Goal: Task Accomplishment & Management: Complete application form

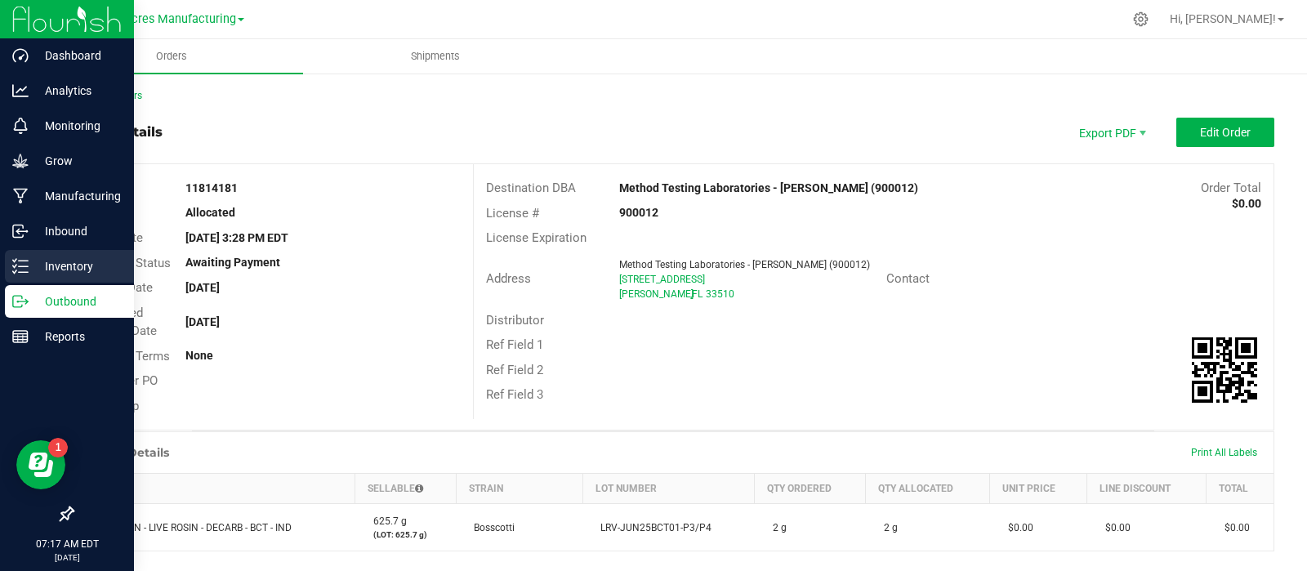
click at [25, 273] on icon at bounding box center [20, 266] width 16 height 16
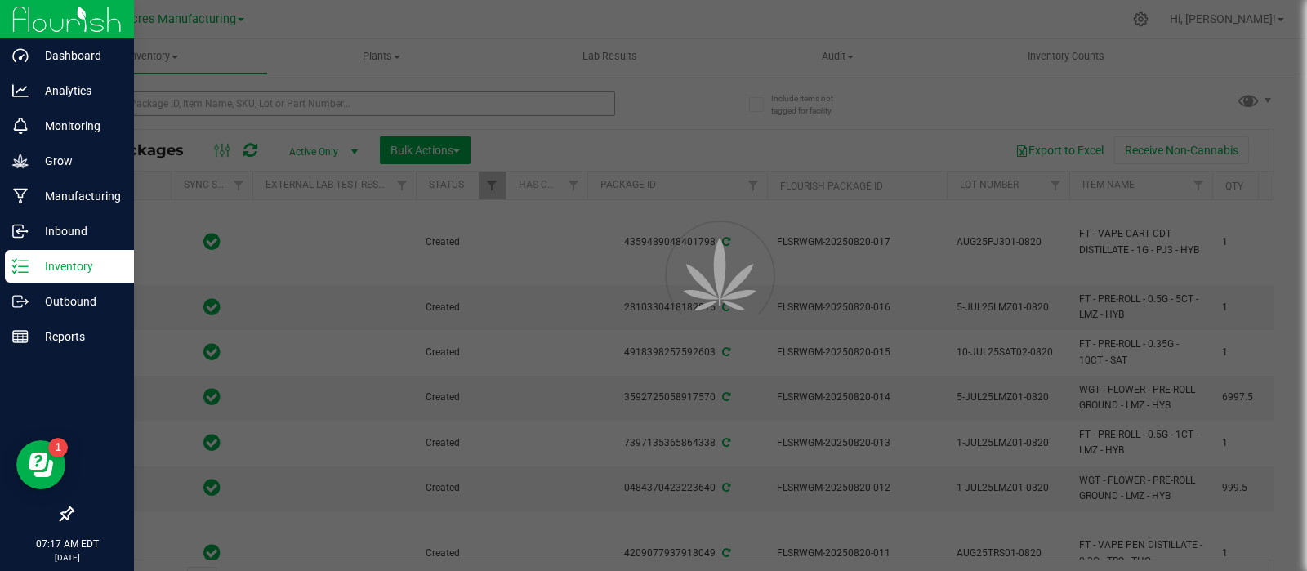
click at [269, 96] on div at bounding box center [653, 285] width 1307 height 571
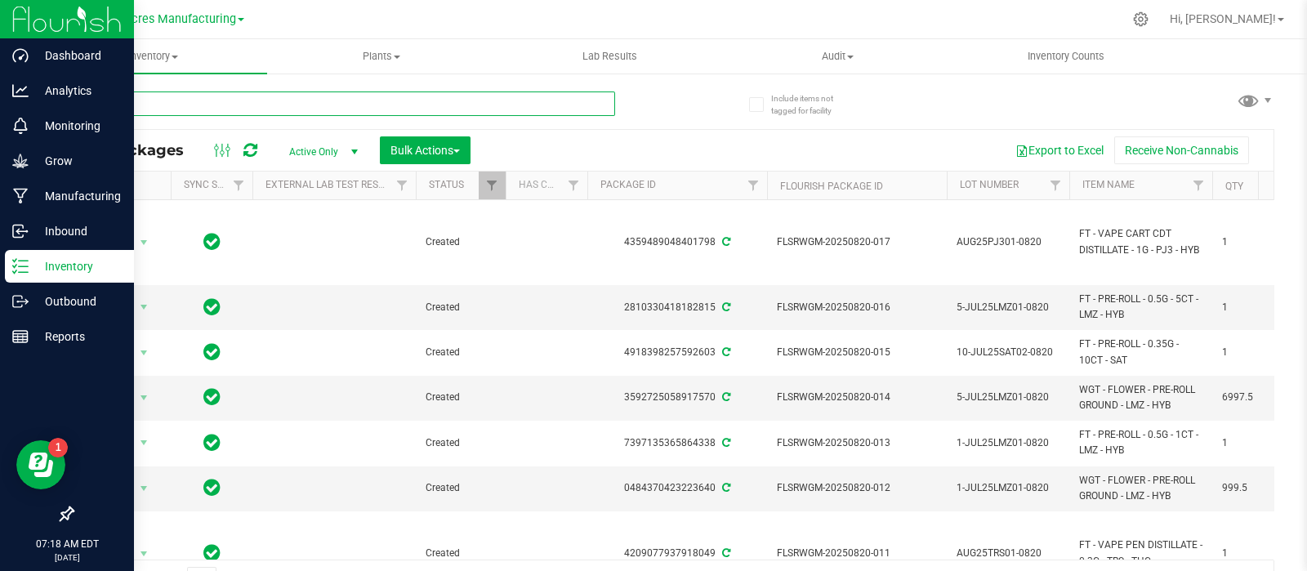
click at [268, 103] on input "text" at bounding box center [343, 104] width 543 height 25
paste input "LHR-JUN25BCT01"
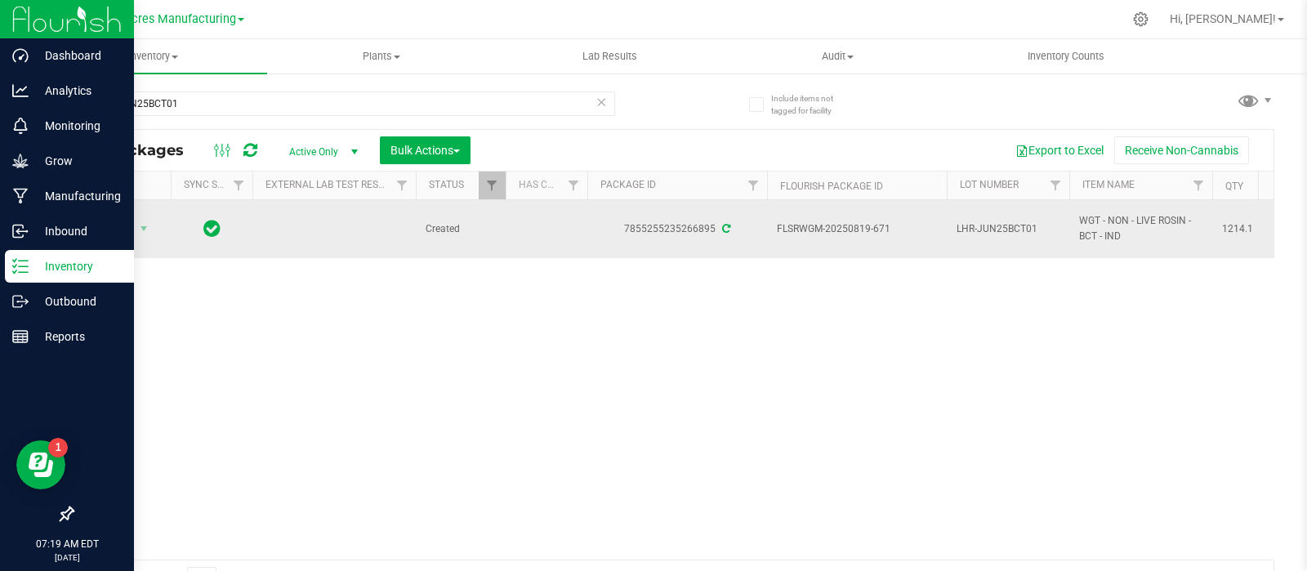
drag, startPoint x: 896, startPoint y: 221, endPoint x: 847, endPoint y: 235, distance: 51.0
click at [847, 235] on span "FLSRWGM-20250819-671" at bounding box center [857, 229] width 160 height 16
copy span "0819-671"
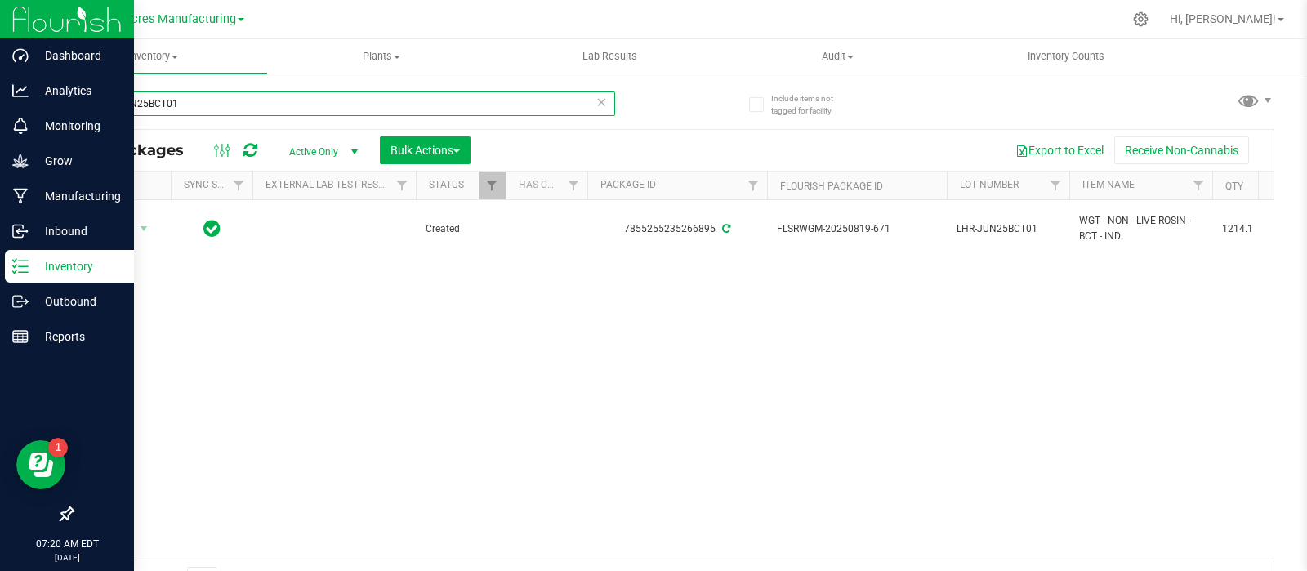
drag, startPoint x: 335, startPoint y: 108, endPoint x: 85, endPoint y: 118, distance: 250.2
click at [86, 118] on div "LHR-JUN25BCT01" at bounding box center [343, 111] width 543 height 38
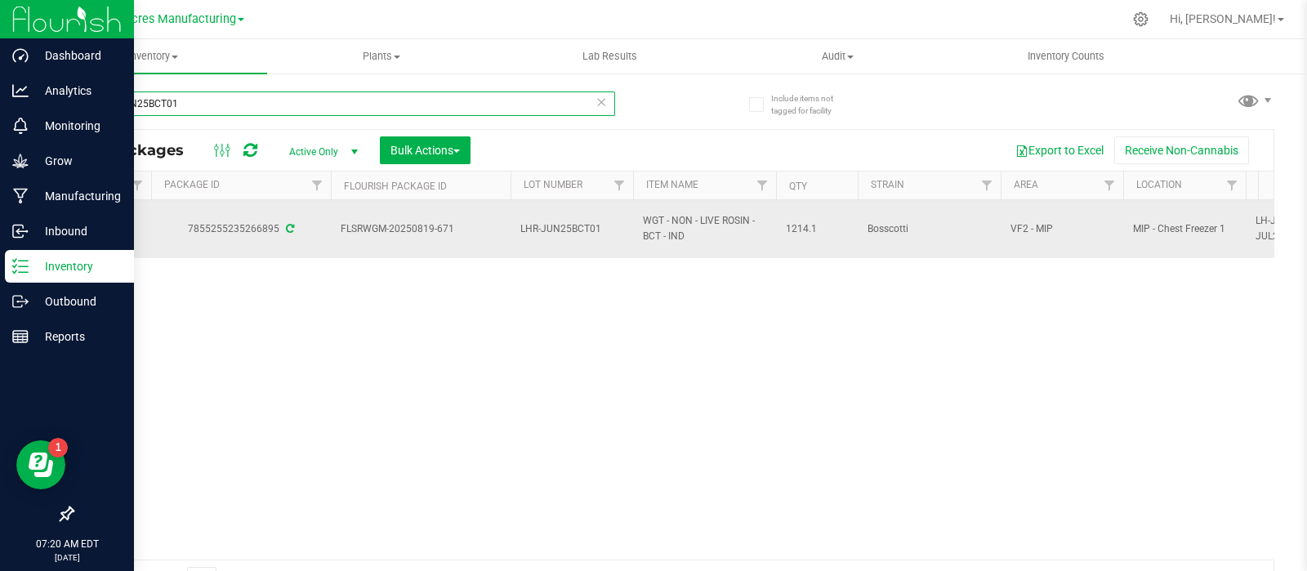
paste input "RV-AUG25SGZ"
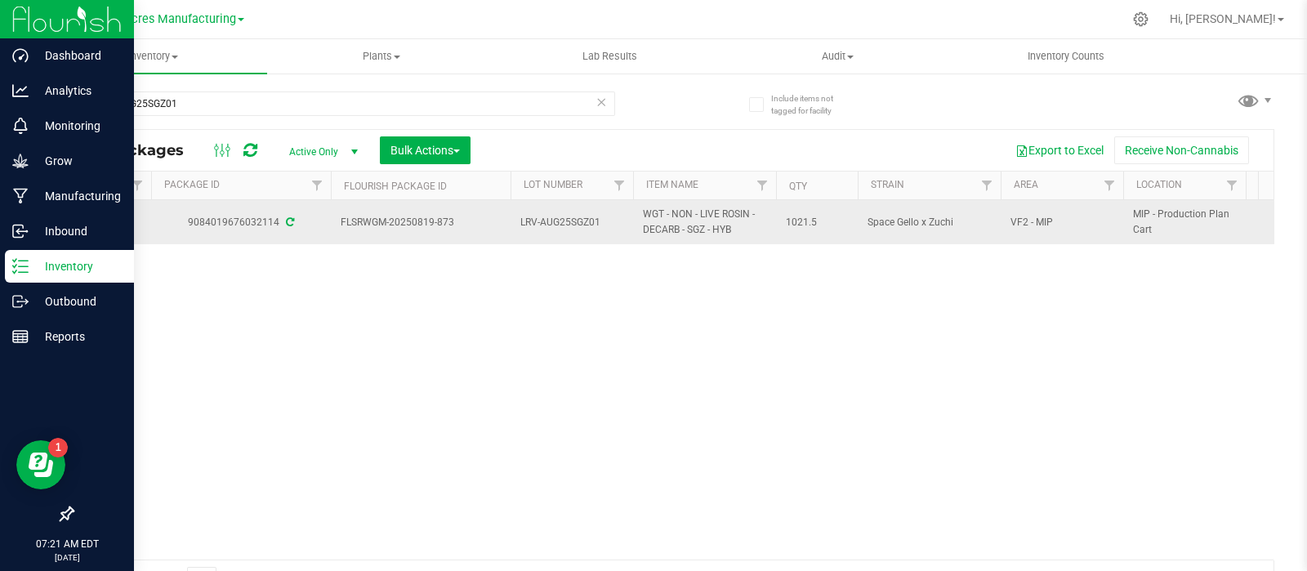
drag, startPoint x: 463, startPoint y: 219, endPoint x: 413, endPoint y: 220, distance: 49.9
click at [413, 220] on span "FLSRWGM-20250819-873" at bounding box center [421, 223] width 160 height 16
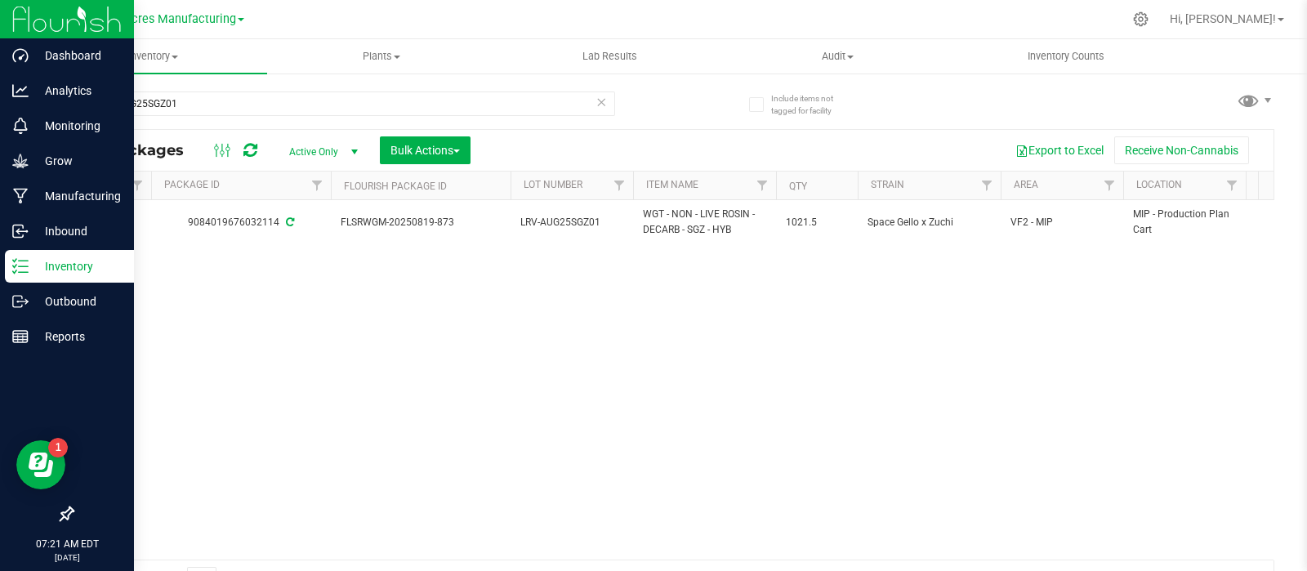
copy span "0819-873"
drag, startPoint x: 201, startPoint y: 104, endPoint x: 85, endPoint y: 97, distance: 116.2
click at [85, 97] on input "LRV-AUG25SGZ01" at bounding box center [343, 104] width 543 height 25
paste input "H-AUG25PZT04"
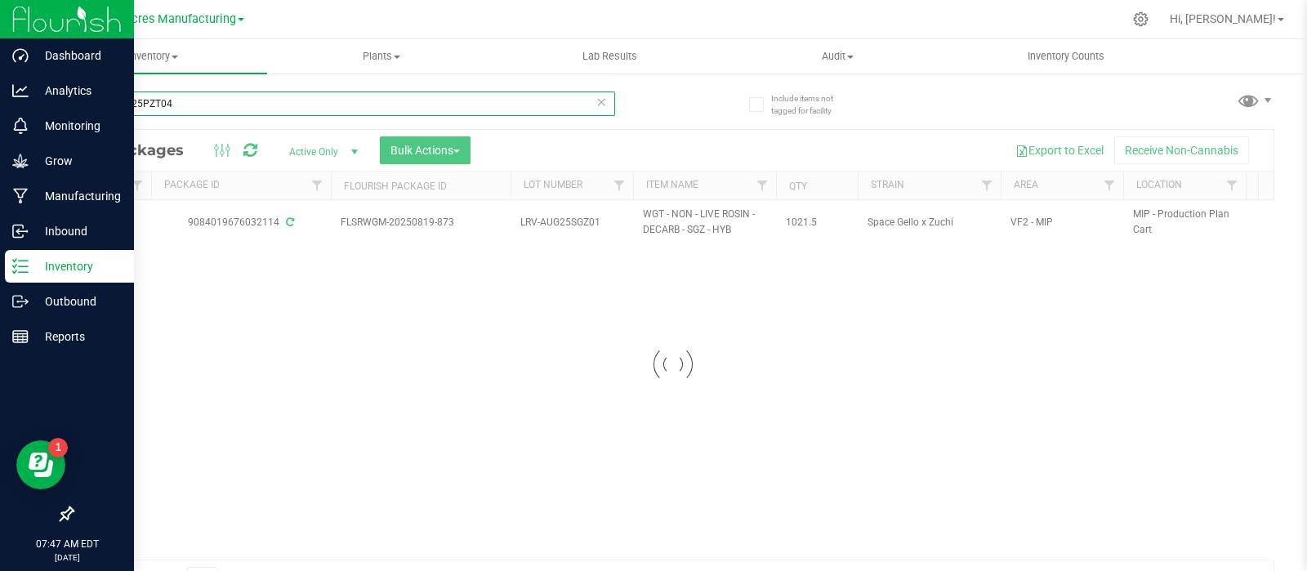
type input "LH-AUG25PZT04"
click at [1153, 320] on div at bounding box center [673, 364] width 1201 height 469
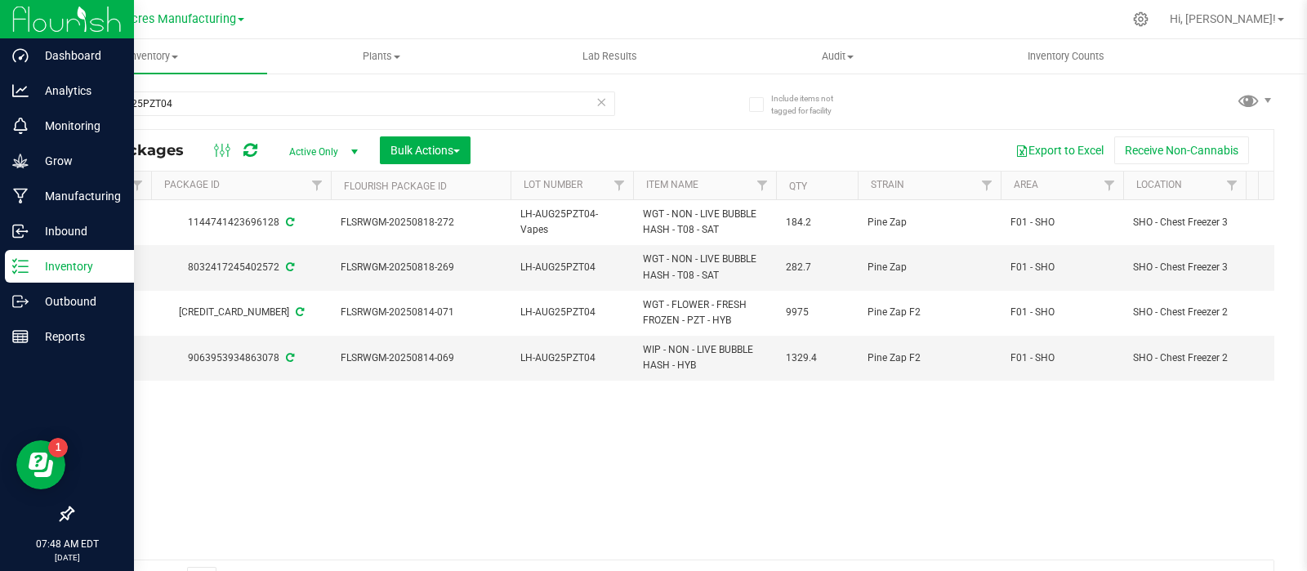
click at [1181, 410] on div "Action Action Adjust qty Create package Edit attributes Global inventory Locate…" at bounding box center [673, 380] width 1201 height 360
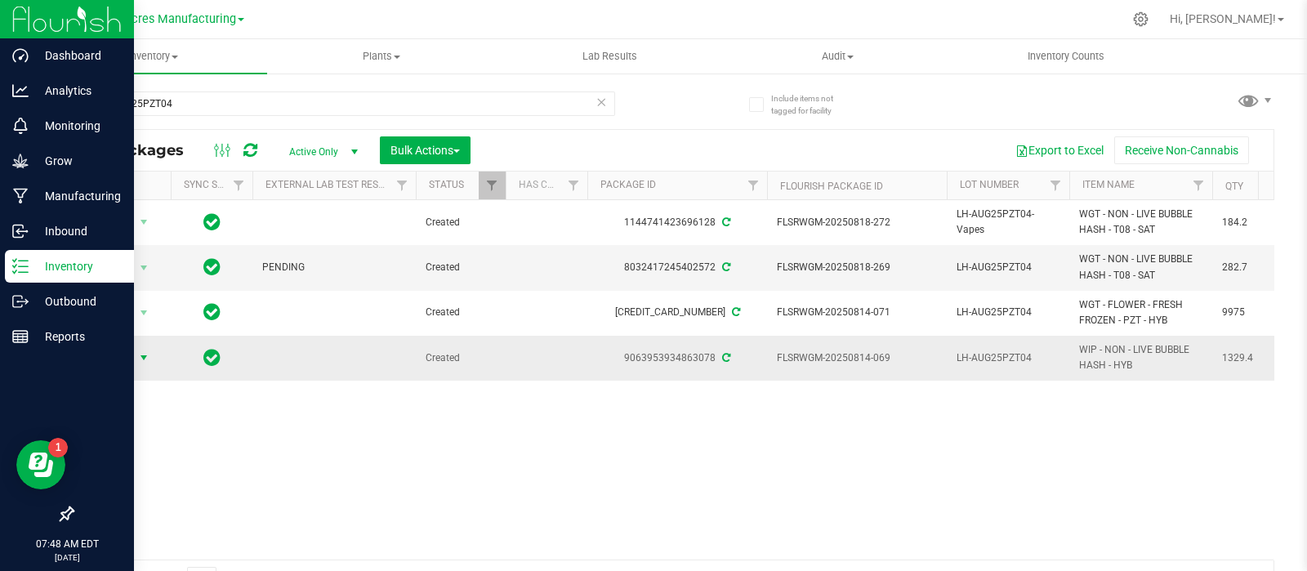
click at [127, 359] on span "Action" at bounding box center [111, 357] width 44 height 23
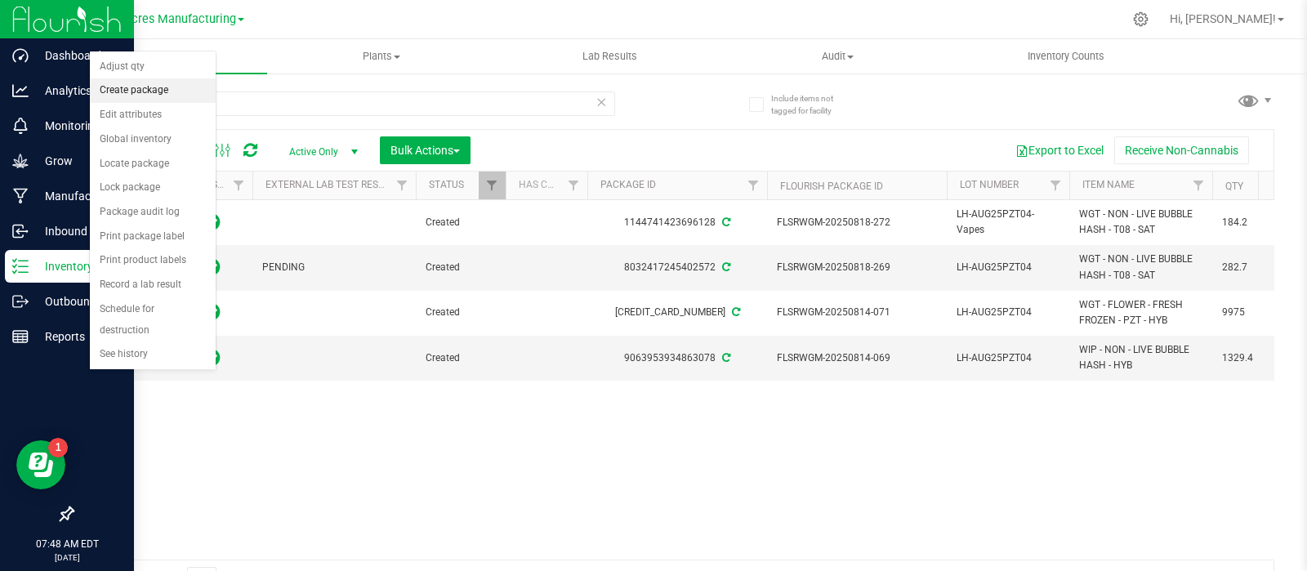
click at [149, 87] on li "Create package" at bounding box center [153, 90] width 126 height 25
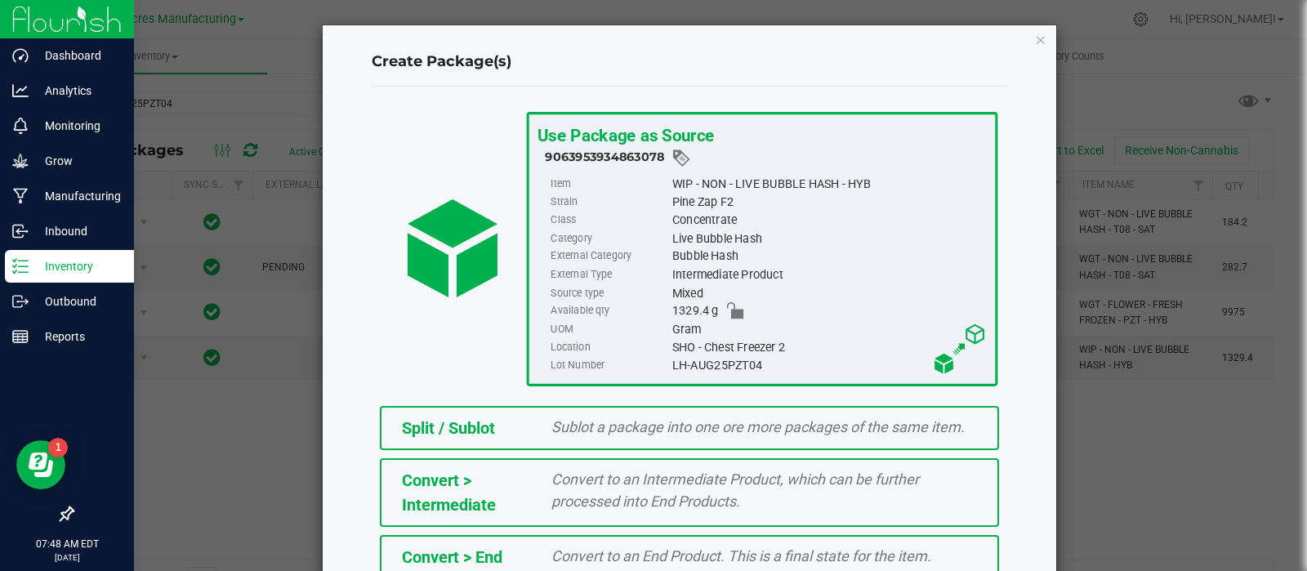
scroll to position [221, 0]
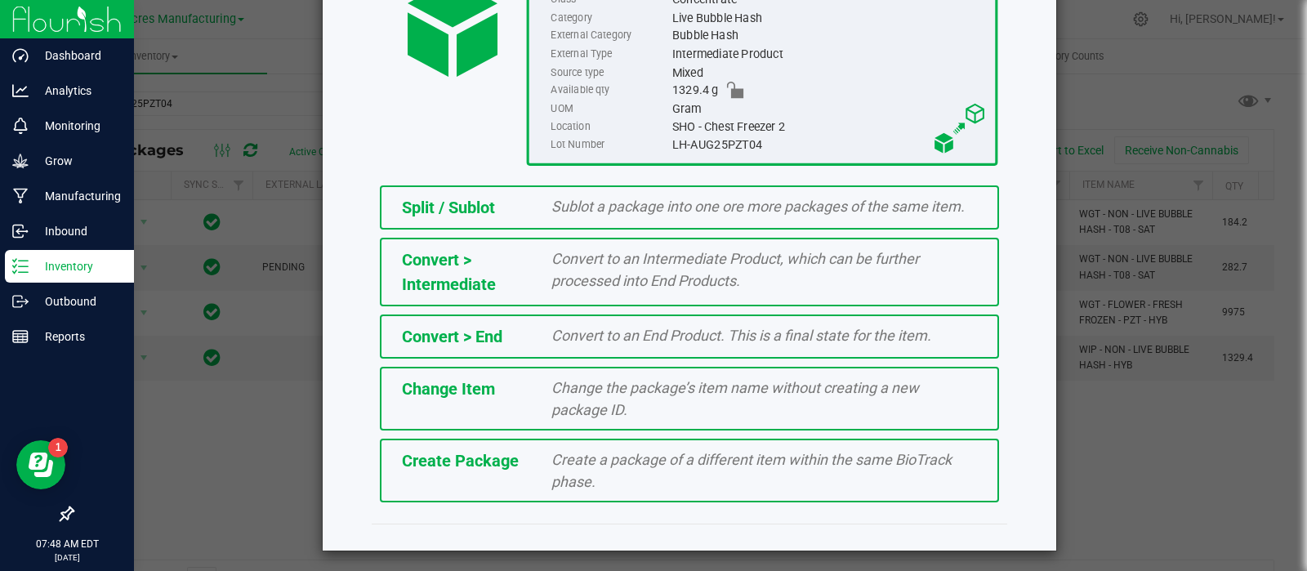
click at [637, 443] on div "Create Package Create a package of a different item within the same BioTrack ph…" at bounding box center [689, 471] width 619 height 64
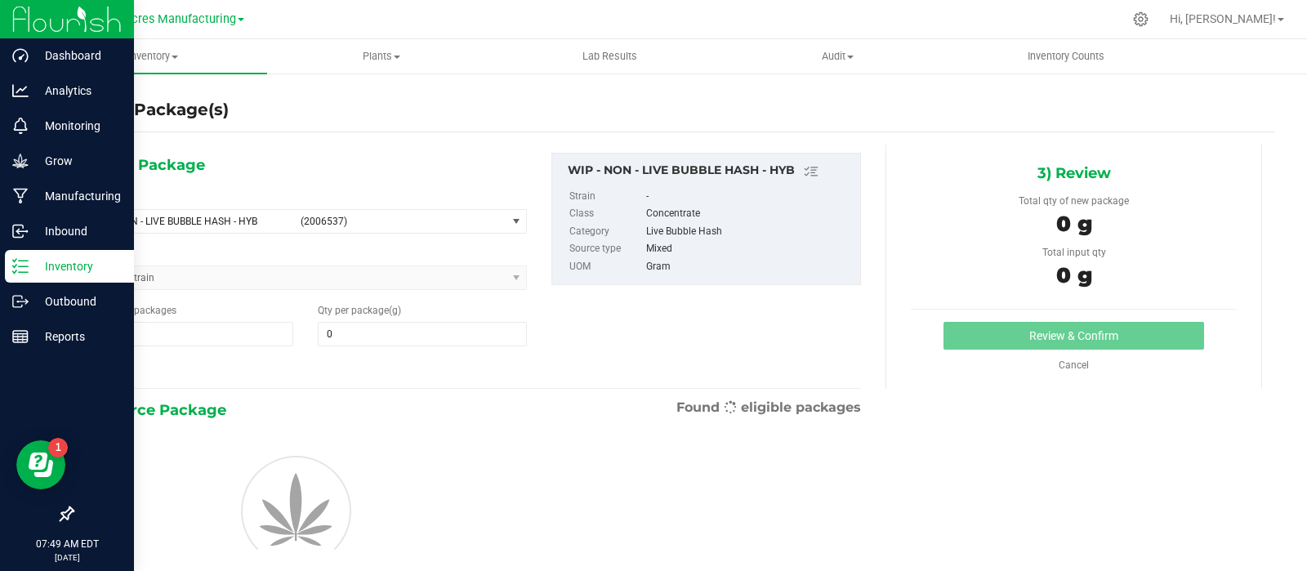
type input "0.0000"
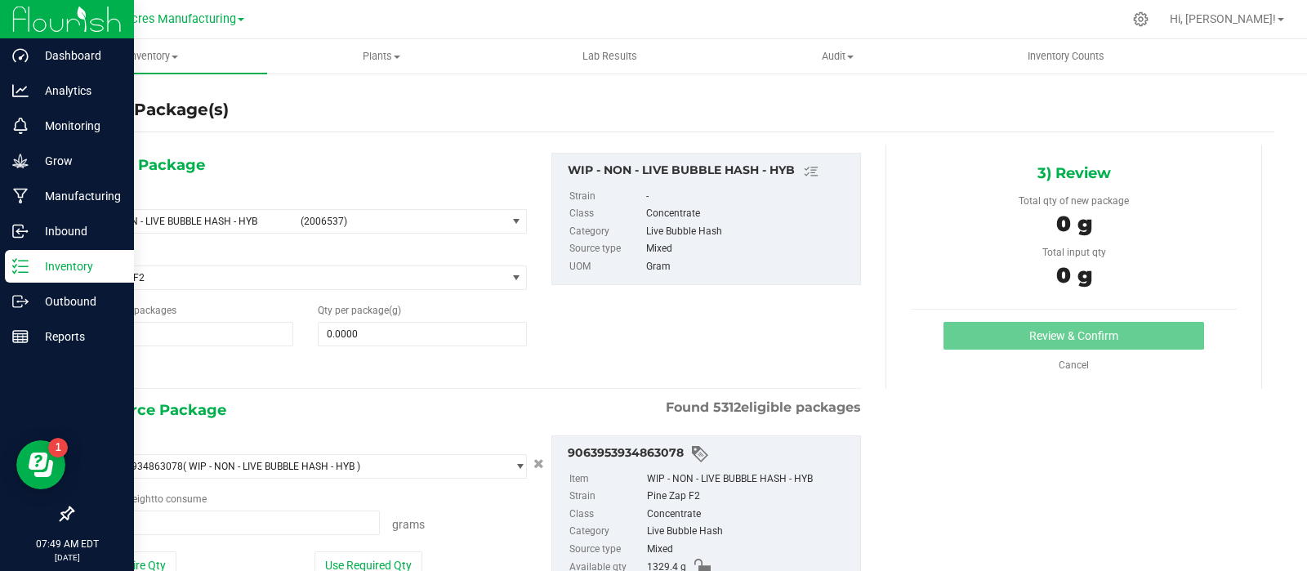
type input "0.0000 g"
click at [1156, 214] on div "0 g" at bounding box center [1074, 226] width 326 height 37
click at [325, 216] on span "(2006537)" at bounding box center [400, 221] width 199 height 11
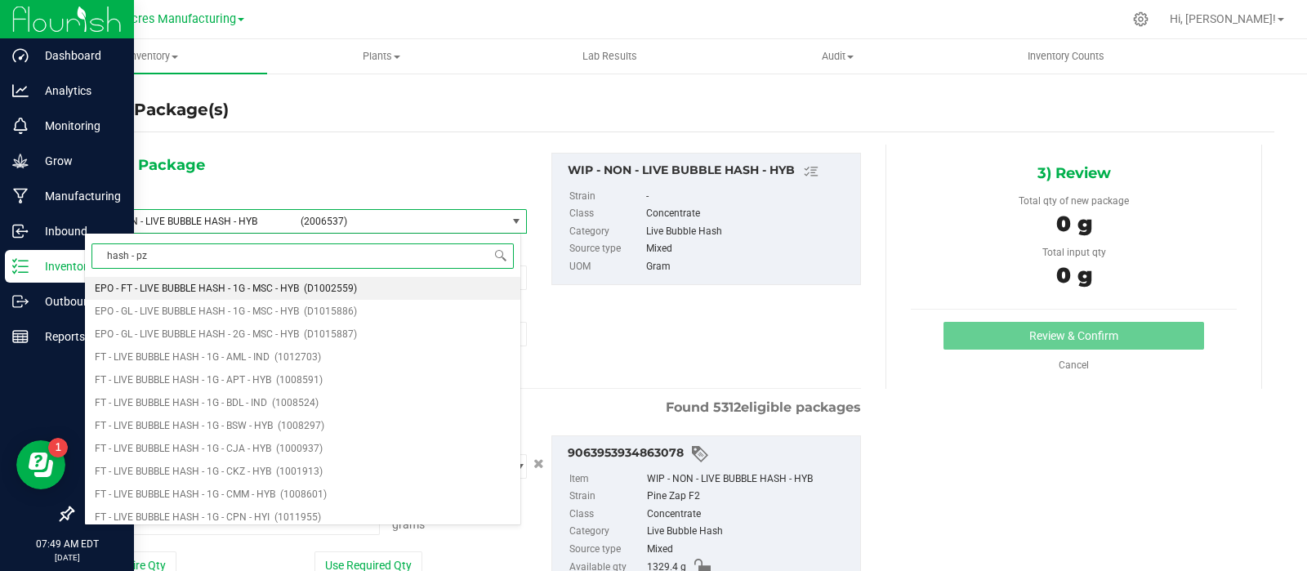
type input "hash - pzt"
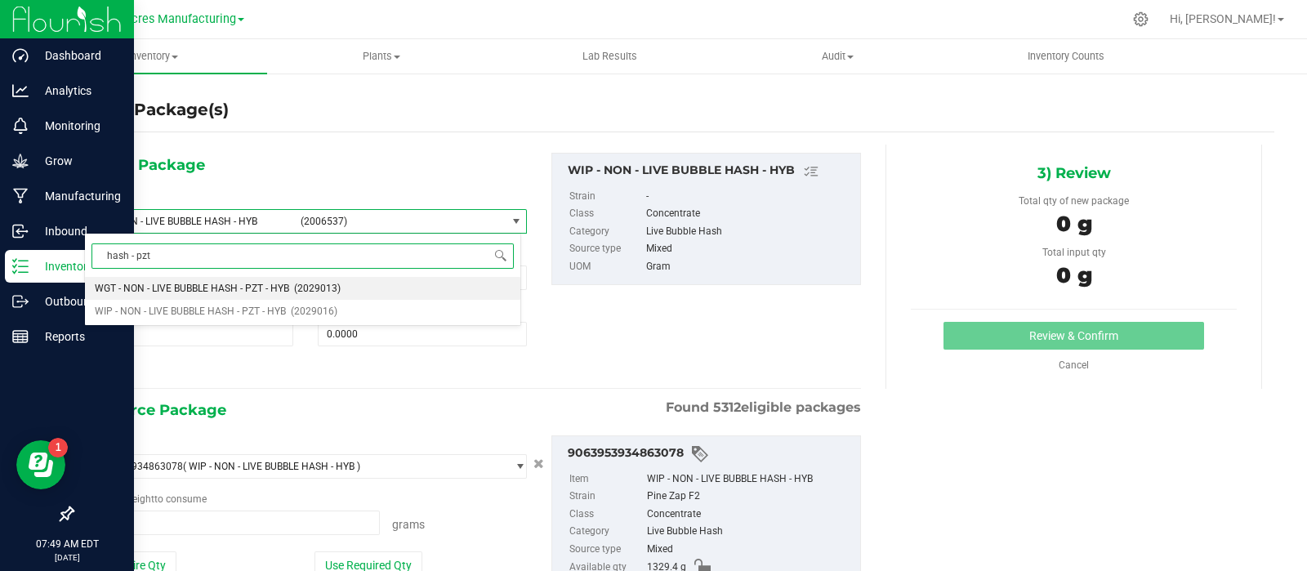
click at [257, 283] on span "WGT - NON - LIVE BUBBLE HASH - PZT - HYB" at bounding box center [192, 288] width 194 height 11
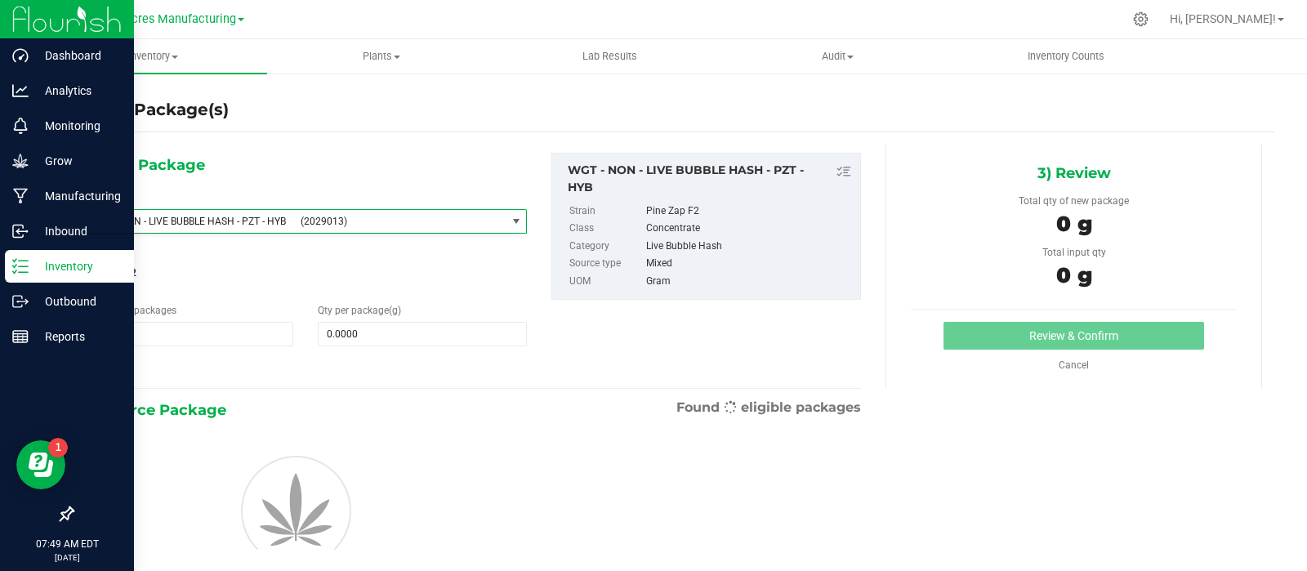
scroll to position [369766, 0]
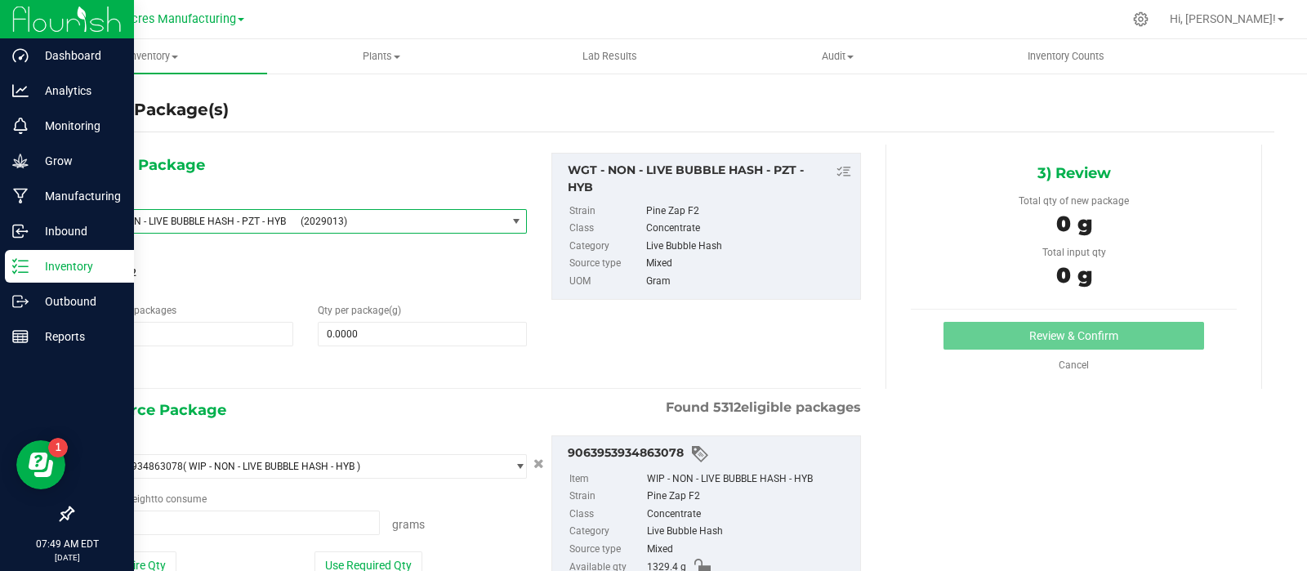
click at [96, 363] on icon at bounding box center [92, 369] width 17 height 20
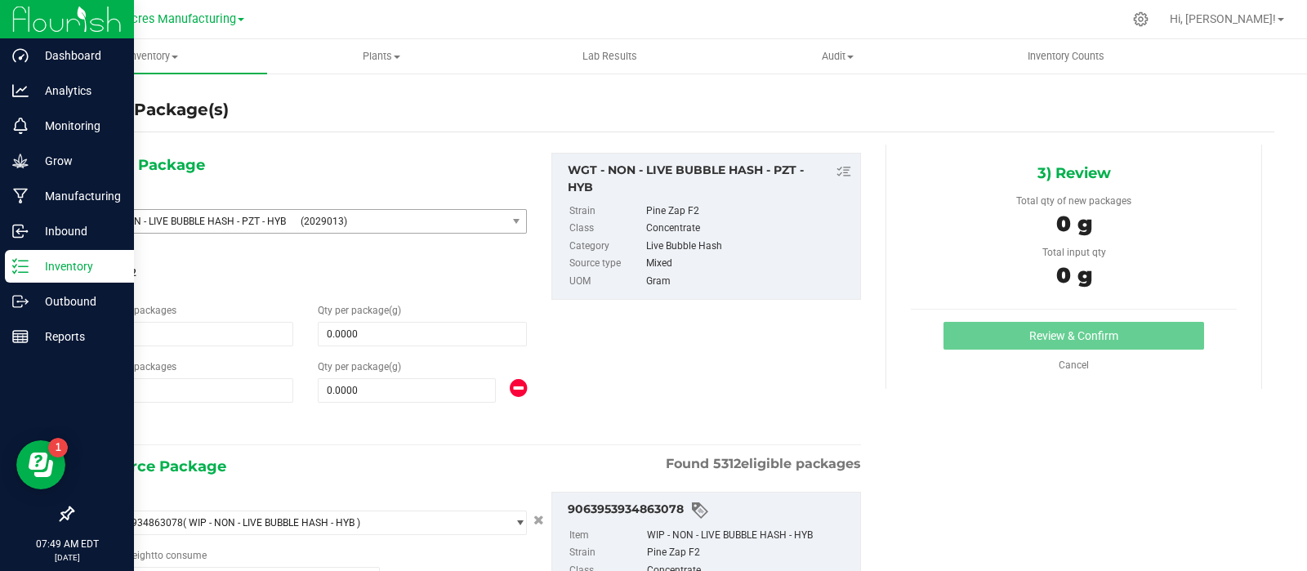
click at [93, 418] on icon at bounding box center [92, 425] width 17 height 20
type input "0.0000"
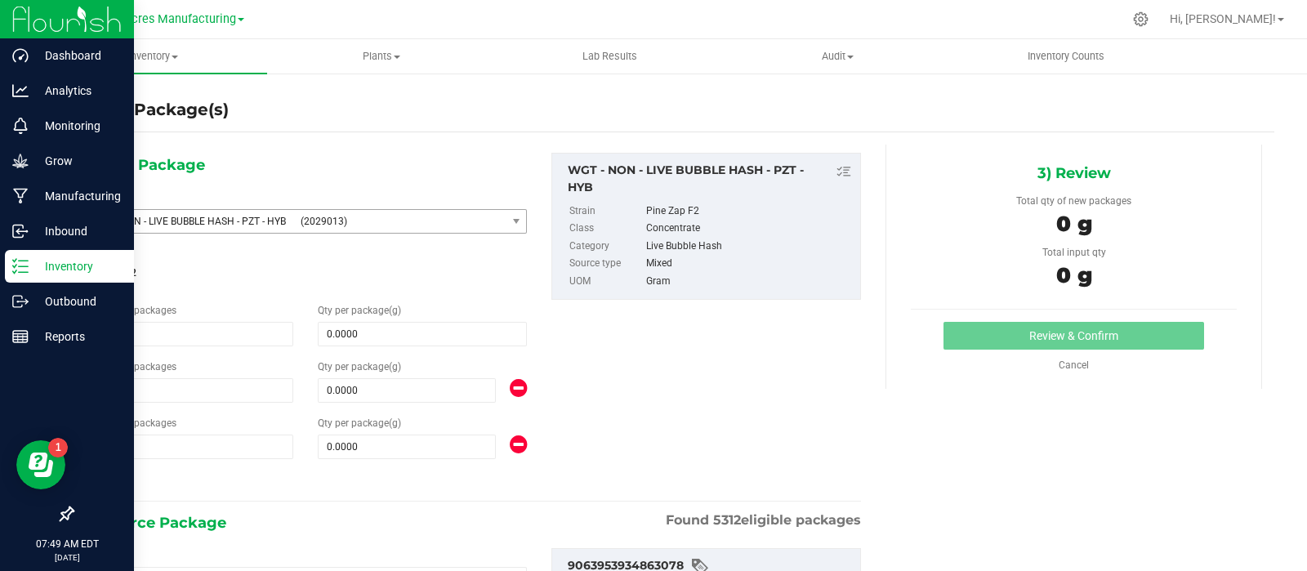
scroll to position [225, 0]
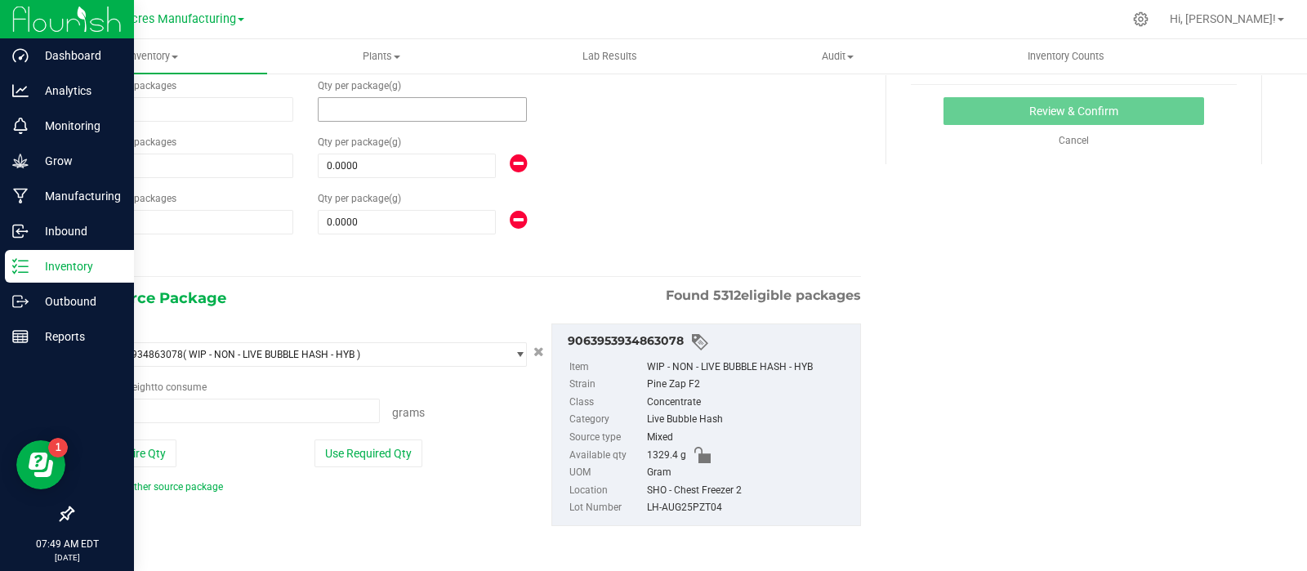
click at [376, 106] on span at bounding box center [422, 109] width 209 height 25
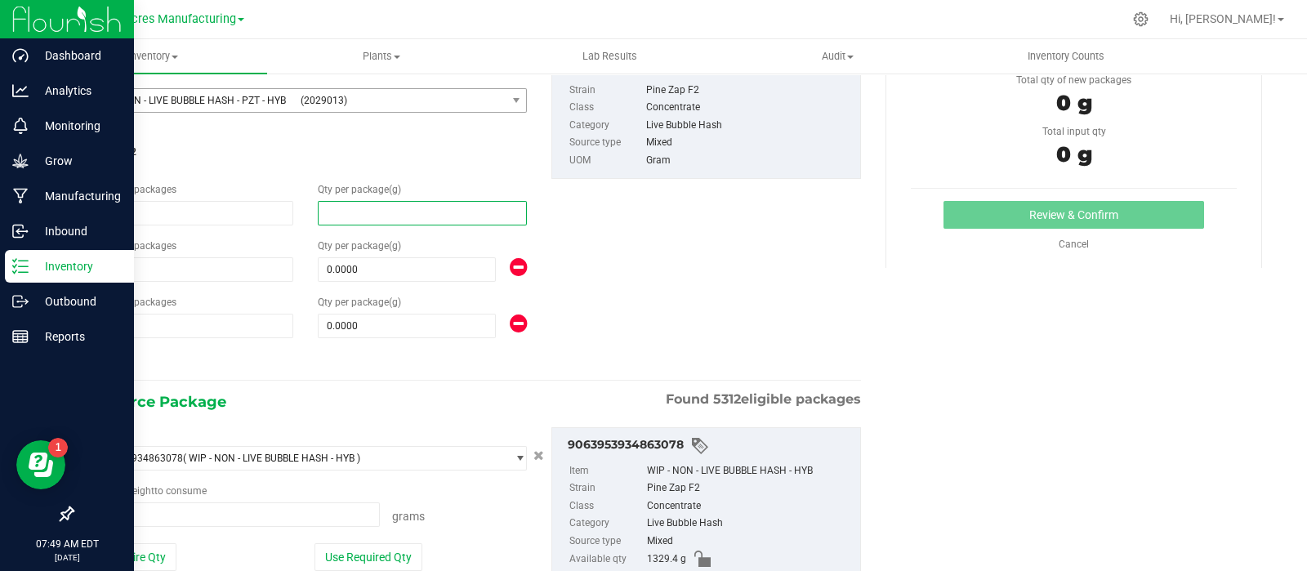
scroll to position [120, 0]
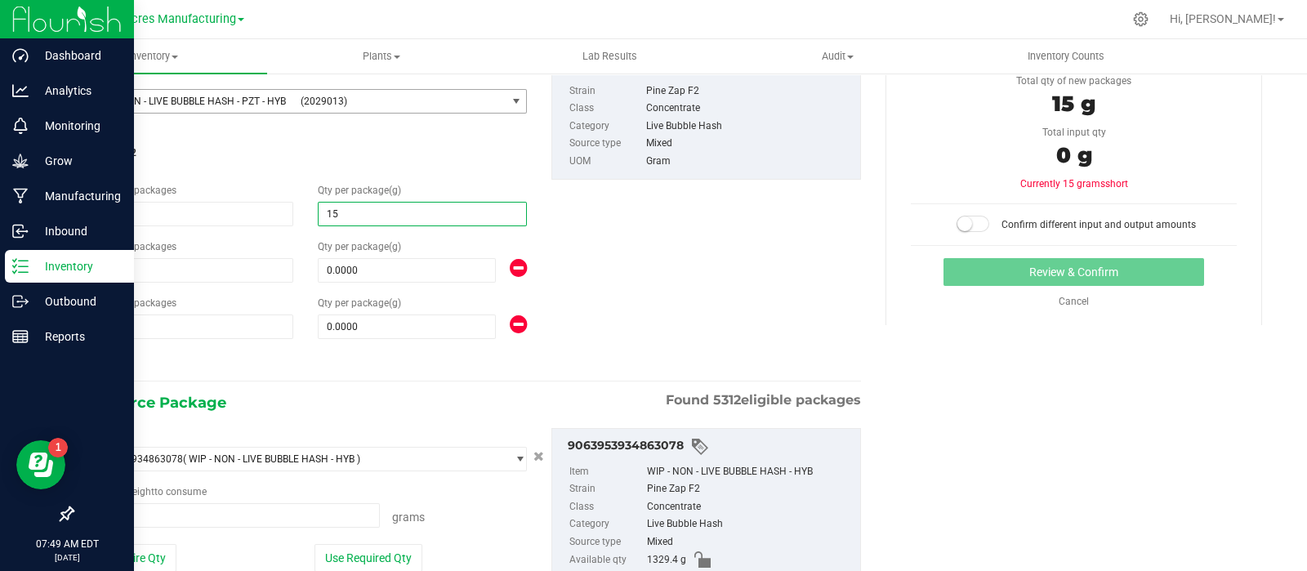
type input "152"
type input "152.0000"
type input "93"
type input "93.0000"
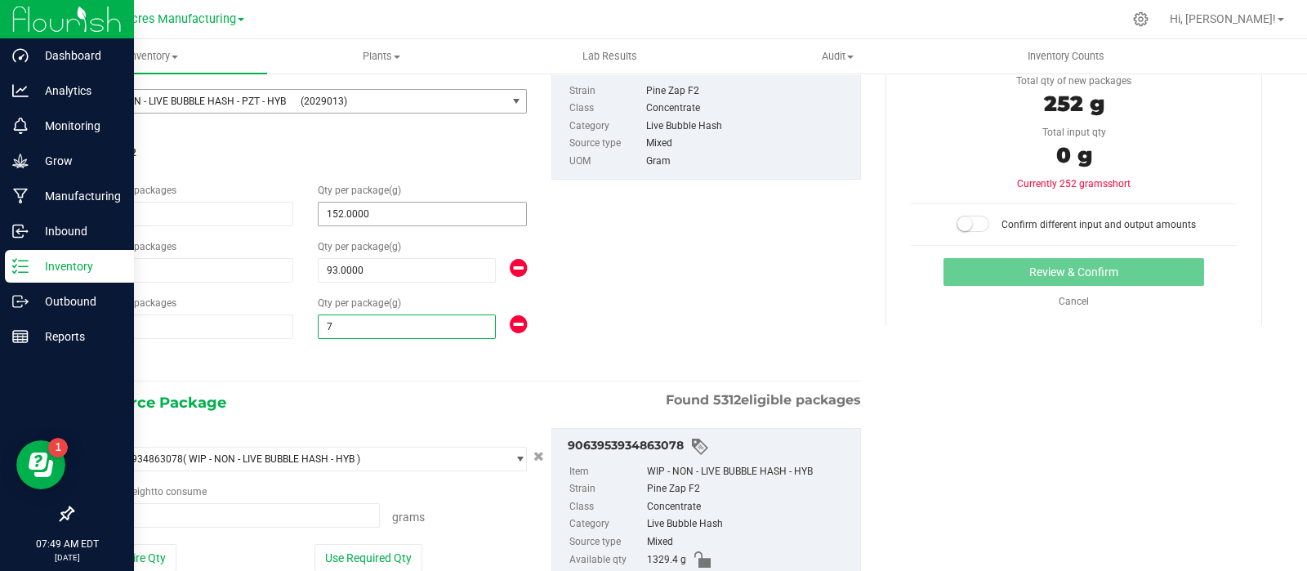
type input "73"
type input "73.0000"
click at [286, 373] on div "1) New Package Select Item WGT - NON - LIVE BUBBLE HASH - PZT - HYB (2029013) W…" at bounding box center [473, 345] width 802 height 641
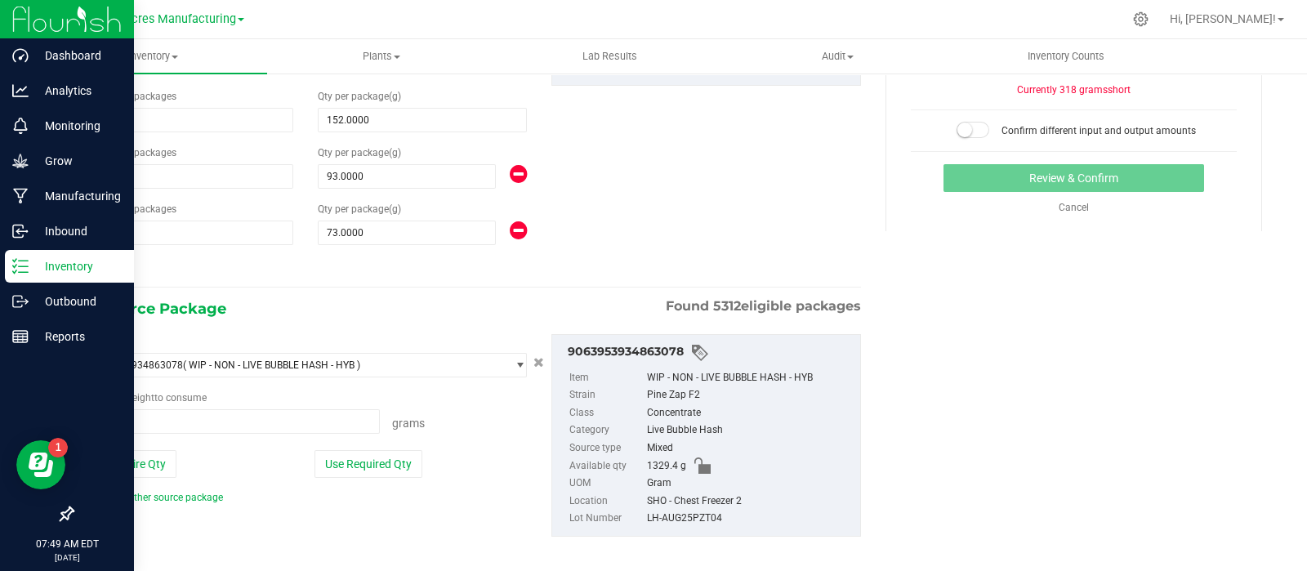
scroll to position [221, 0]
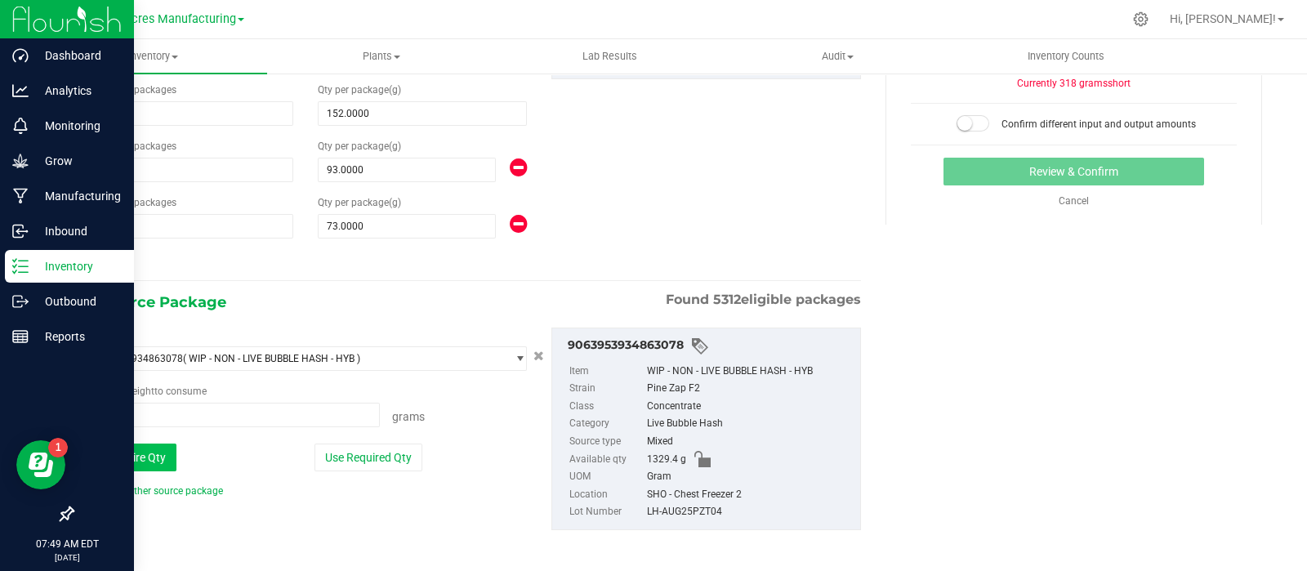
click at [165, 453] on button "Use Entire Qty" at bounding box center [130, 458] width 92 height 28
type input "1329.4000 g"
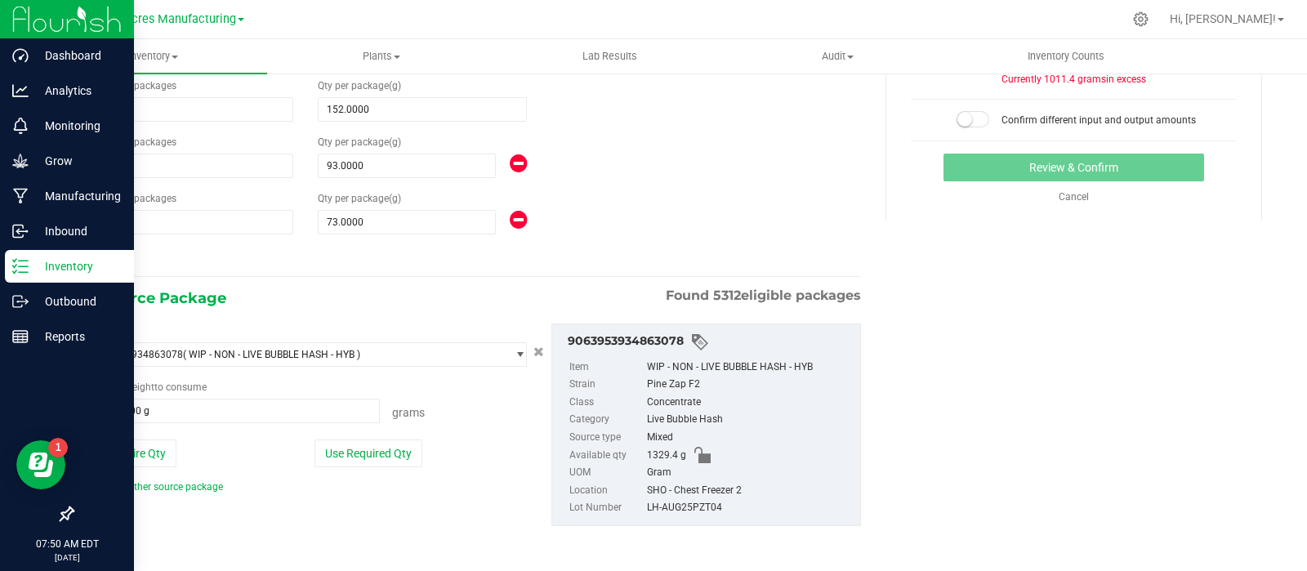
scroll to position [0, 0]
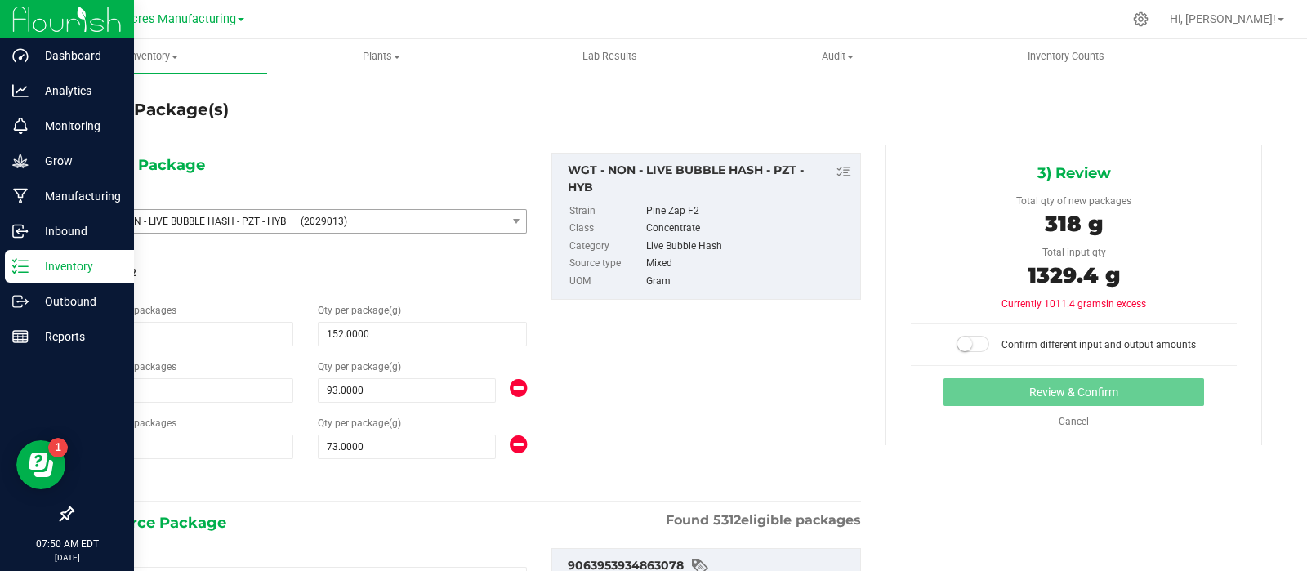
click at [964, 337] on span at bounding box center [973, 344] width 33 height 16
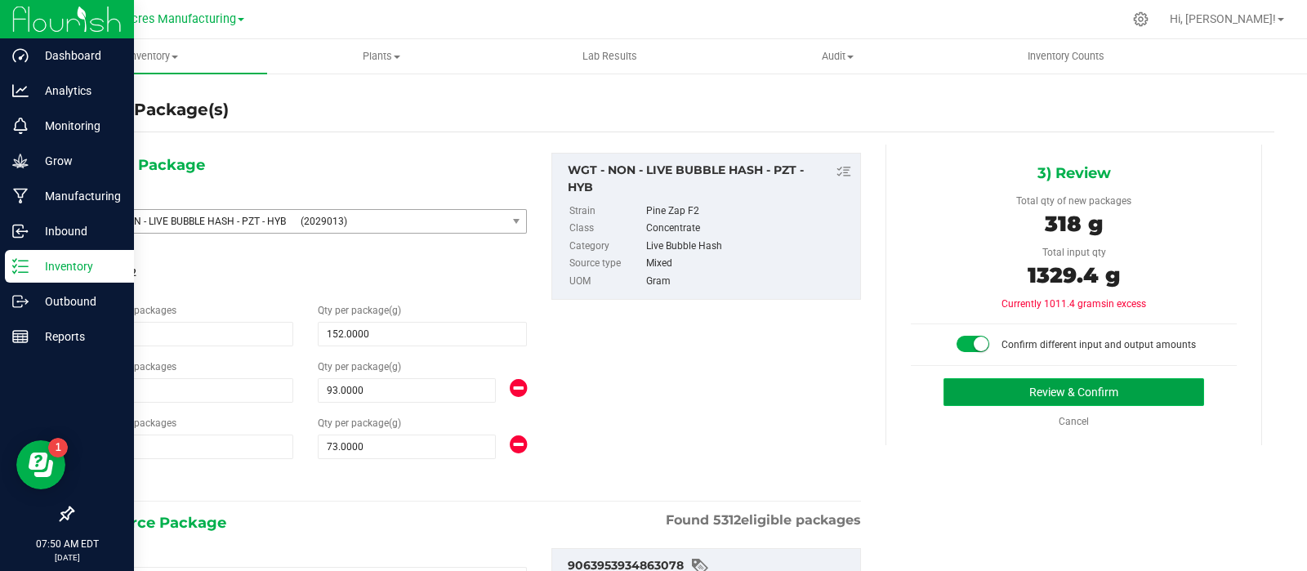
click at [972, 384] on button "Review & Confirm" at bounding box center [1074, 392] width 261 height 28
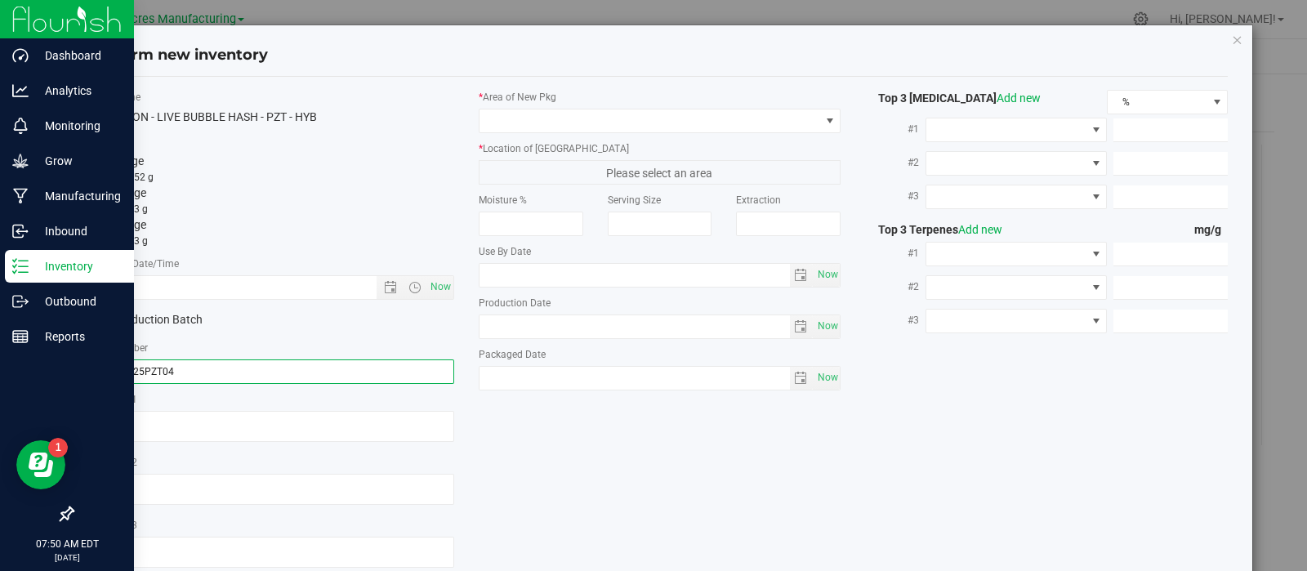
click at [279, 362] on input "LH-AUG25PZT04" at bounding box center [273, 372] width 363 height 25
click at [434, 277] on span "Now" at bounding box center [441, 287] width 28 height 24
type input "[DATE] 7:50 AM"
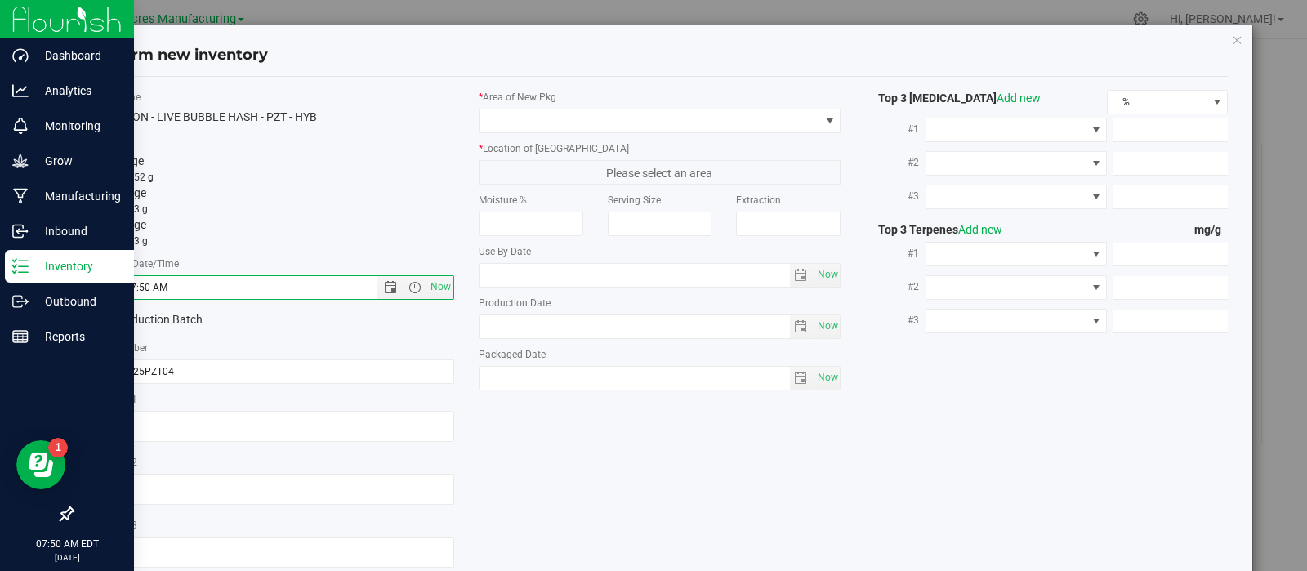
click at [540, 105] on div "* Area of [GEOGRAPHIC_DATA]" at bounding box center [660, 111] width 363 height 43
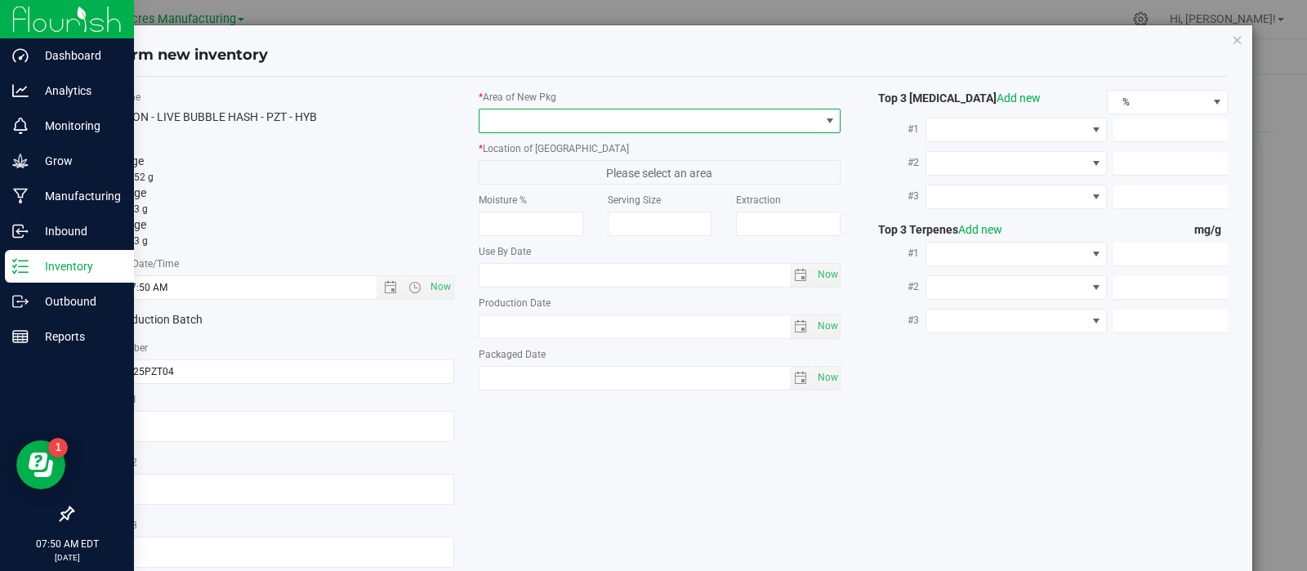
click at [538, 117] on span at bounding box center [650, 120] width 341 height 23
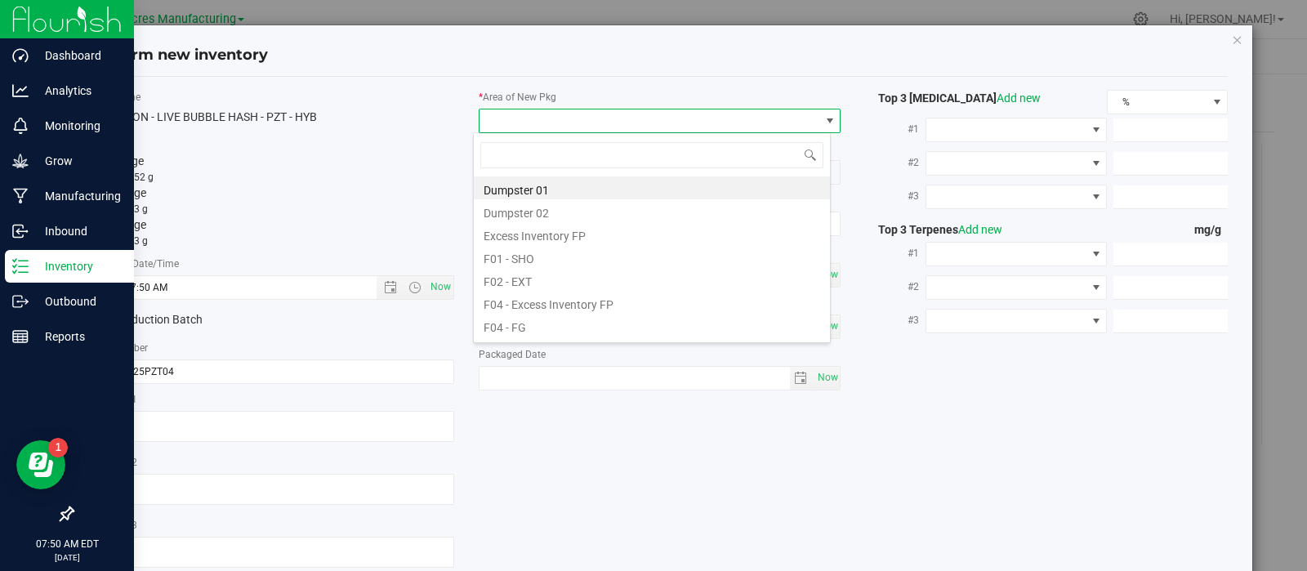
scroll to position [24, 358]
click at [563, 255] on li "F01 - SHO" at bounding box center [652, 256] width 356 height 23
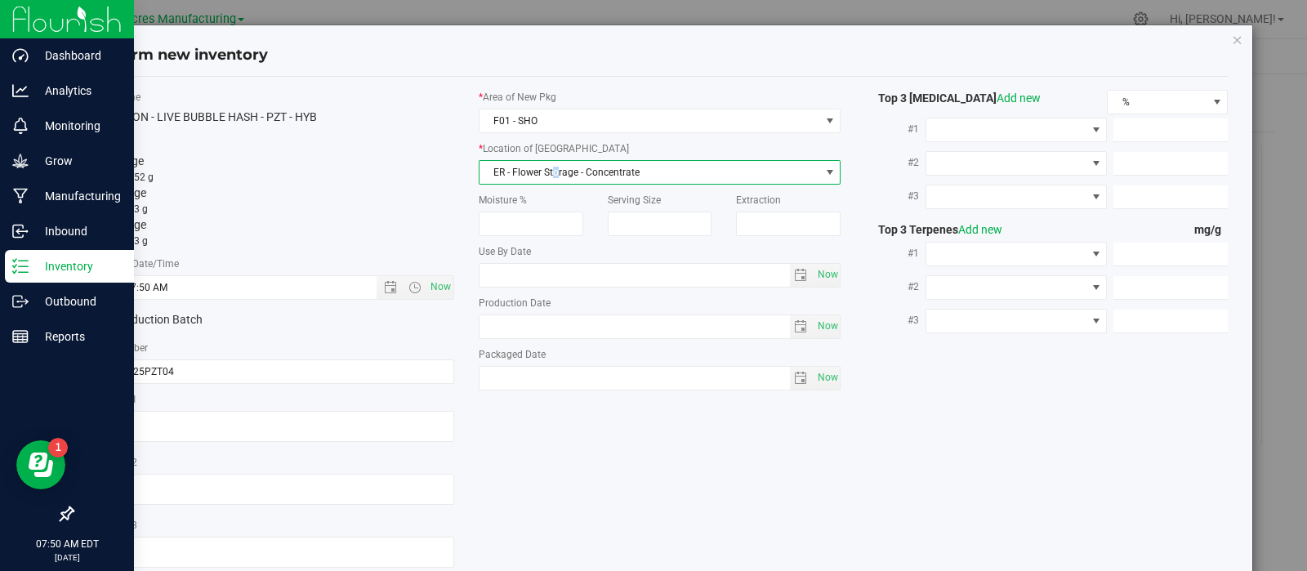
click at [550, 181] on span "ER - Flower Storage - Concentrate" at bounding box center [650, 172] width 341 height 23
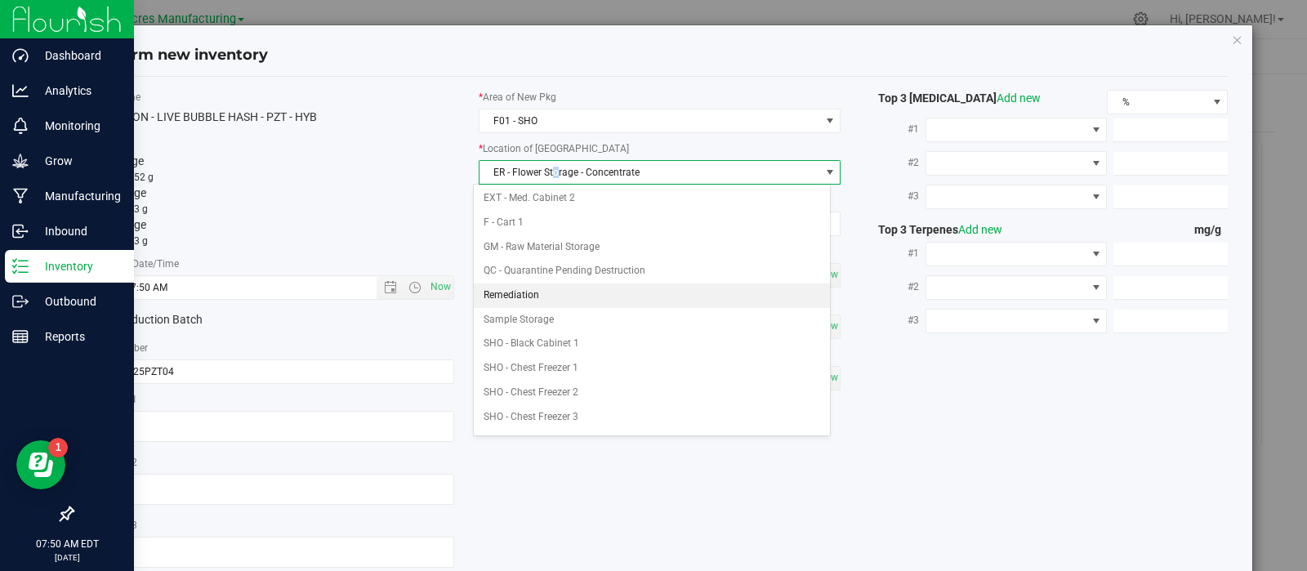
scroll to position [195, 0]
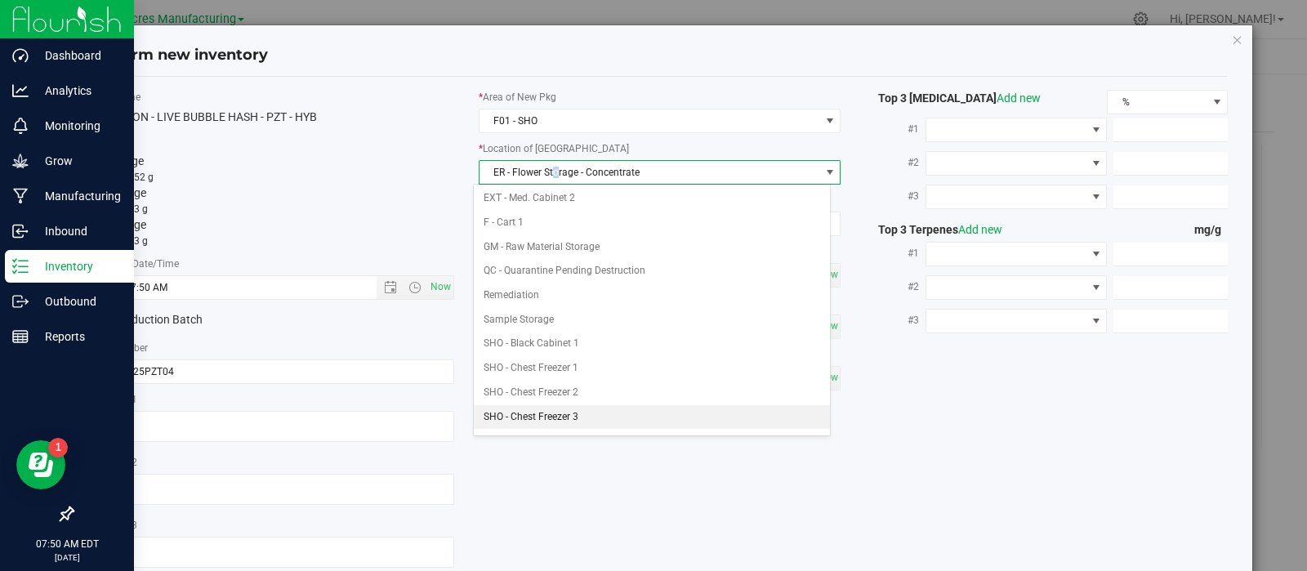
click at [582, 409] on li "SHO - Chest Freezer 3" at bounding box center [652, 417] width 356 height 25
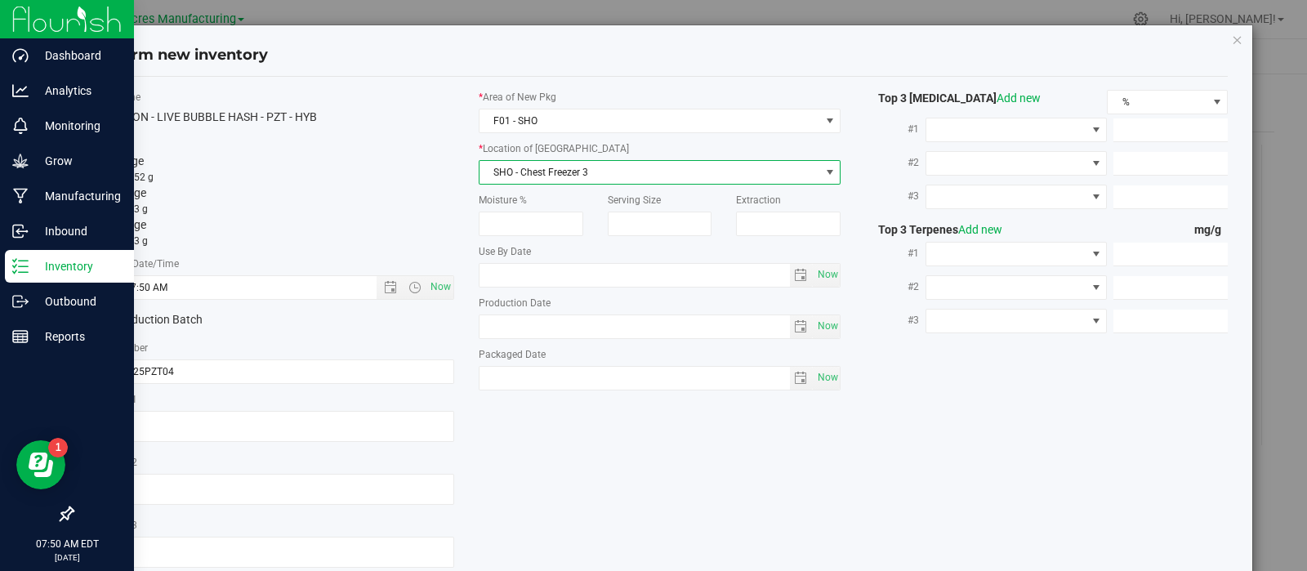
scroll to position [105, 0]
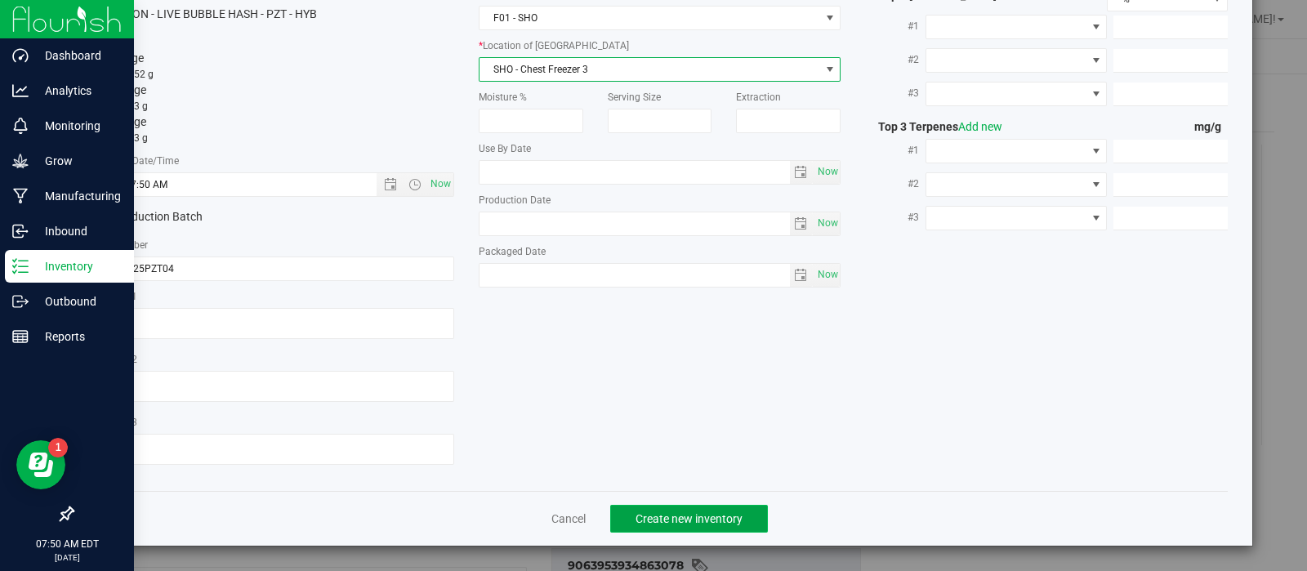
click at [636, 521] on span "Create new inventory" at bounding box center [689, 518] width 107 height 13
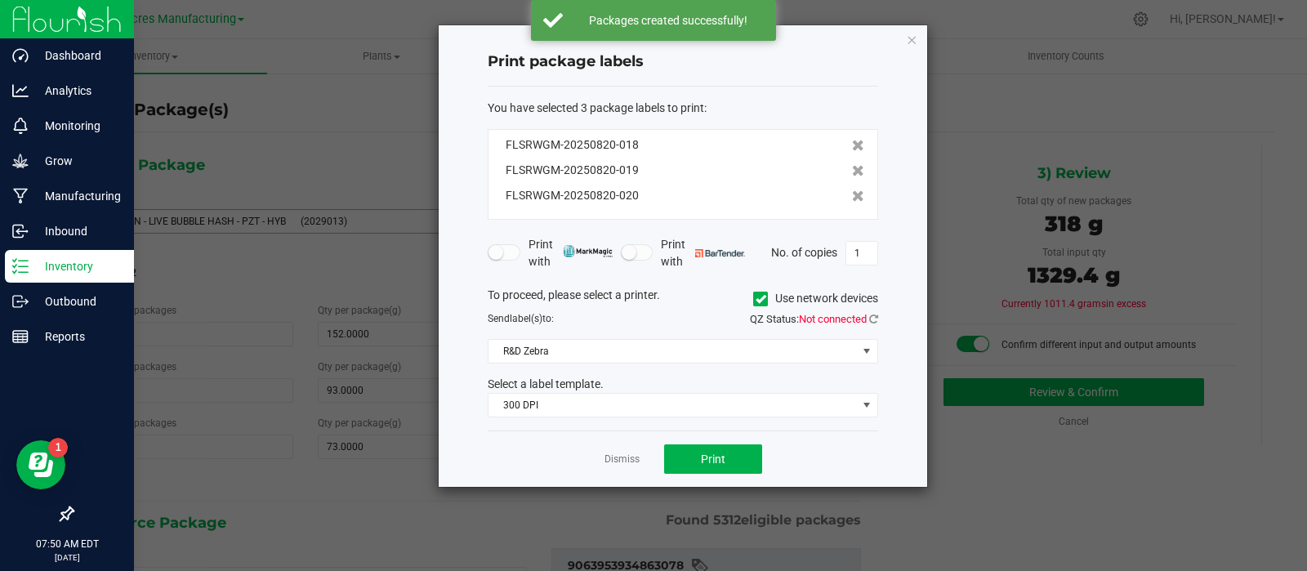
click at [610, 451] on app-cancel-button "Dismiss" at bounding box center [622, 459] width 35 height 17
click at [617, 458] on link "Dismiss" at bounding box center [622, 460] width 35 height 14
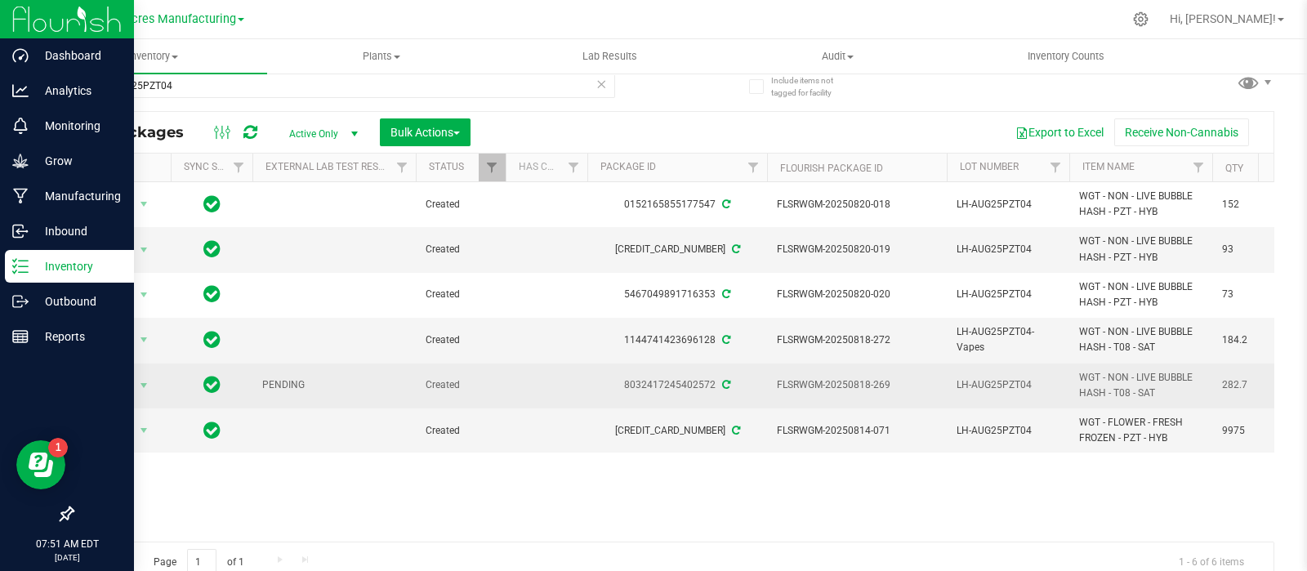
scroll to position [17, 0]
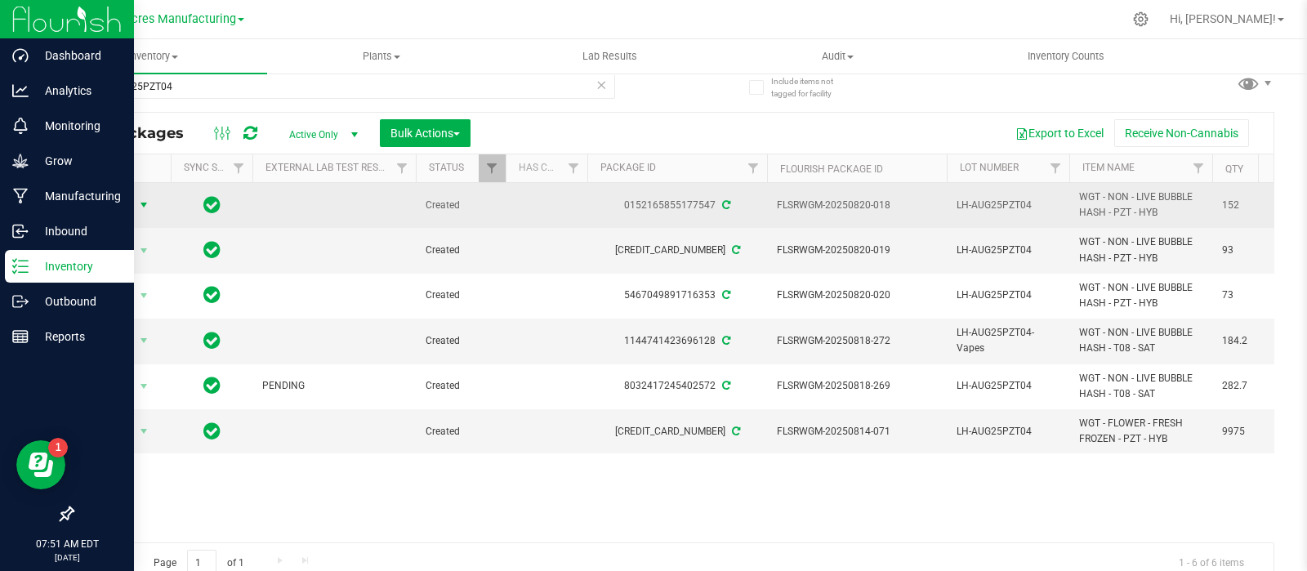
click at [143, 202] on span "select" at bounding box center [143, 205] width 13 height 13
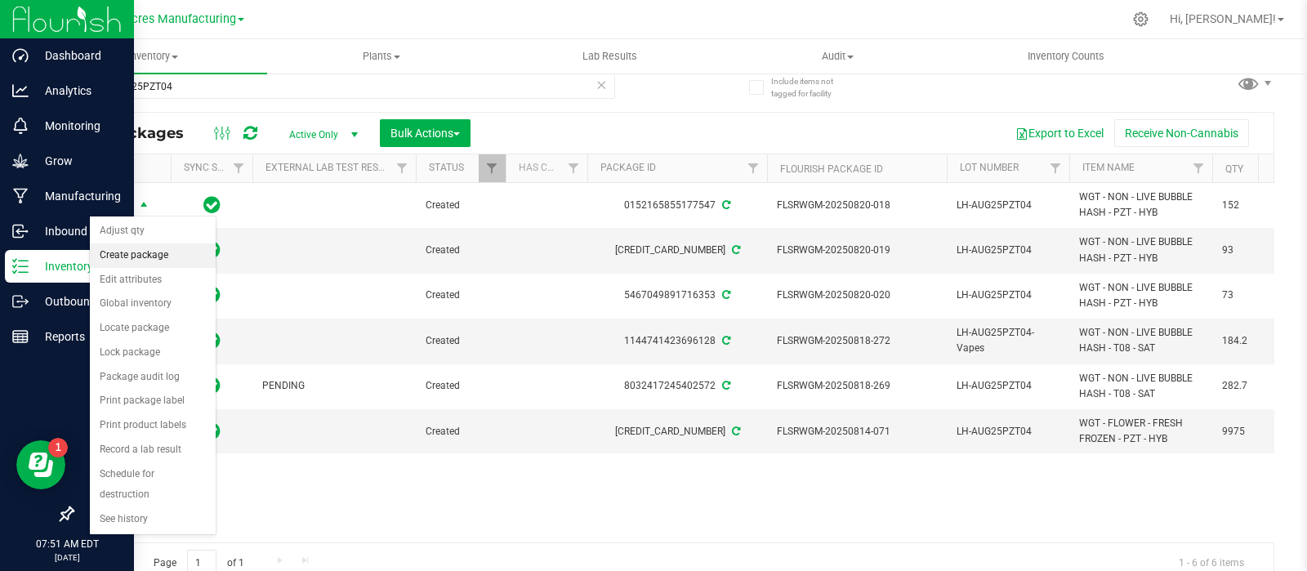
click at [150, 258] on li "Create package" at bounding box center [153, 256] width 126 height 25
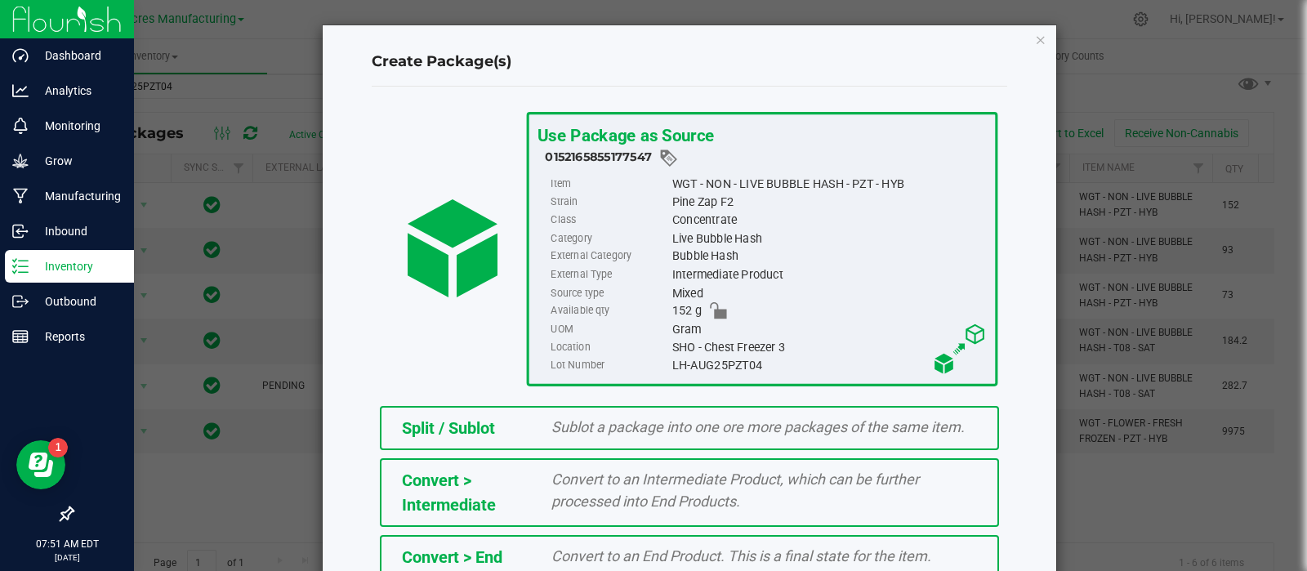
scroll to position [221, 0]
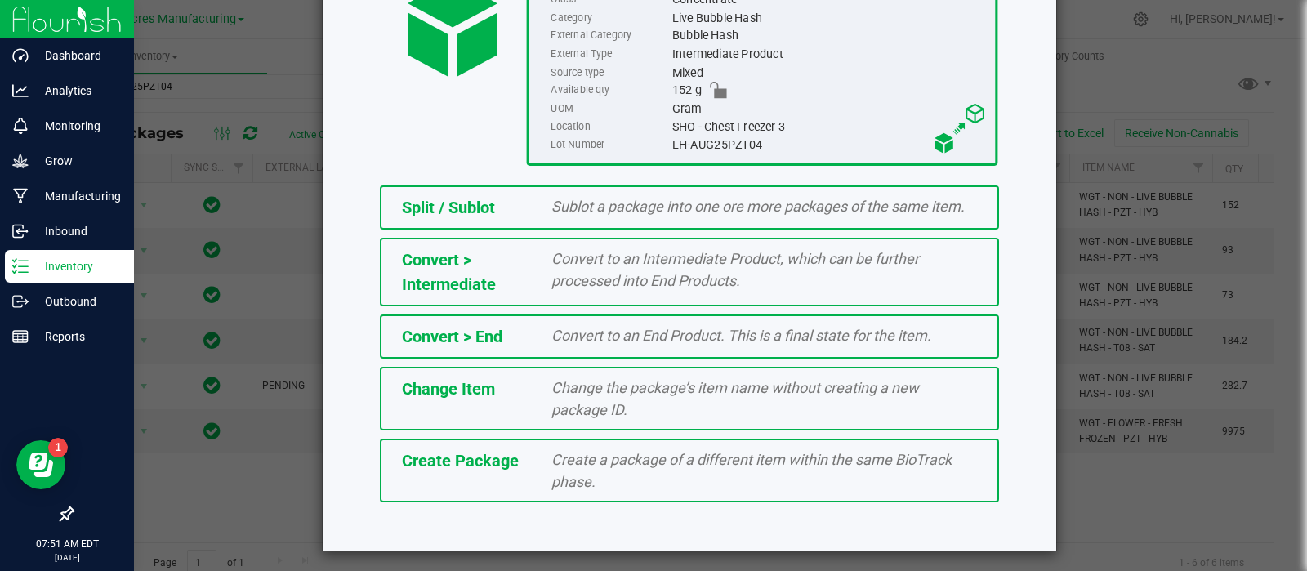
click at [517, 476] on div "Create Package Create a package of a different item within the same BioTrack ph…" at bounding box center [689, 471] width 619 height 64
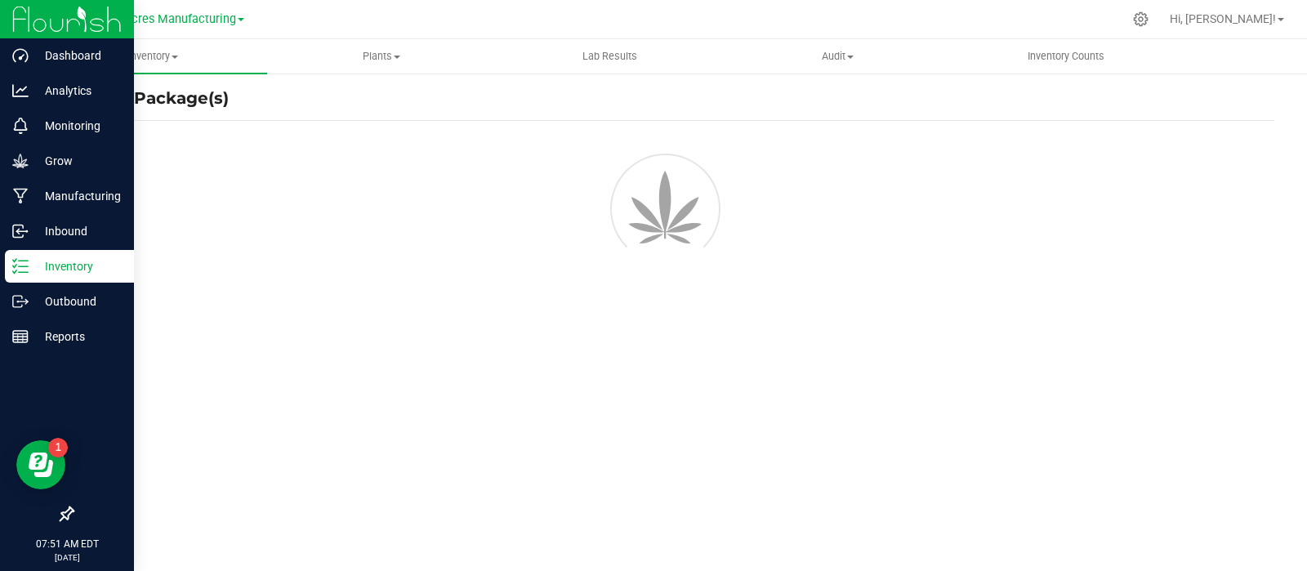
scroll to position [11, 0]
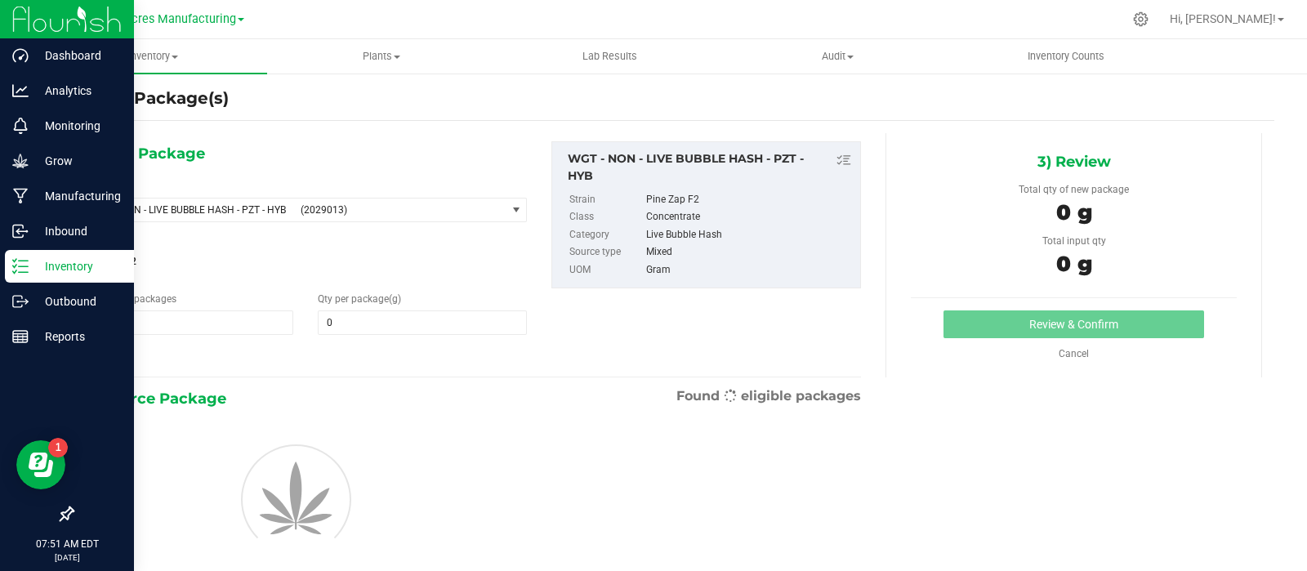
type input "0.0000"
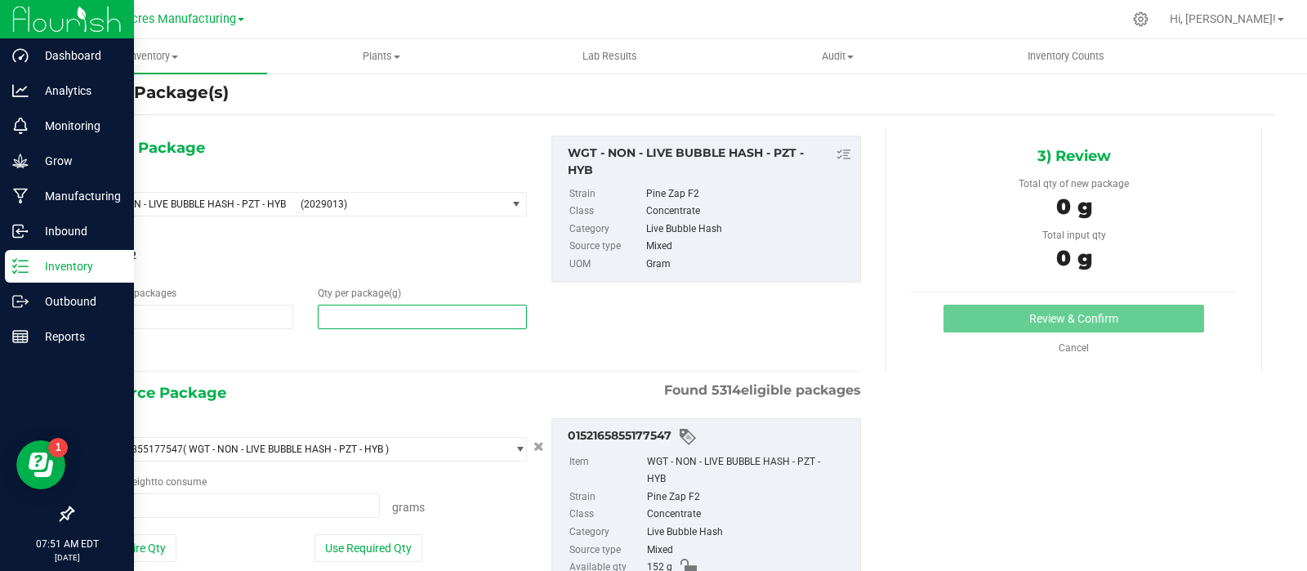
click at [373, 314] on span at bounding box center [422, 317] width 209 height 25
click at [373, 313] on input "text" at bounding box center [423, 317] width 208 height 23
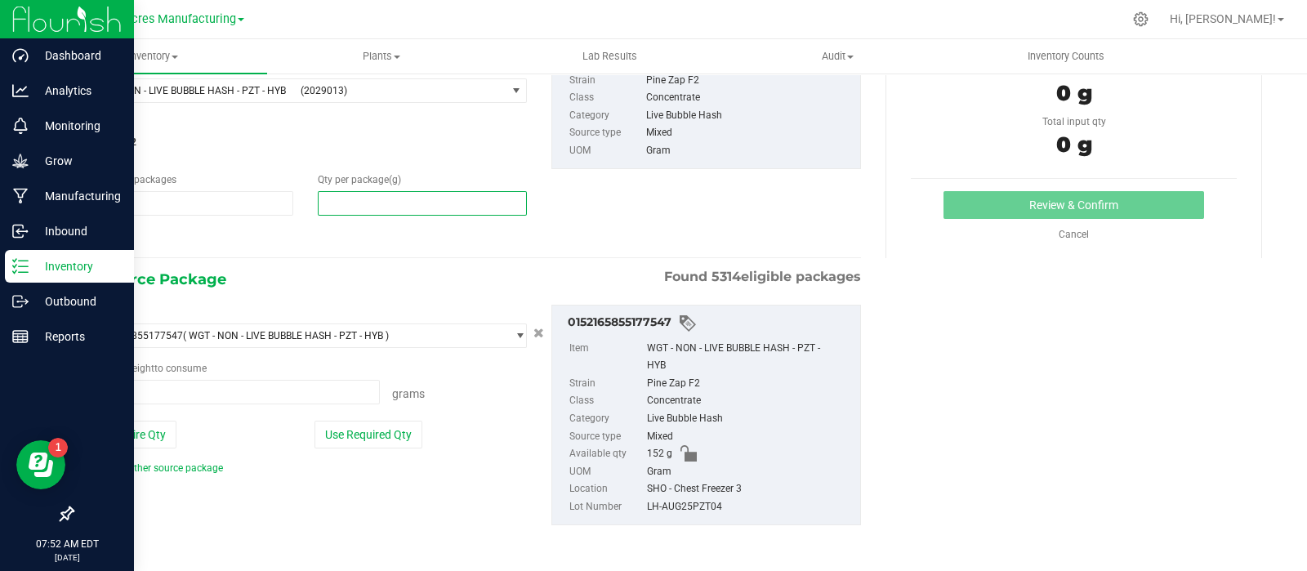
type input "0.0000"
click at [109, 451] on div "Package ID 0152165855177547 ( WGT - NON - LIVE BUBBLE HASH - PZT - HYB ) 000051…" at bounding box center [305, 390] width 467 height 171
click at [113, 437] on button "Use Entire Qty" at bounding box center [130, 435] width 92 height 28
type input "152.0000 g"
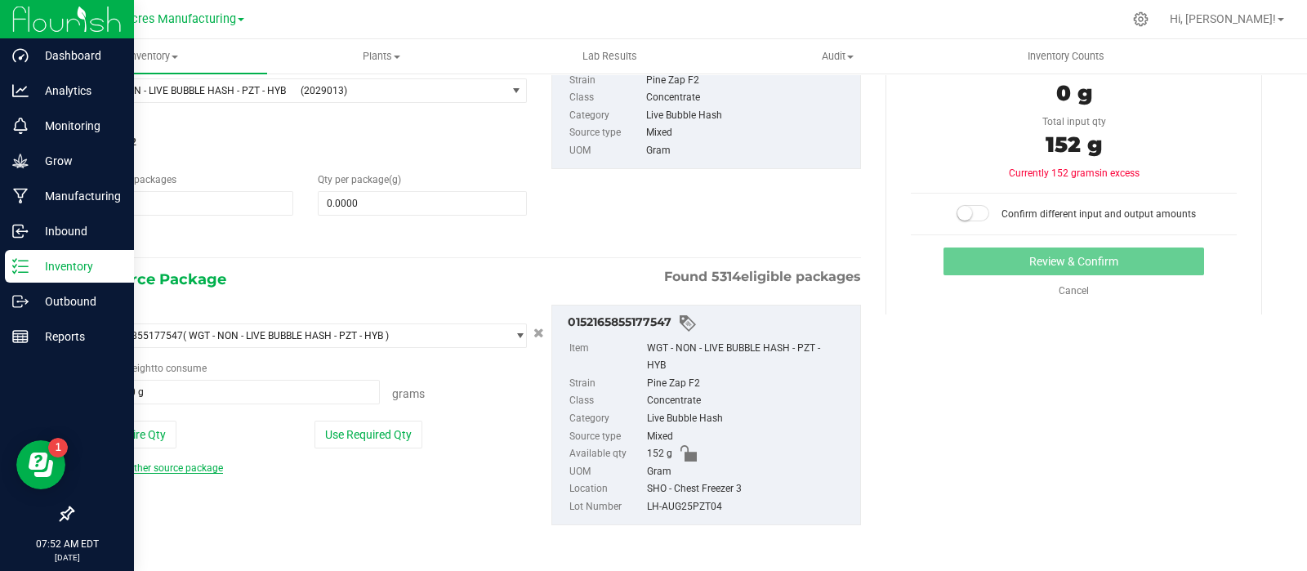
click at [127, 467] on link "Add another source package" at bounding box center [153, 468] width 139 height 11
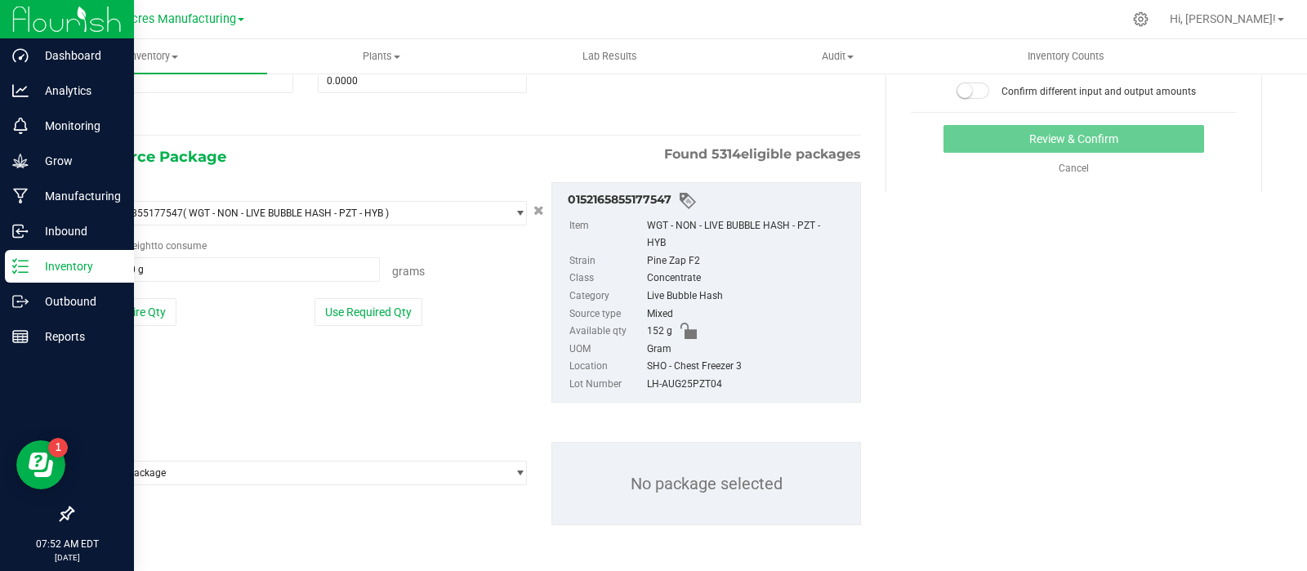
click at [127, 225] on span "Select package" at bounding box center [295, 213] width 421 height 23
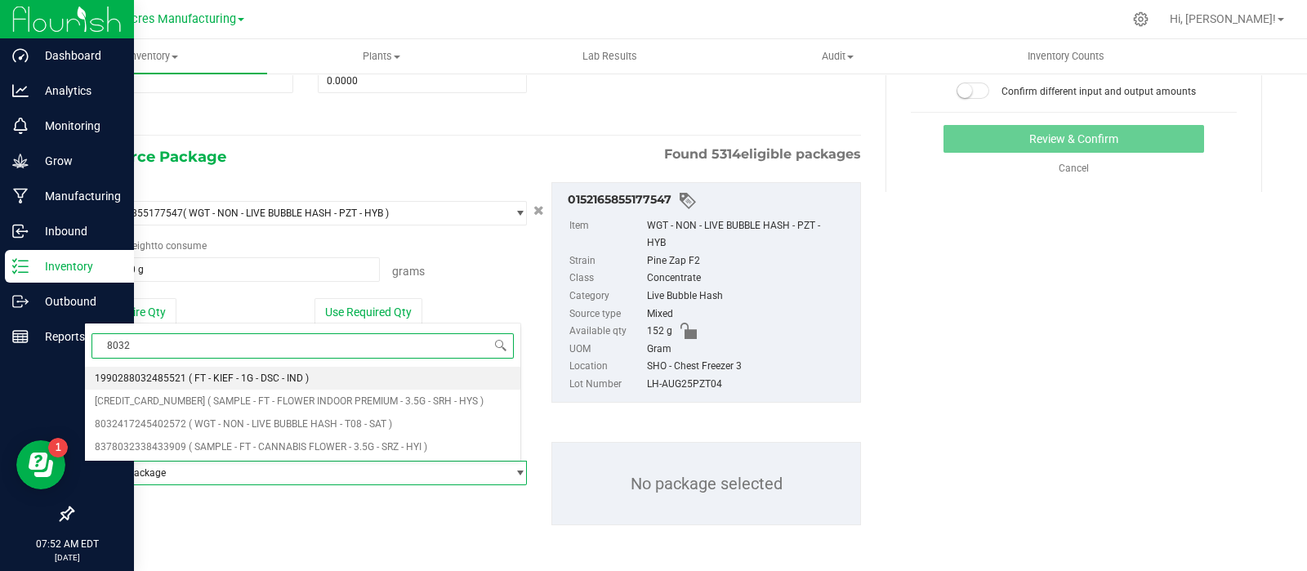
type input "80324"
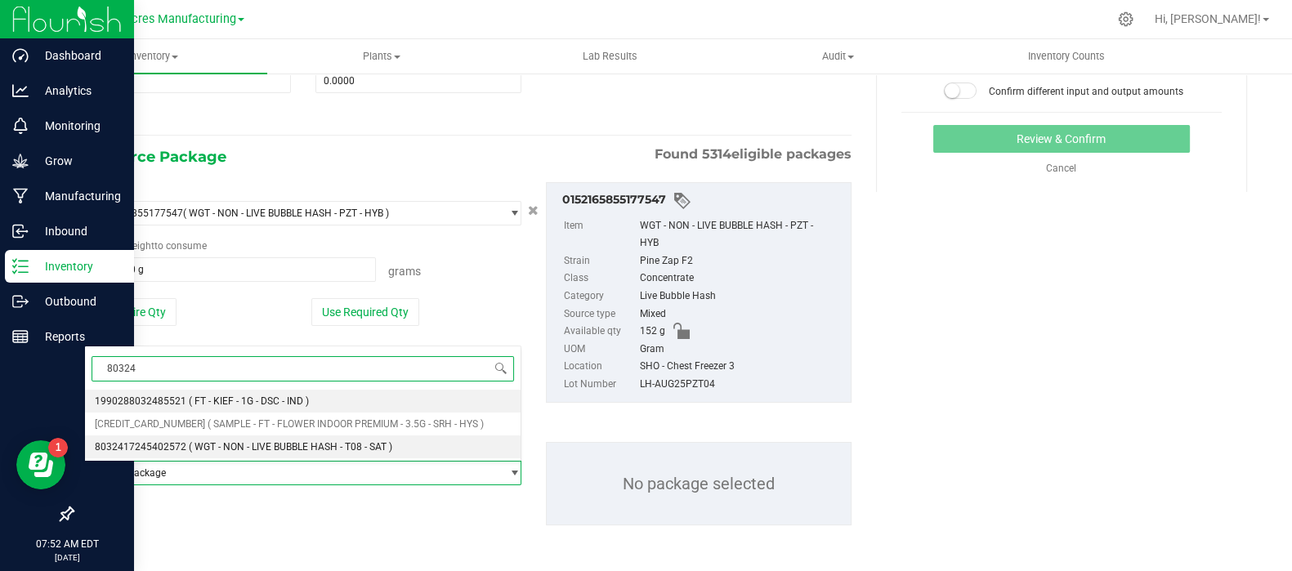
click at [170, 441] on span "8032417245402572" at bounding box center [141, 446] width 92 height 11
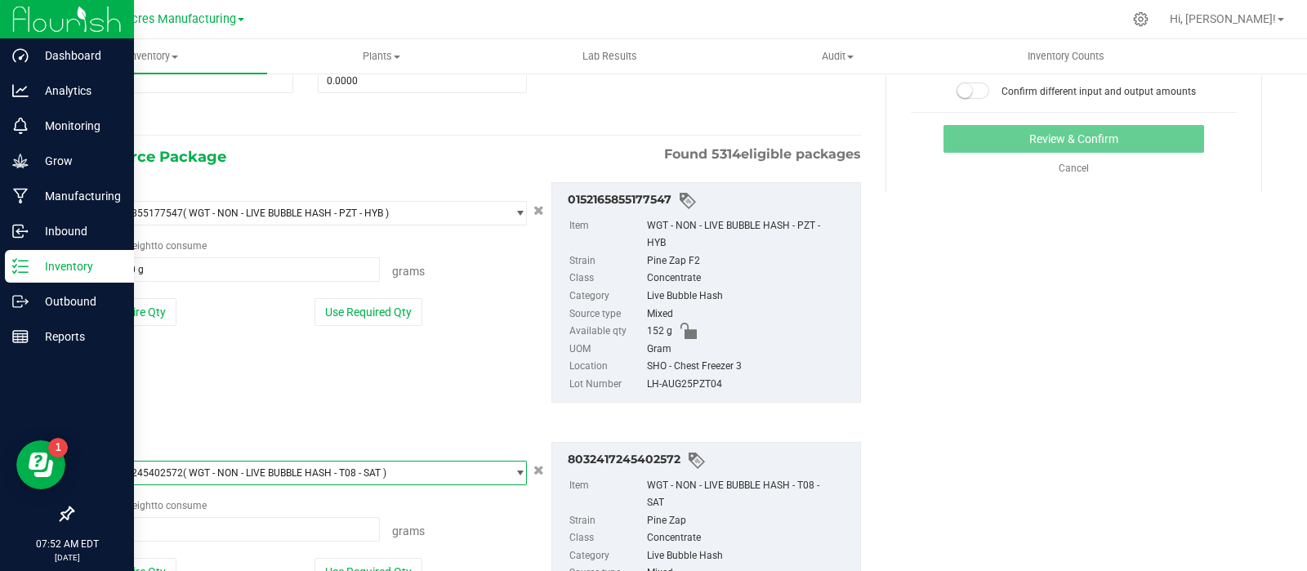
scroll to position [390, 0]
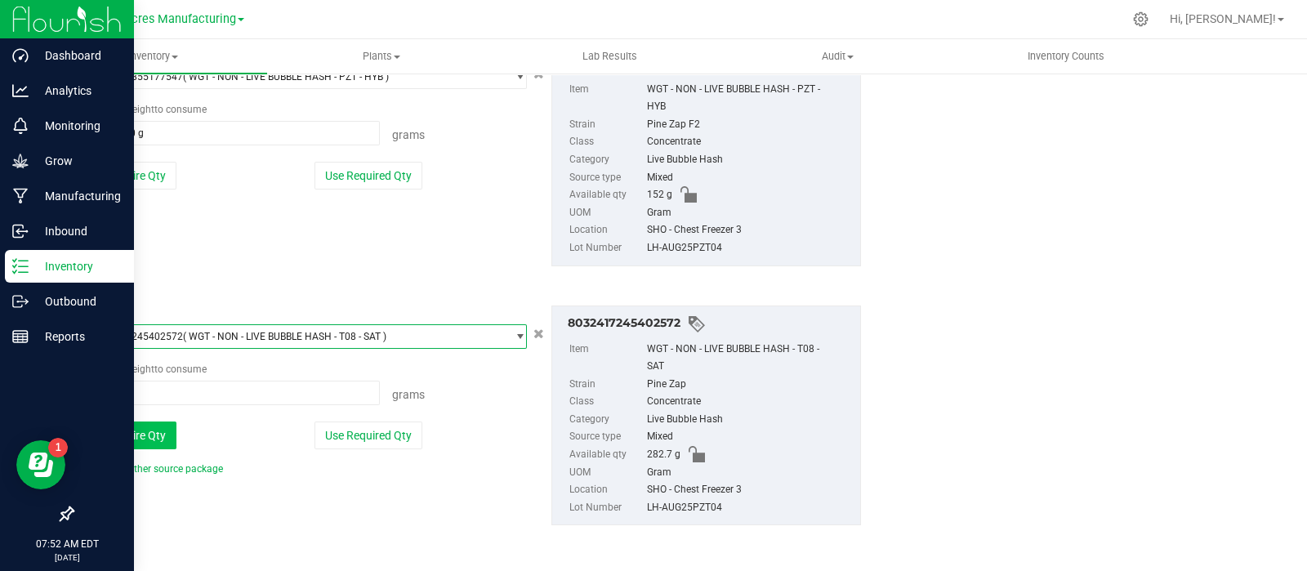
click at [133, 439] on button "Use Entire Qty" at bounding box center [130, 436] width 92 height 28
type input "282.7000 g"
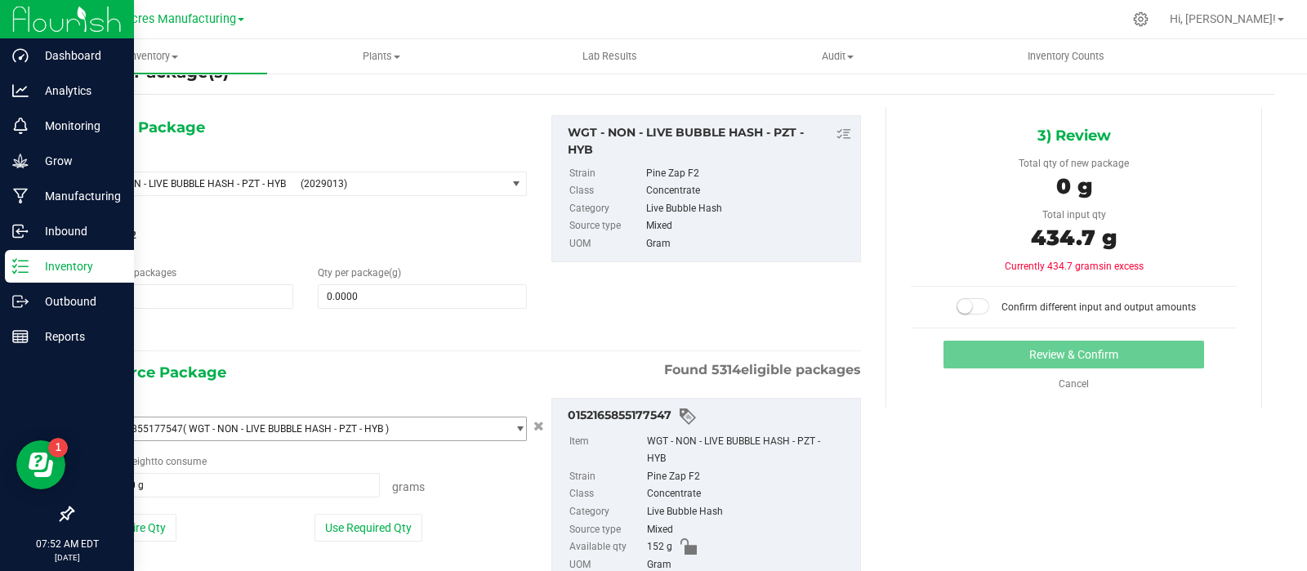
scroll to position [37, 0]
click at [382, 292] on span at bounding box center [422, 297] width 209 height 25
type input "3"
type input "434.7"
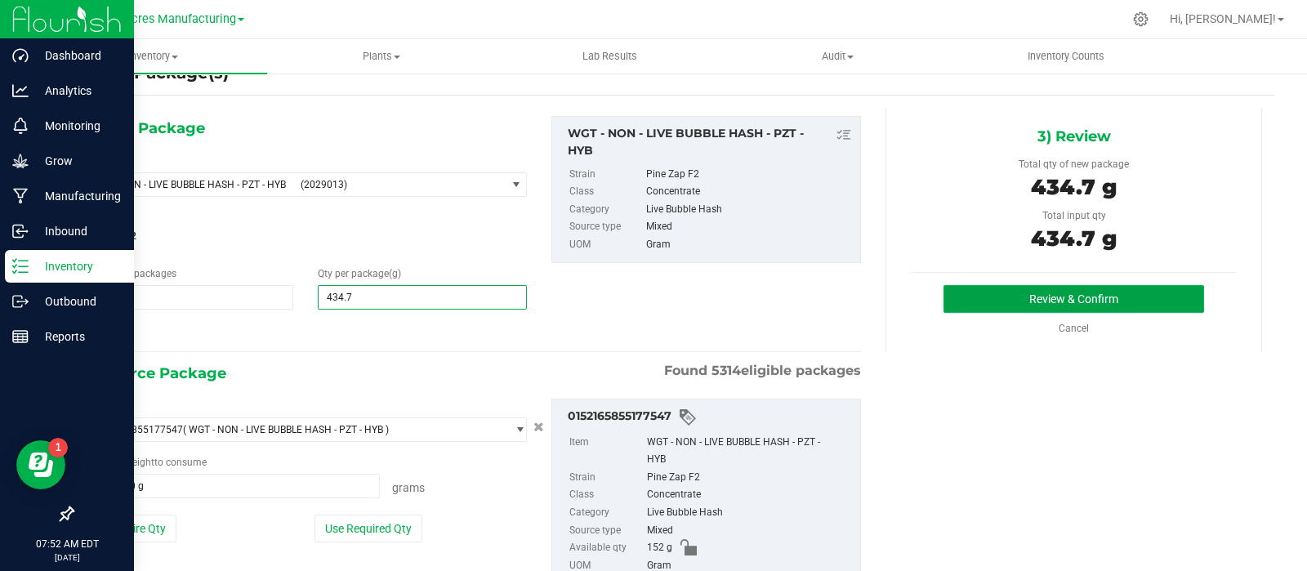
type input "434.7000"
click at [981, 302] on button "Review & Confirm" at bounding box center [1074, 299] width 261 height 28
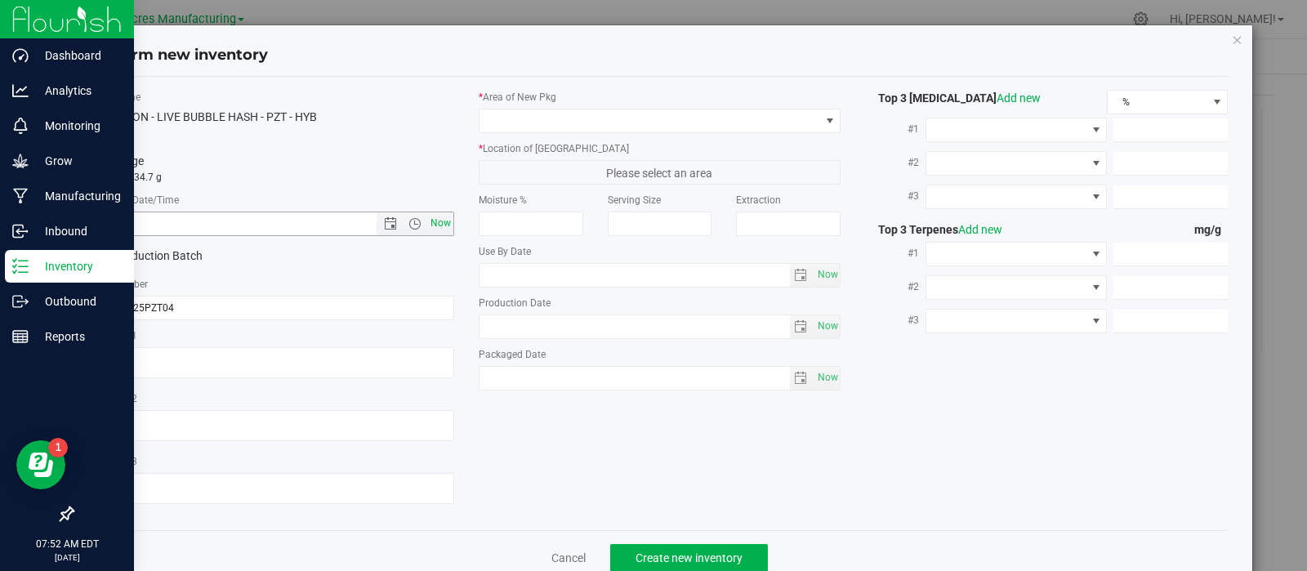
click at [431, 221] on span "Now" at bounding box center [441, 224] width 28 height 24
type input "[DATE] 7:52 AM"
click at [542, 117] on span at bounding box center [650, 120] width 341 height 23
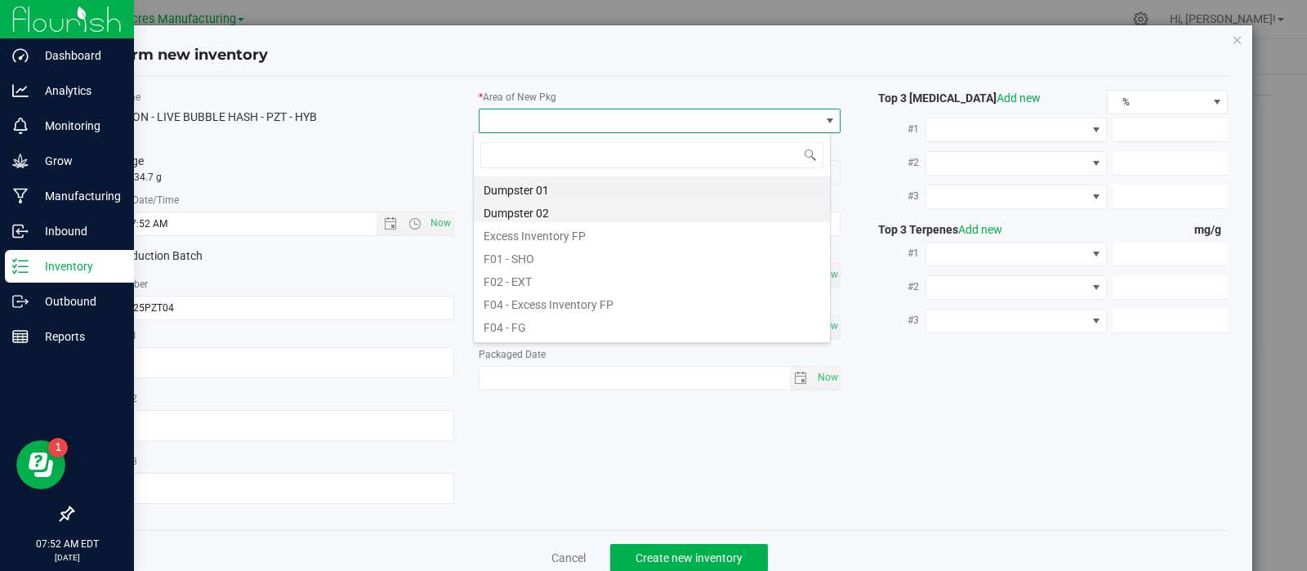
scroll to position [24, 358]
click at [547, 264] on li "F01 - SHO" at bounding box center [652, 256] width 356 height 23
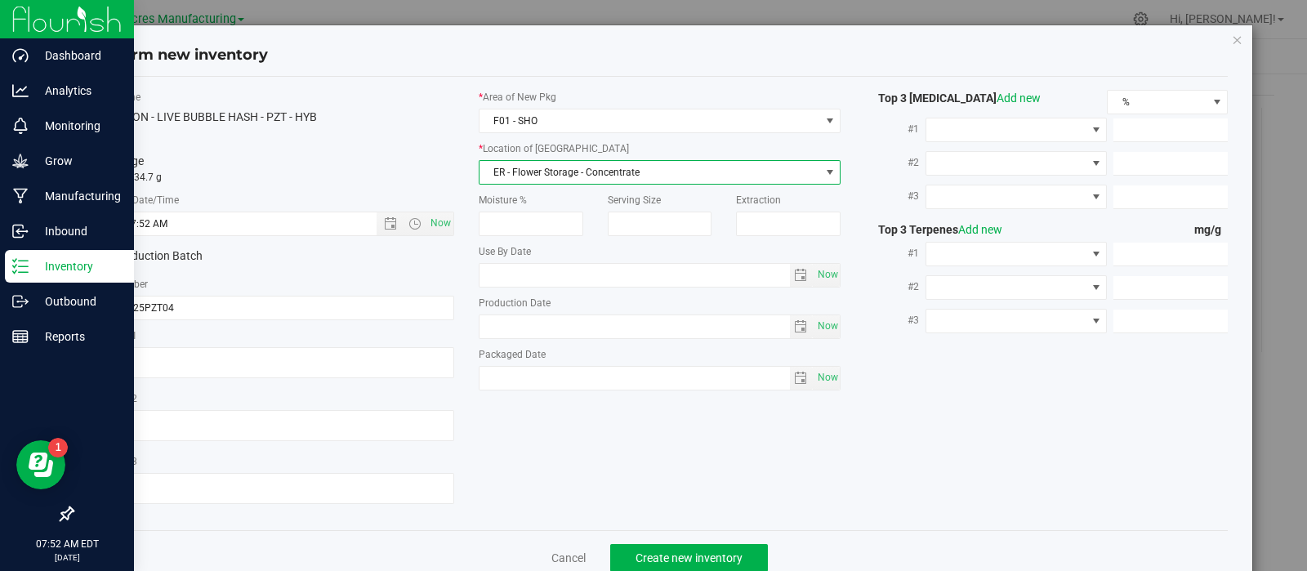
click at [539, 164] on span "ER - Flower Storage - Concentrate" at bounding box center [650, 172] width 341 height 23
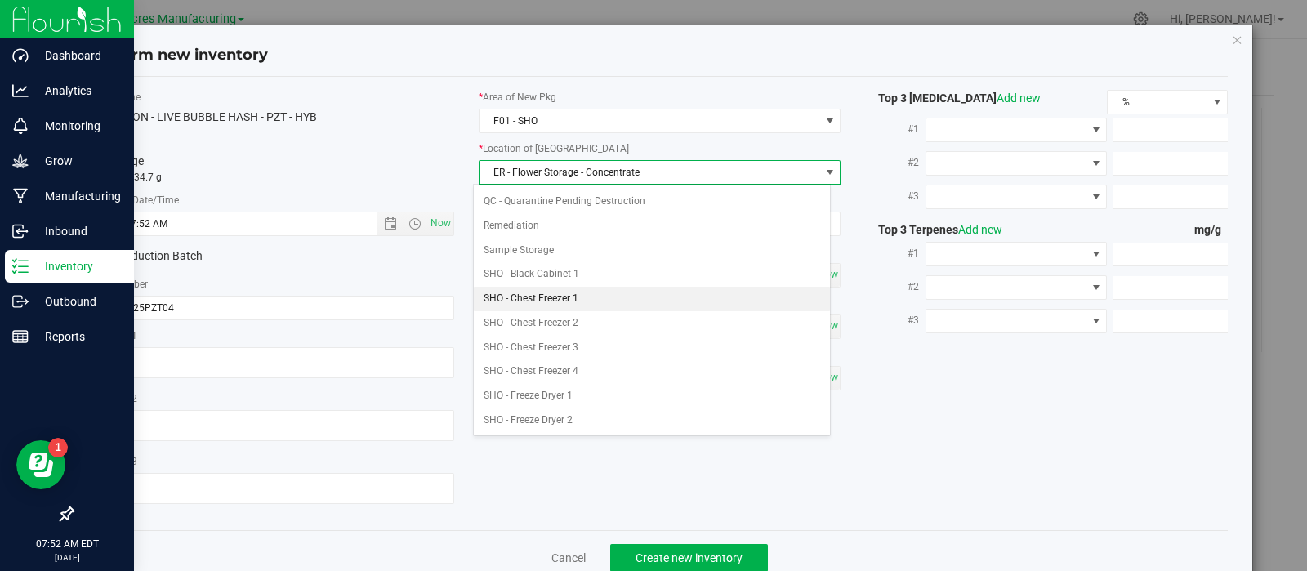
scroll to position [266, 0]
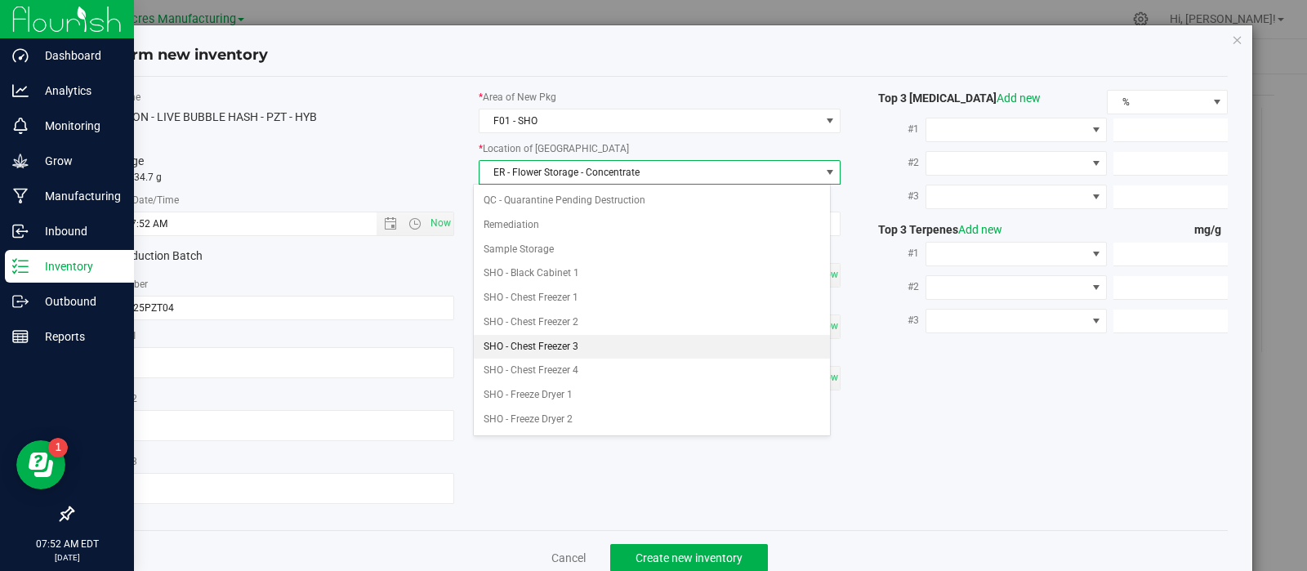
click at [571, 352] on li "SHO - Chest Freezer 3" at bounding box center [652, 347] width 356 height 25
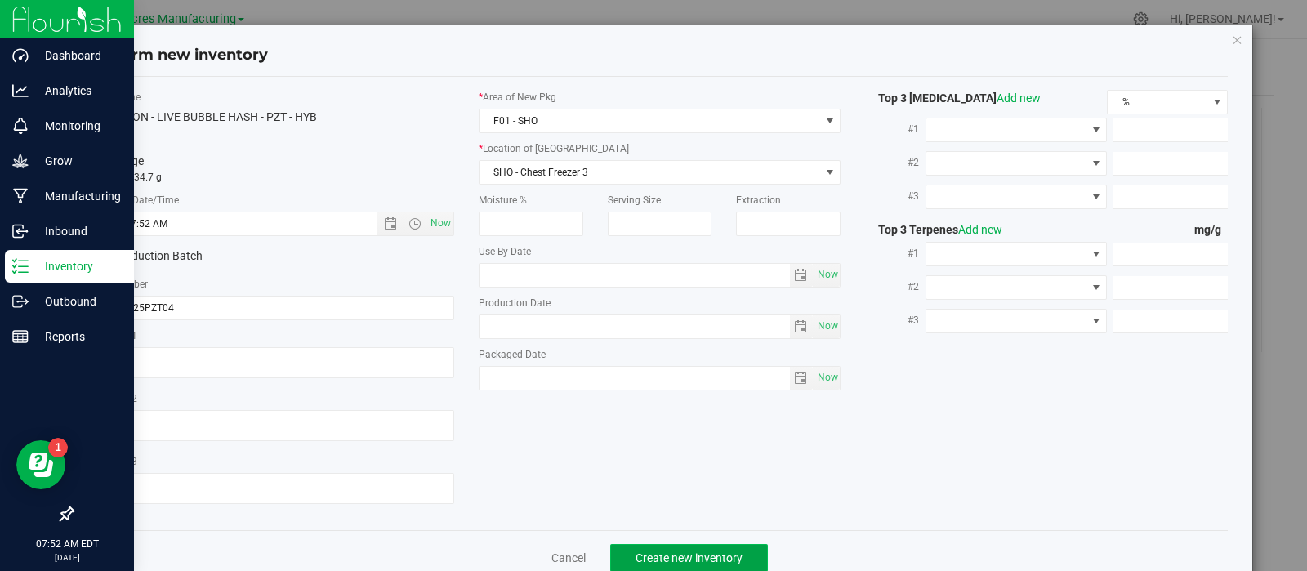
click at [643, 562] on span "Create new inventory" at bounding box center [689, 558] width 107 height 13
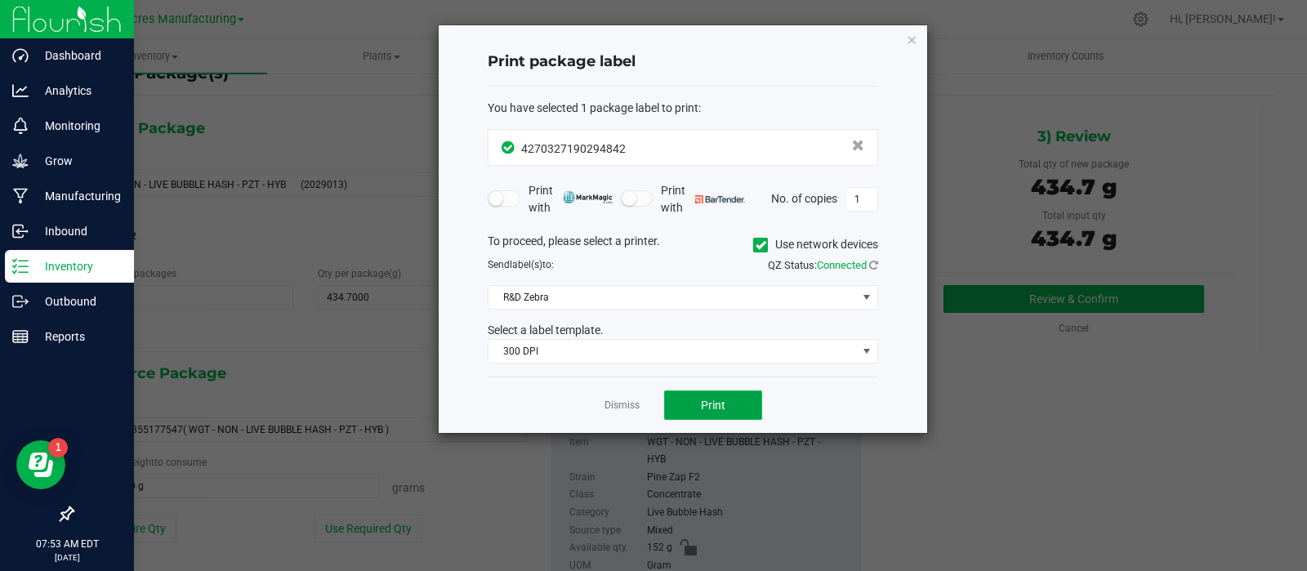
click at [711, 399] on span "Print" at bounding box center [713, 405] width 25 height 13
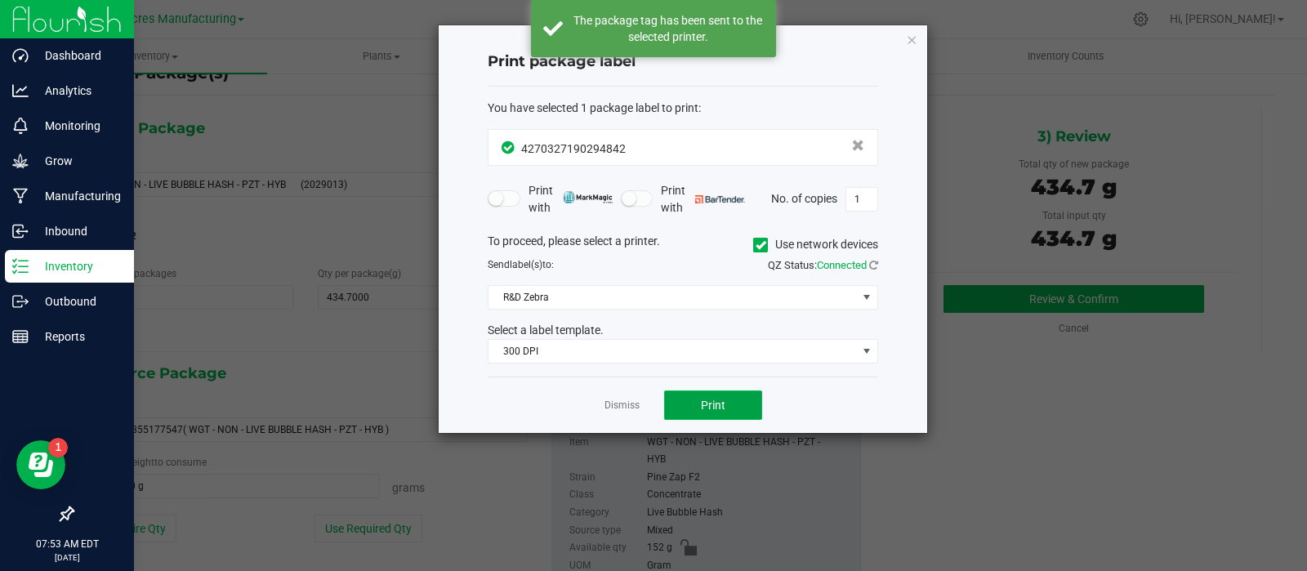
click at [711, 399] on span "Print" at bounding box center [713, 405] width 25 height 13
click at [629, 407] on link "Dismiss" at bounding box center [622, 406] width 35 height 14
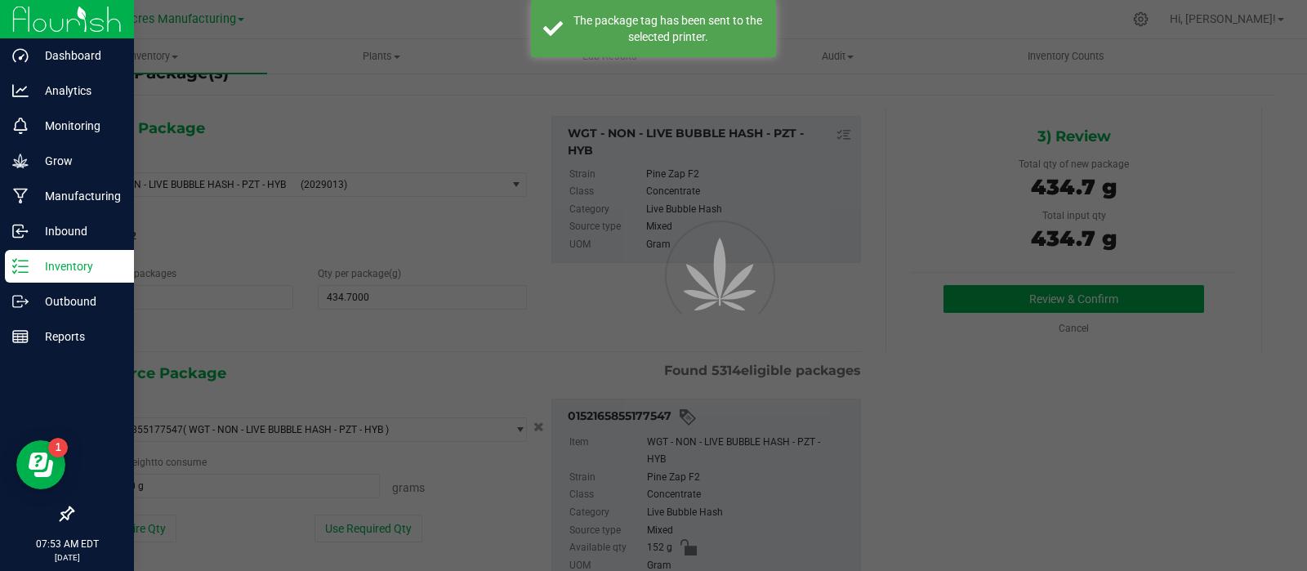
scroll to position [11, 0]
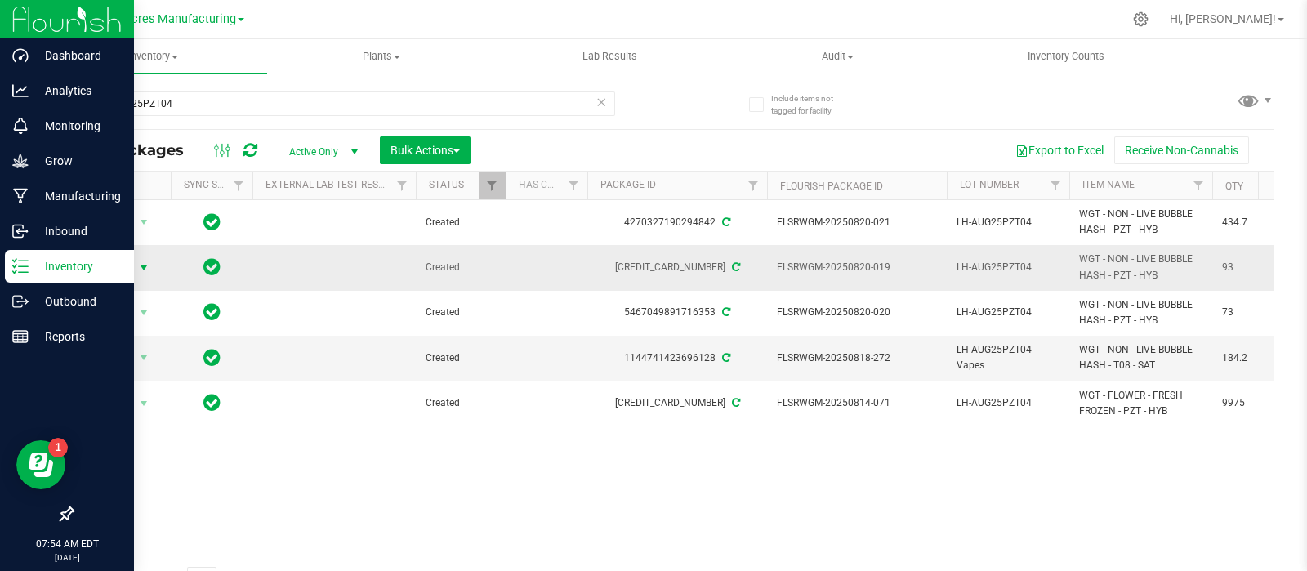
click at [118, 274] on span "Action" at bounding box center [111, 268] width 44 height 23
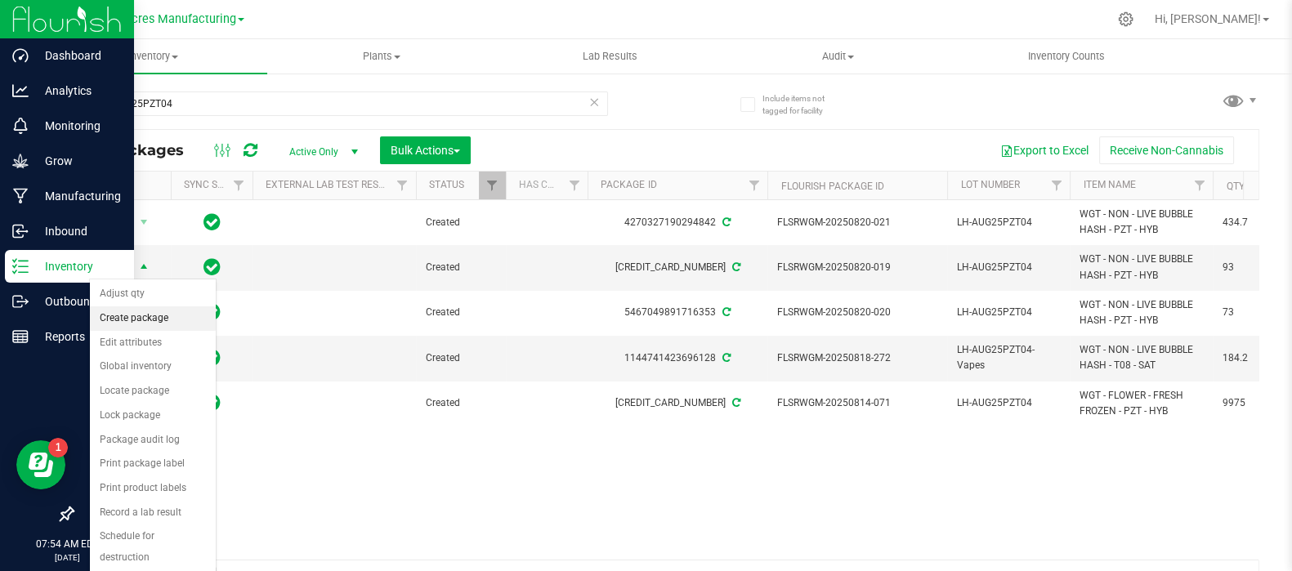
click at [147, 314] on li "Create package" at bounding box center [153, 318] width 126 height 25
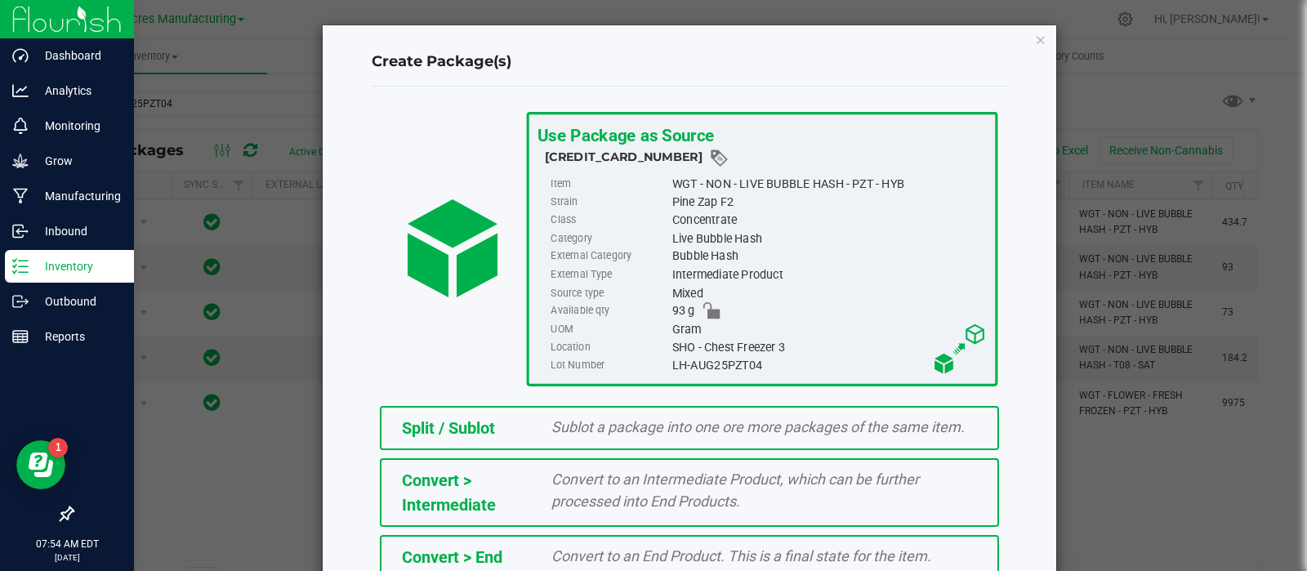
scroll to position [221, 0]
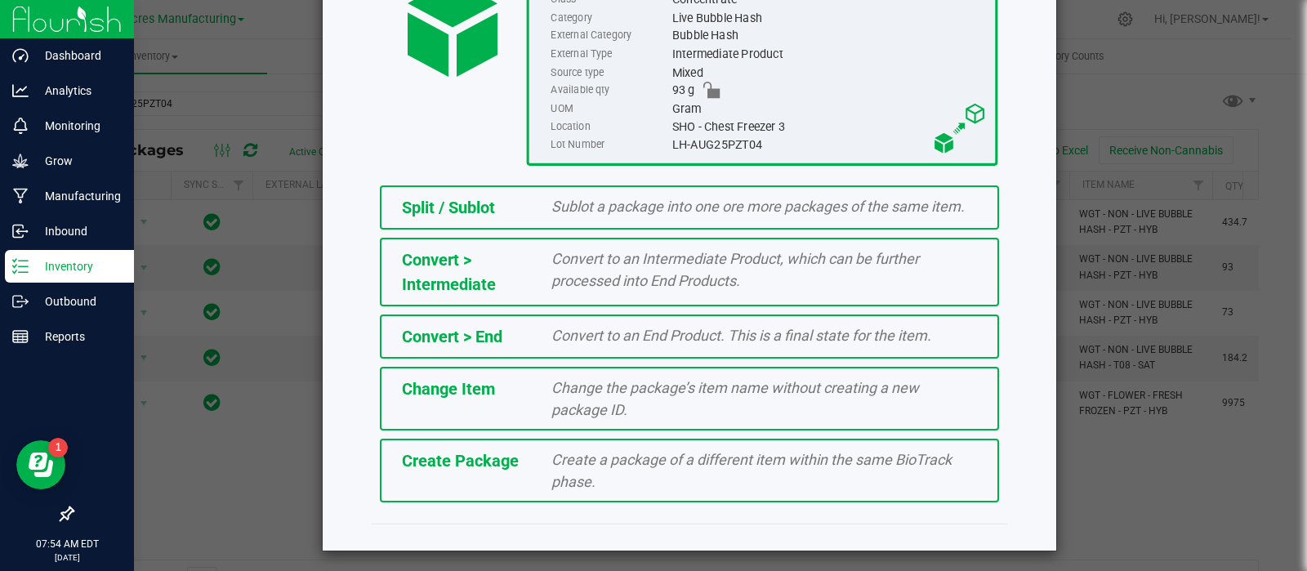
click at [437, 452] on span "Create Package" at bounding box center [460, 461] width 117 height 20
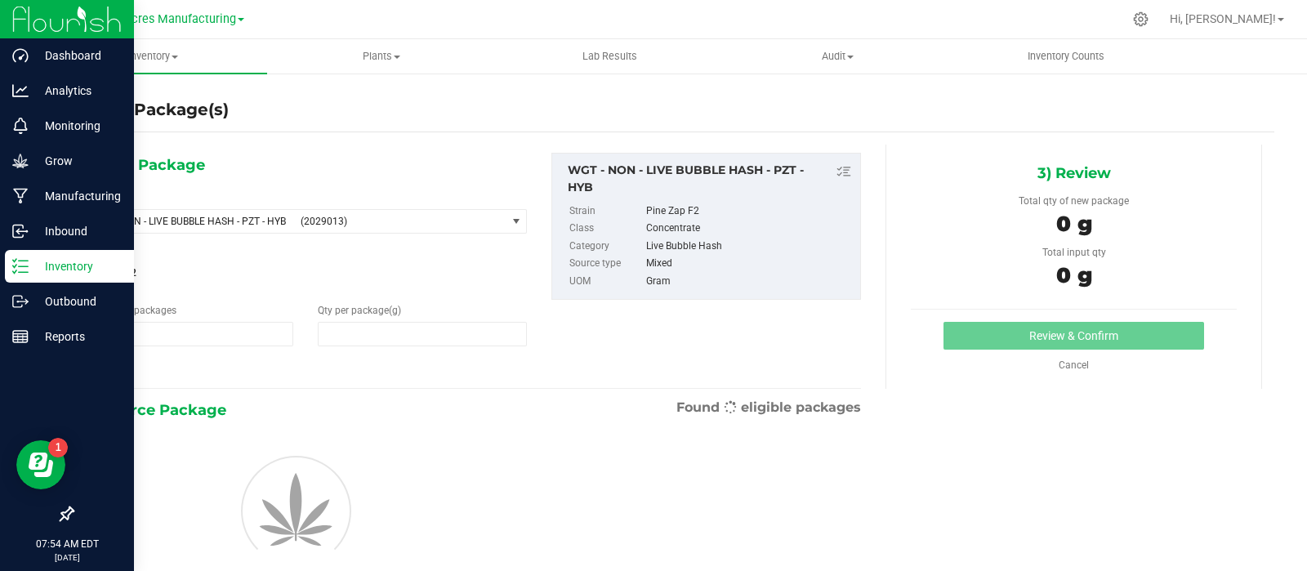
type input "1"
type input "0.0000"
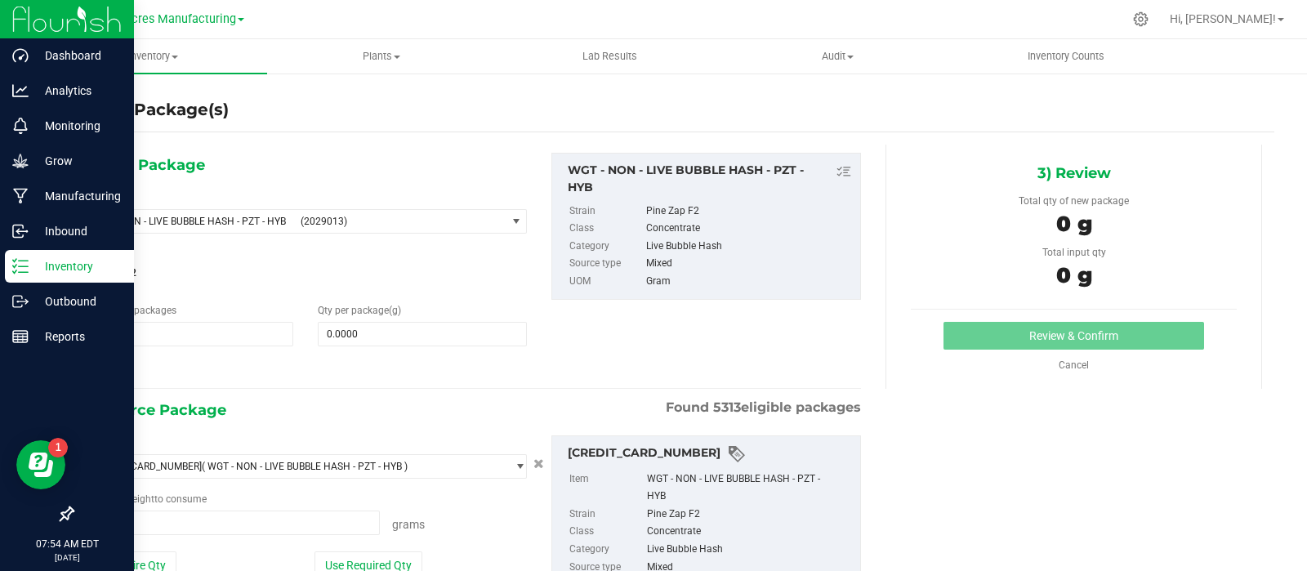
scroll to position [131, 0]
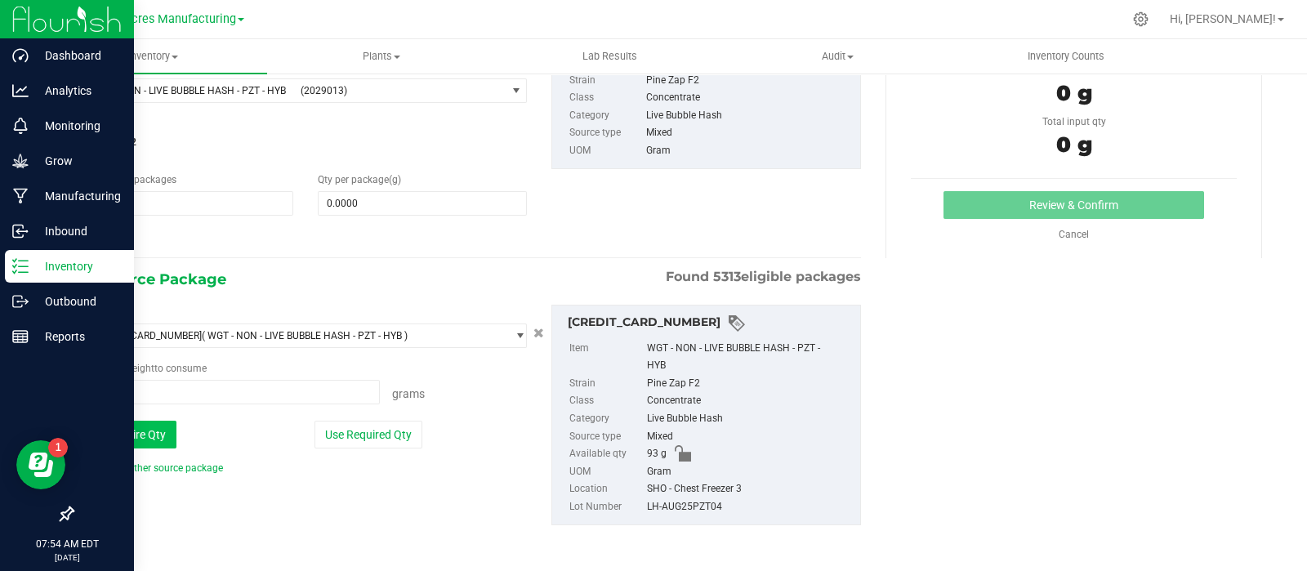
click at [120, 438] on button "Use Entire Qty" at bounding box center [130, 435] width 92 height 28
type input "93.0000 g"
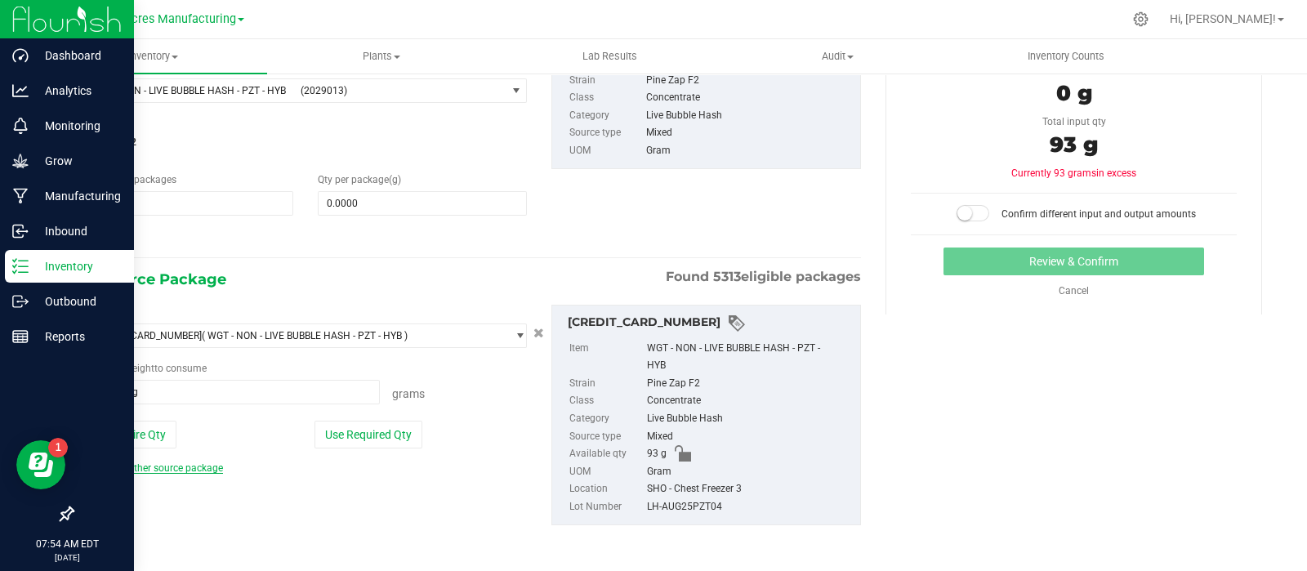
click at [126, 463] on link "Add another source package" at bounding box center [153, 468] width 139 height 11
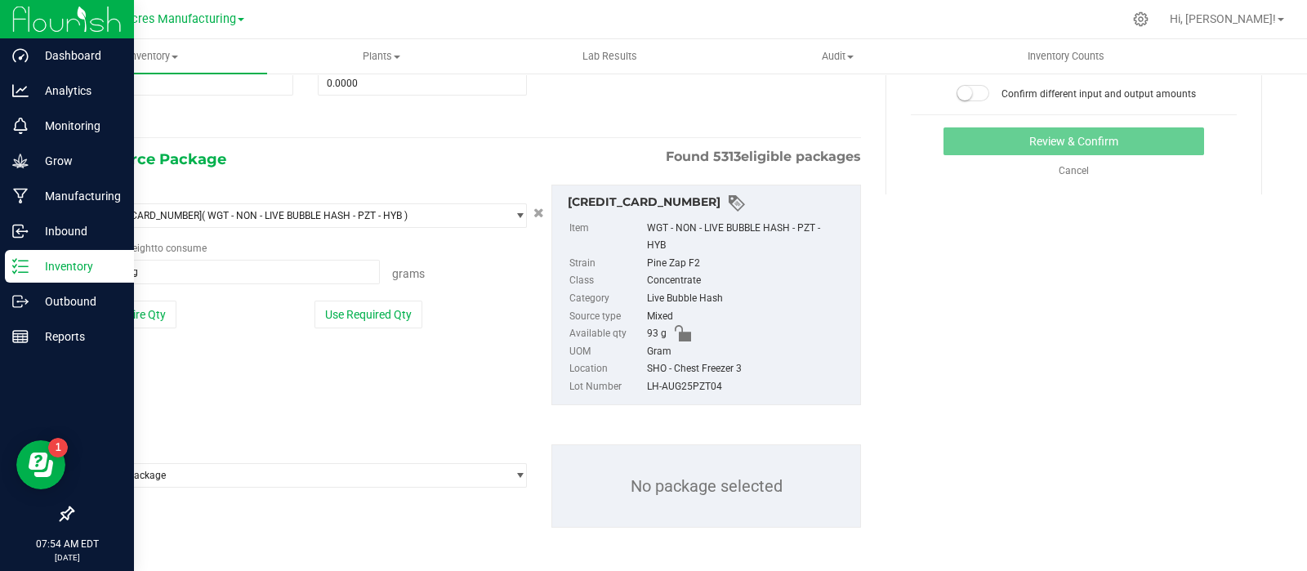
scroll to position [253, 0]
click at [211, 472] on span "Select package" at bounding box center [295, 473] width 421 height 23
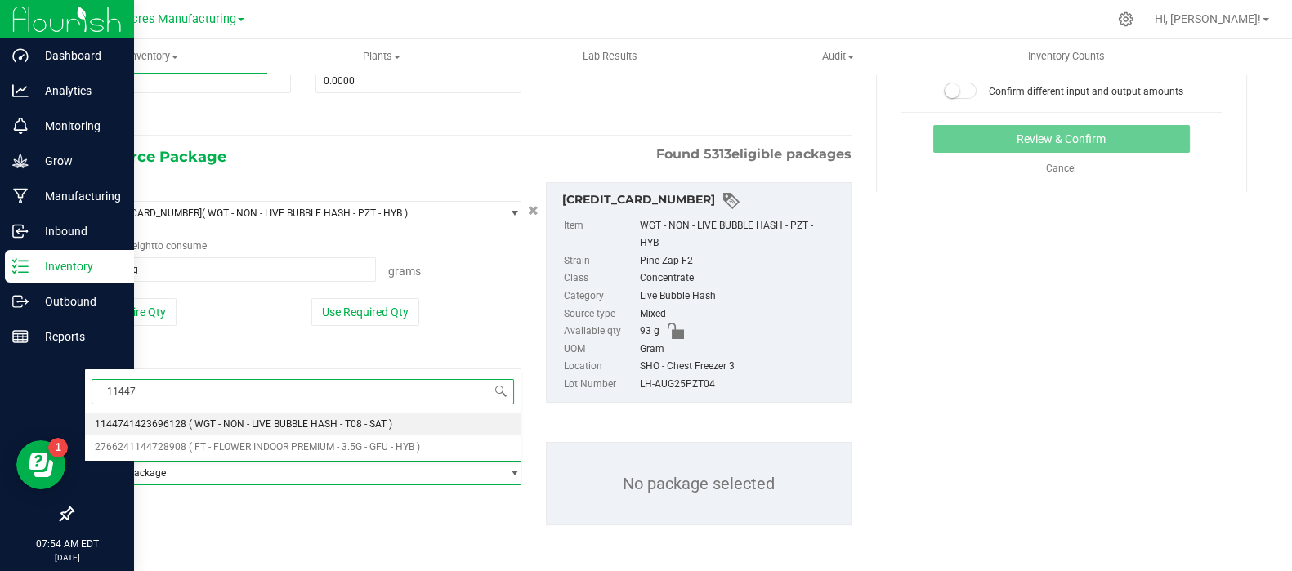
type input "114474"
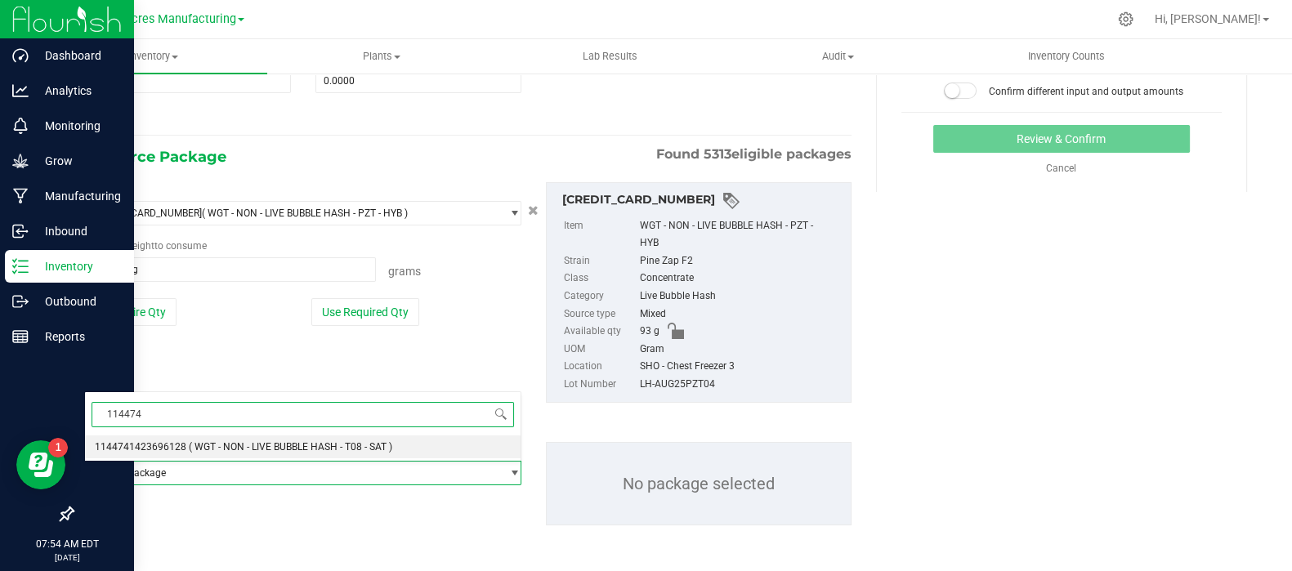
click at [208, 448] on span "( WGT - NON - LIVE BUBBLE HASH - T08 - SAT )" at bounding box center [290, 446] width 203 height 11
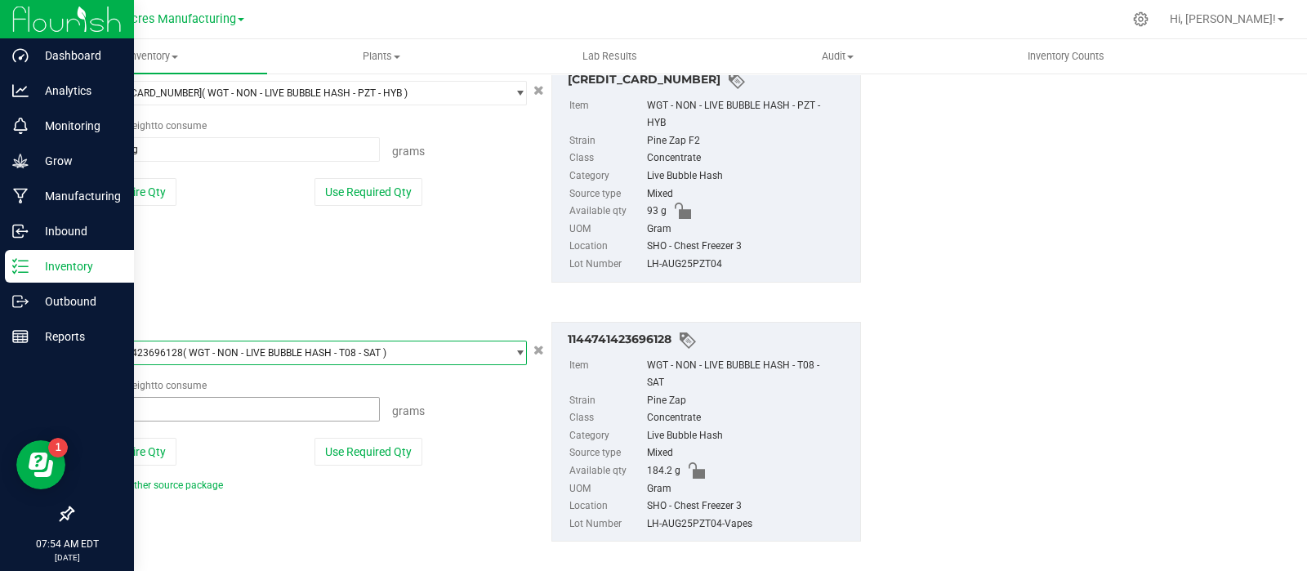
scroll to position [378, 0]
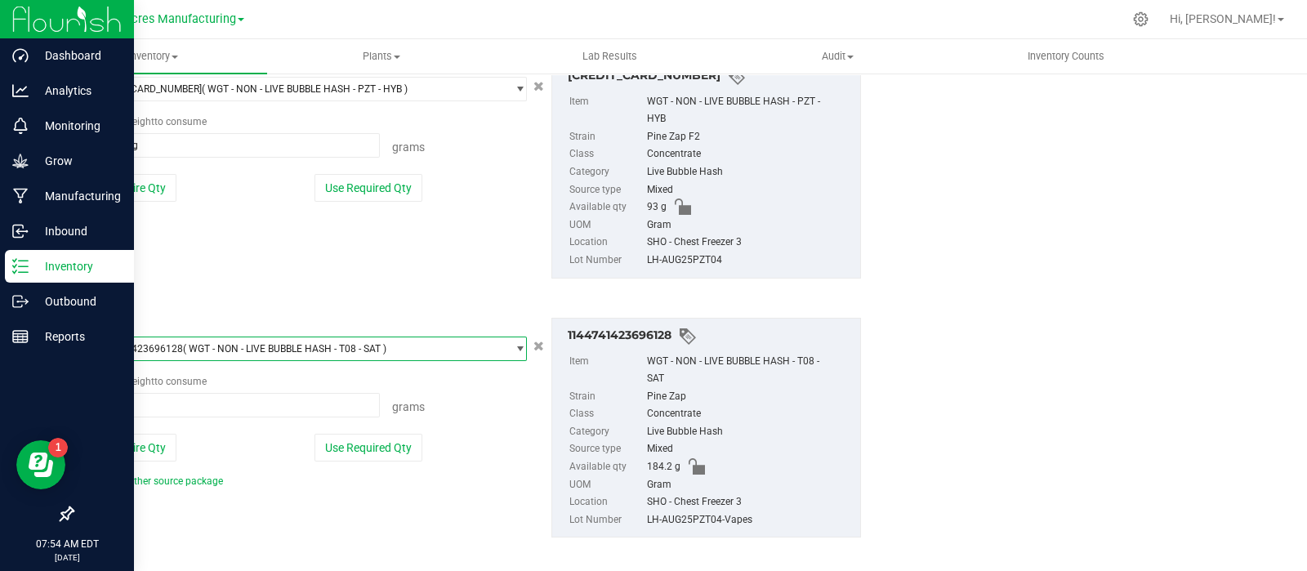
click at [148, 462] on div "Package ID 1144741423696128 ( WGT - NON - LIVE BUBBLE HASH - T08 - SAT ) 112074…" at bounding box center [305, 403] width 467 height 171
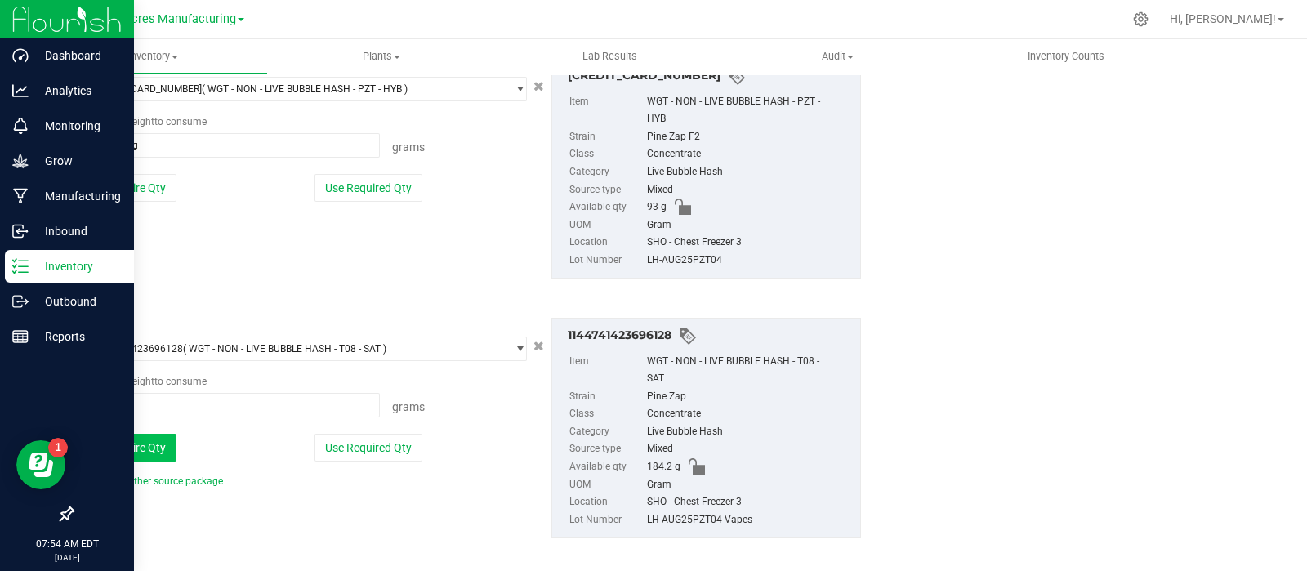
click at [153, 447] on button "Use Entire Qty" at bounding box center [130, 448] width 92 height 28
type input "184.2000 g"
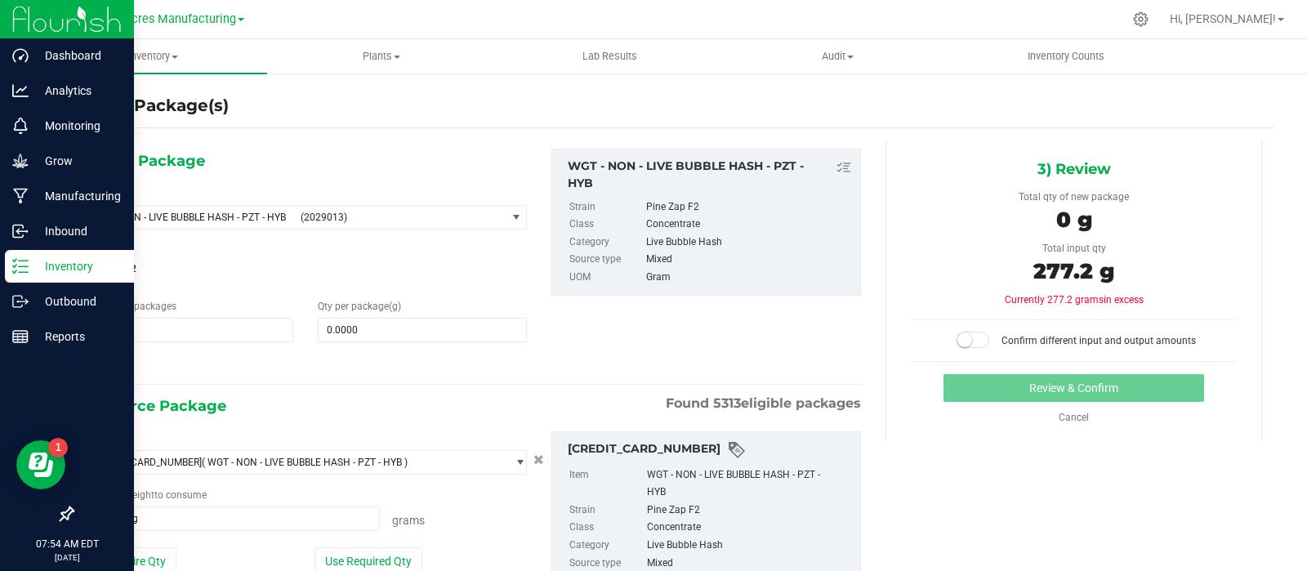
scroll to position [0, 0]
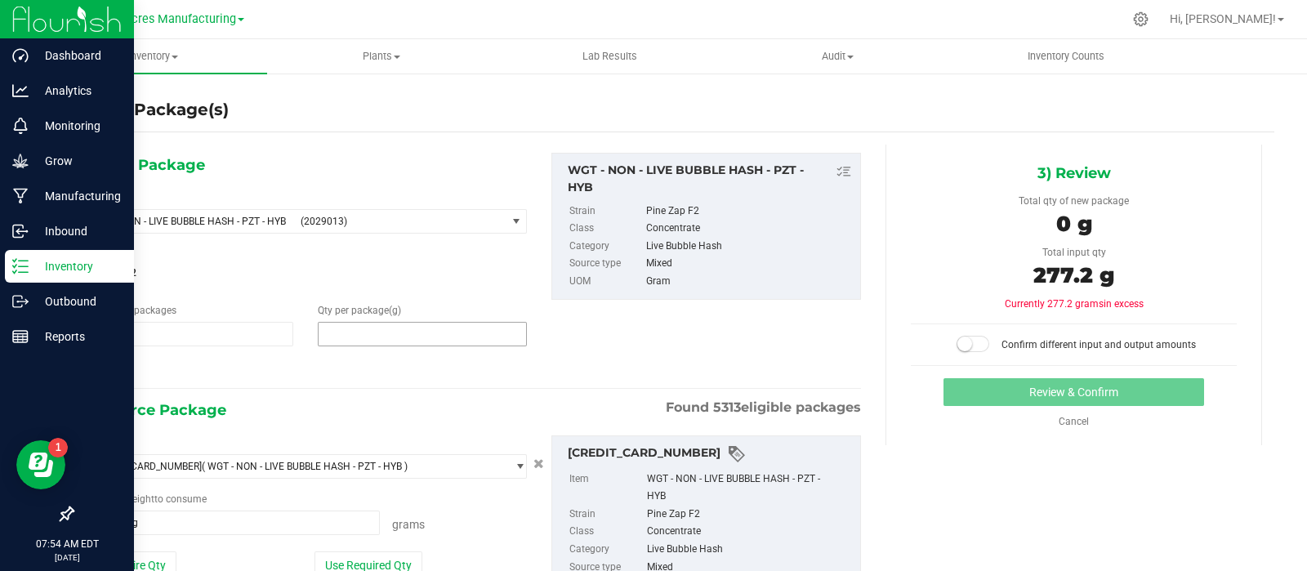
click at [373, 333] on span at bounding box center [422, 334] width 209 height 25
type input "277.2"
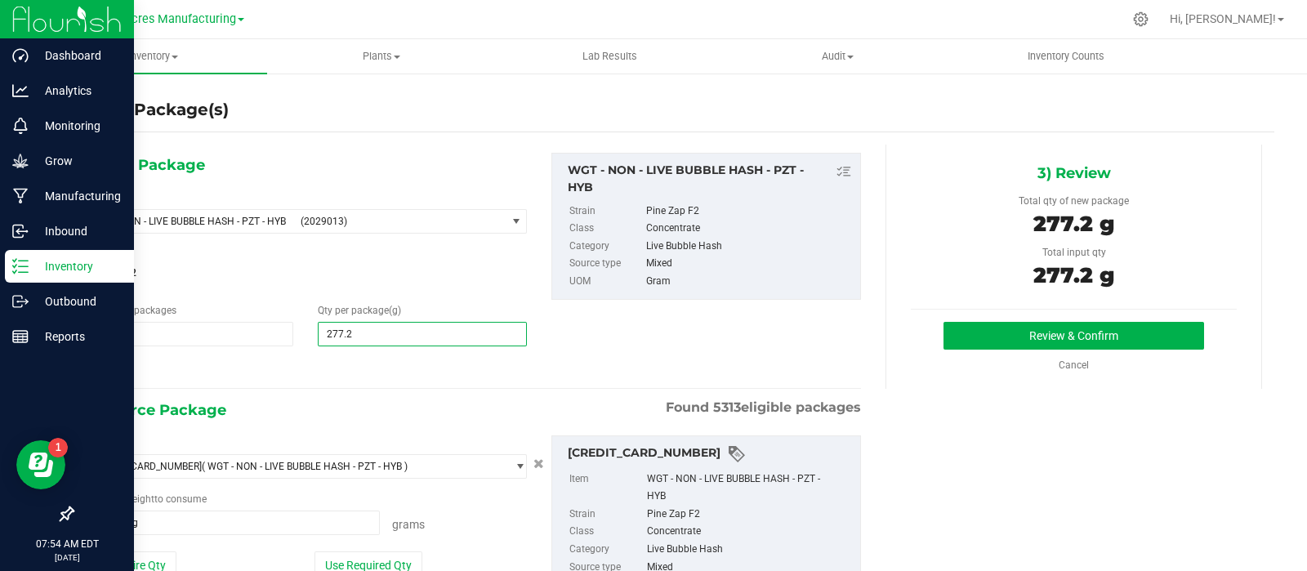
type input "277.2000"
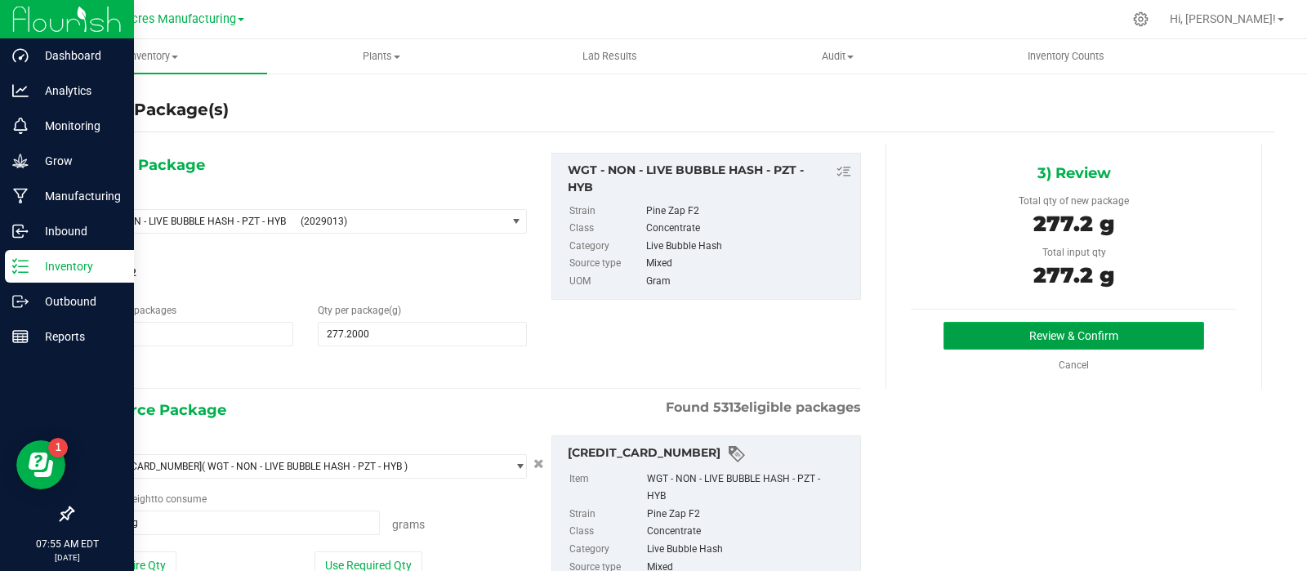
click at [971, 333] on button "Review & Confirm" at bounding box center [1074, 336] width 261 height 28
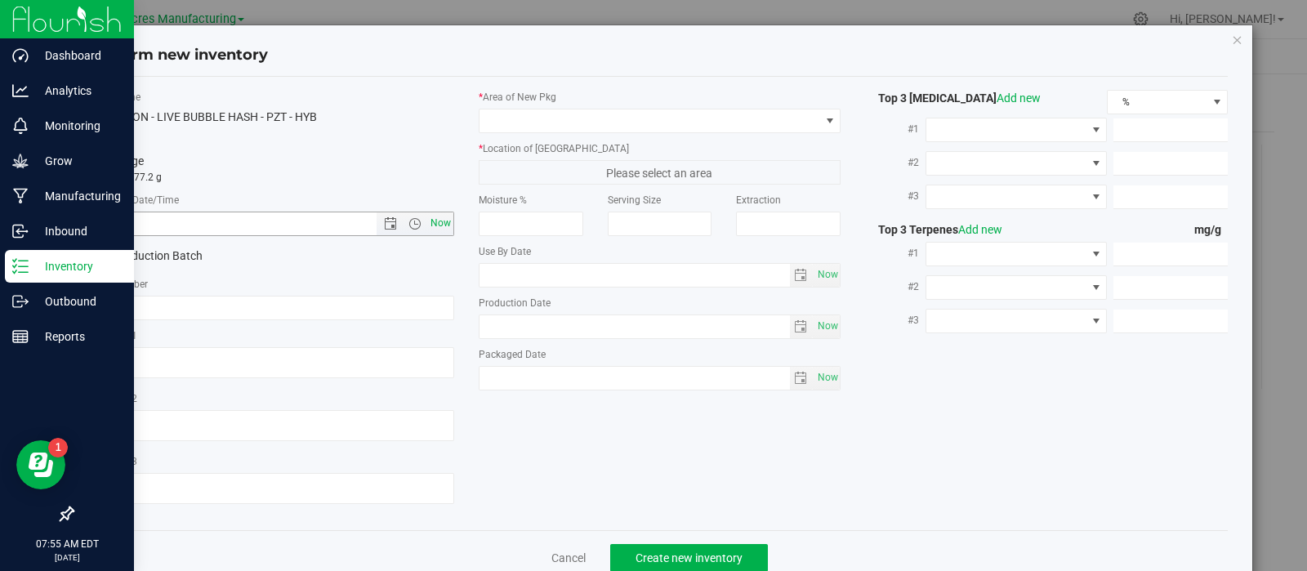
click at [438, 225] on span "Now" at bounding box center [441, 224] width 28 height 24
type input "[DATE] 7:55 AM"
click at [552, 556] on link "Cancel" at bounding box center [569, 558] width 34 height 16
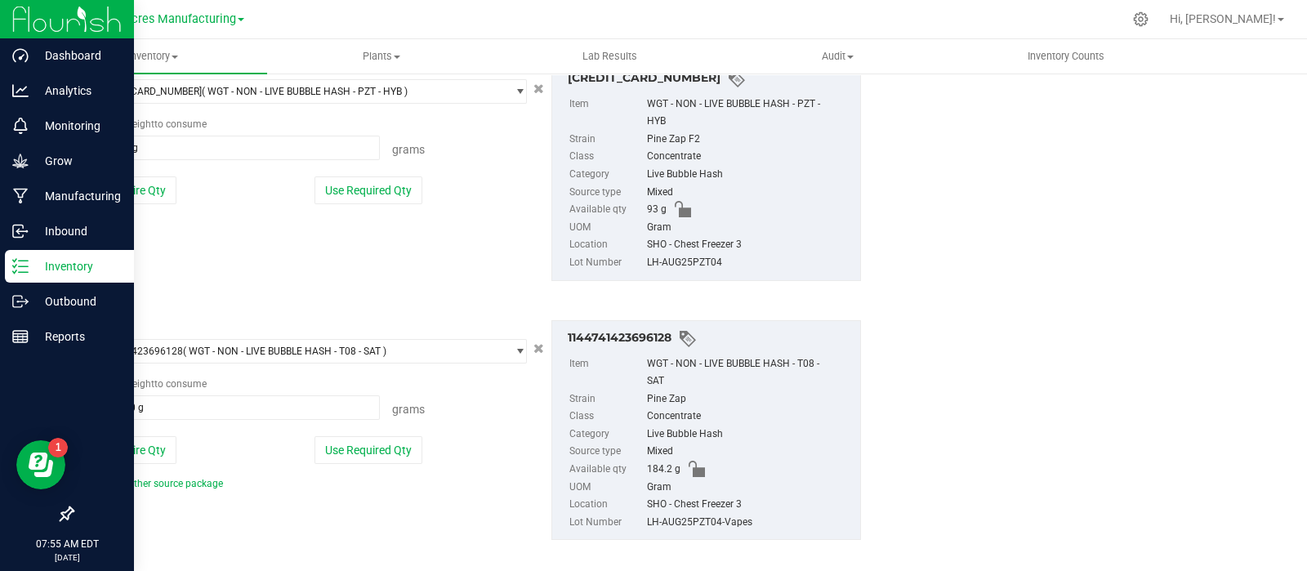
scroll to position [390, 0]
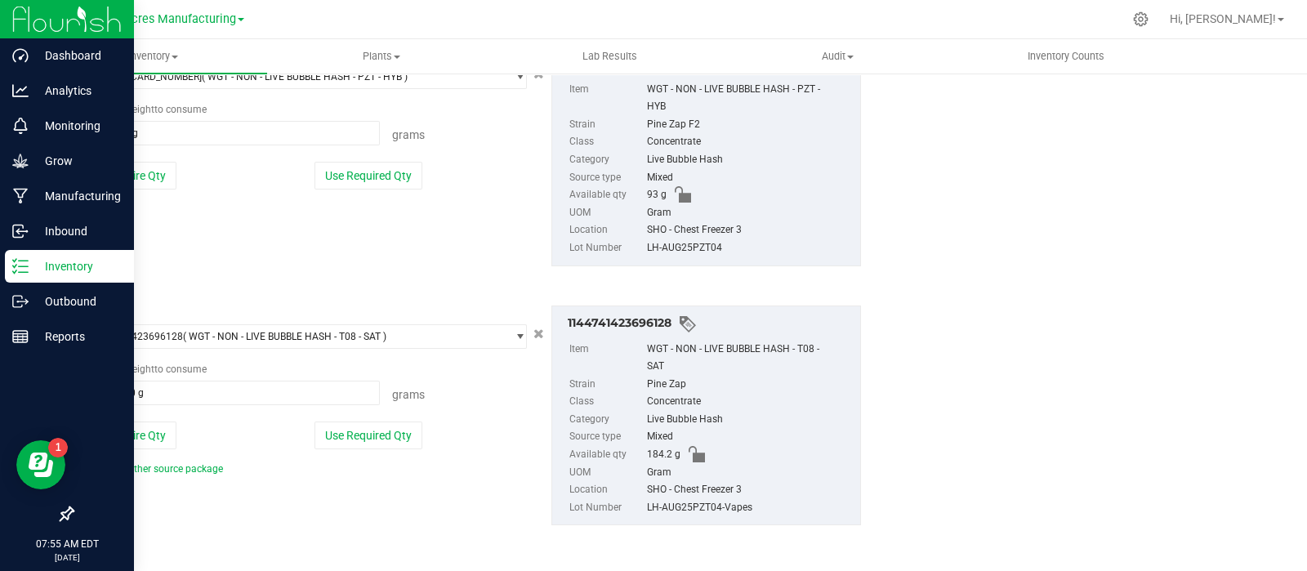
click at [662, 499] on div "LH-AUG25PZT04-Vapes" at bounding box center [749, 508] width 205 height 18
copy div "LH-AUG25PZT04-Vapes"
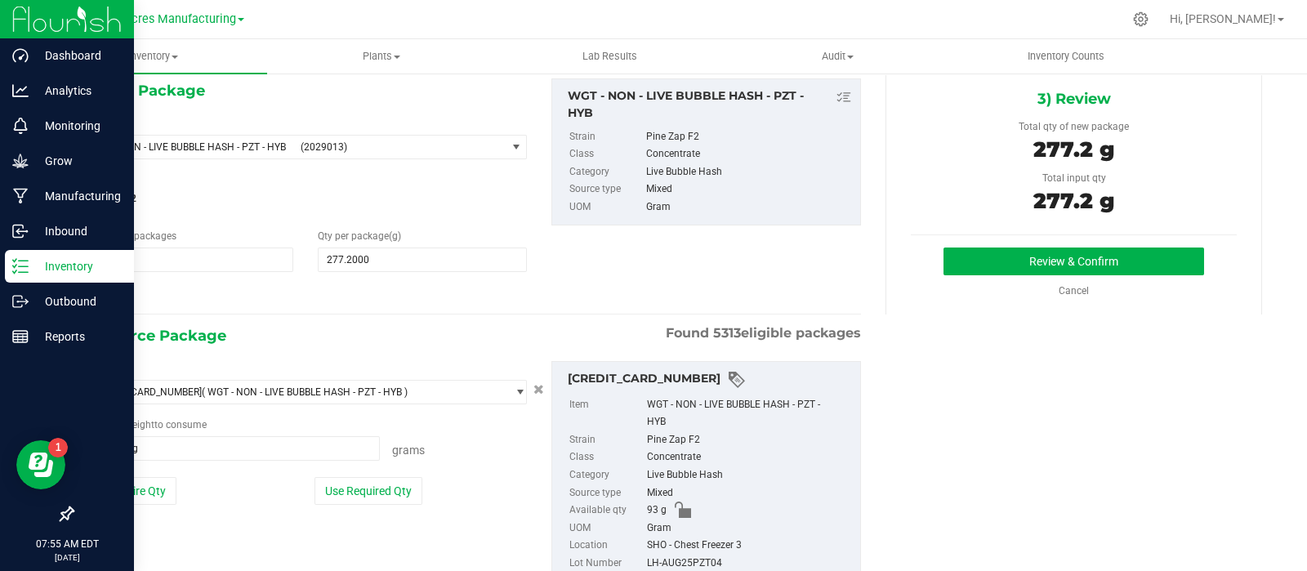
scroll to position [0, 0]
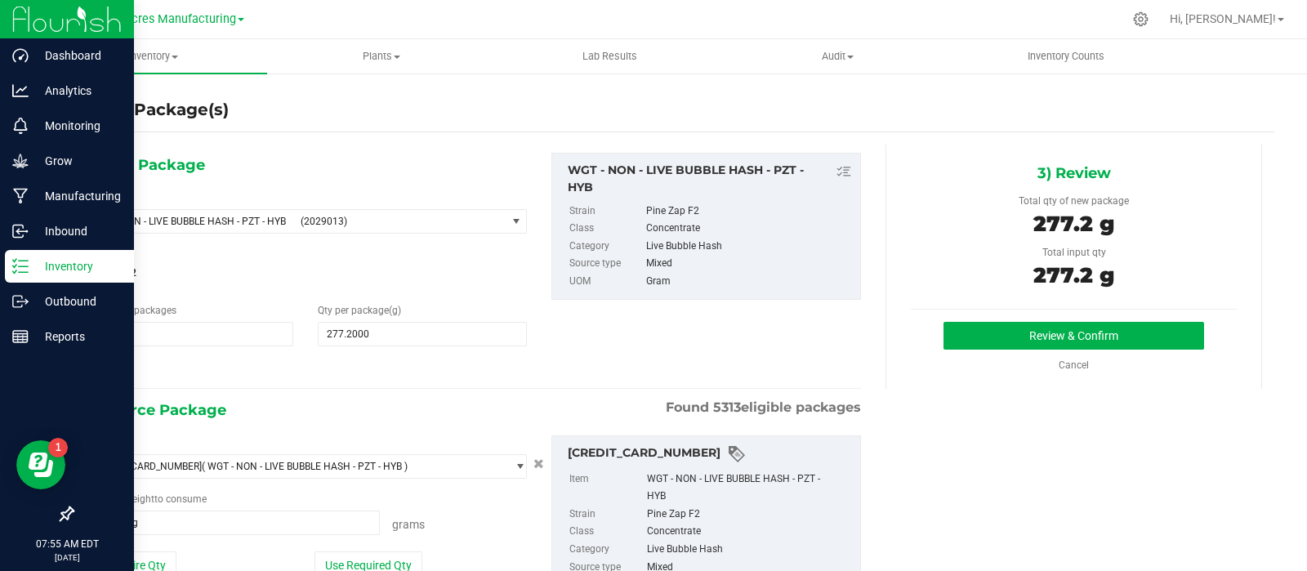
click at [941, 351] on div "Review & Confirm Cancel" at bounding box center [1074, 347] width 326 height 51
click at [944, 341] on button "Review & Confirm" at bounding box center [1074, 336] width 261 height 28
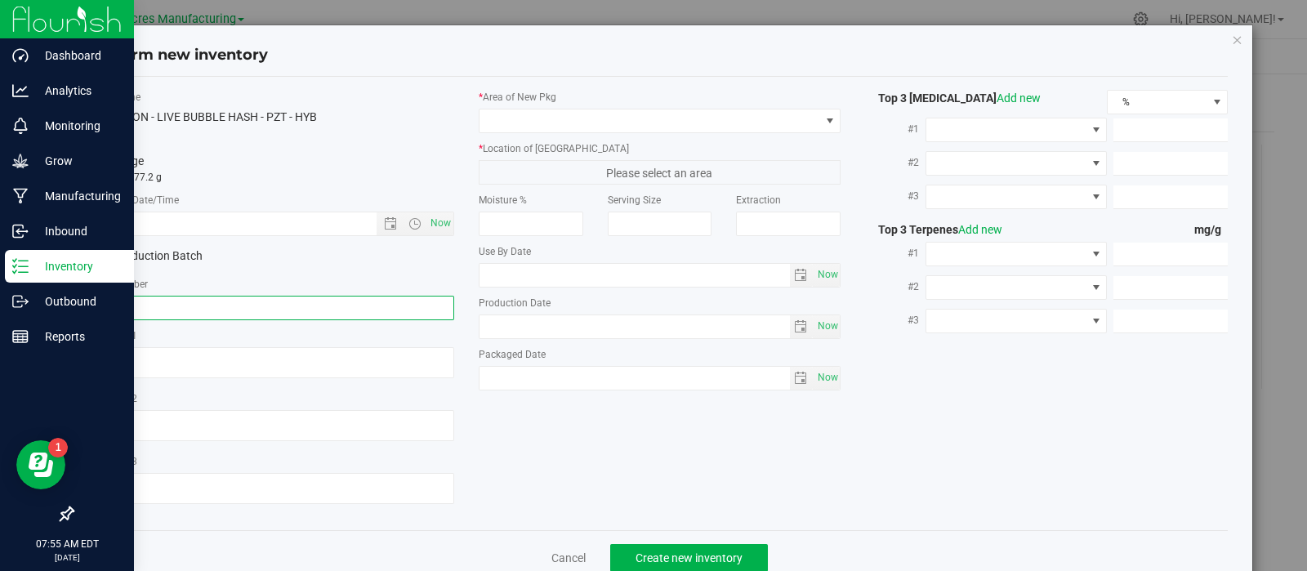
click at [212, 296] on input "text" at bounding box center [273, 308] width 363 height 25
paste input "LH-AUG25PZT04-Vapes"
type input "LH-AUG25PZT04-Vapes"
click at [431, 228] on span "Now" at bounding box center [441, 224] width 28 height 24
type input "[DATE] 7:55 AM"
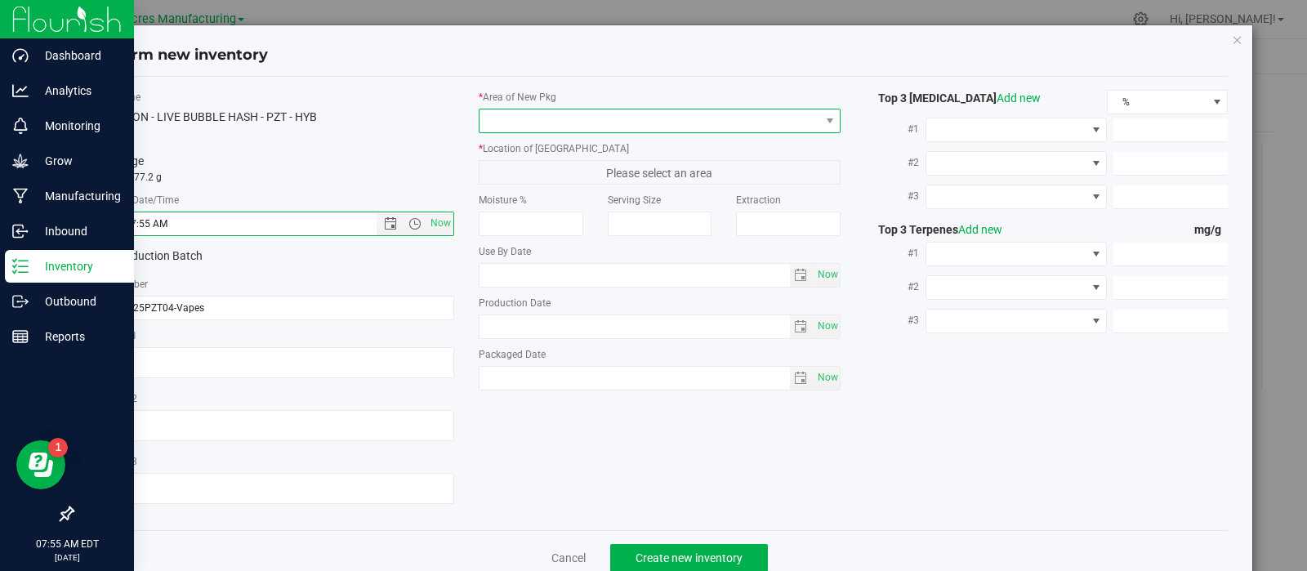
click at [517, 120] on span at bounding box center [650, 120] width 341 height 23
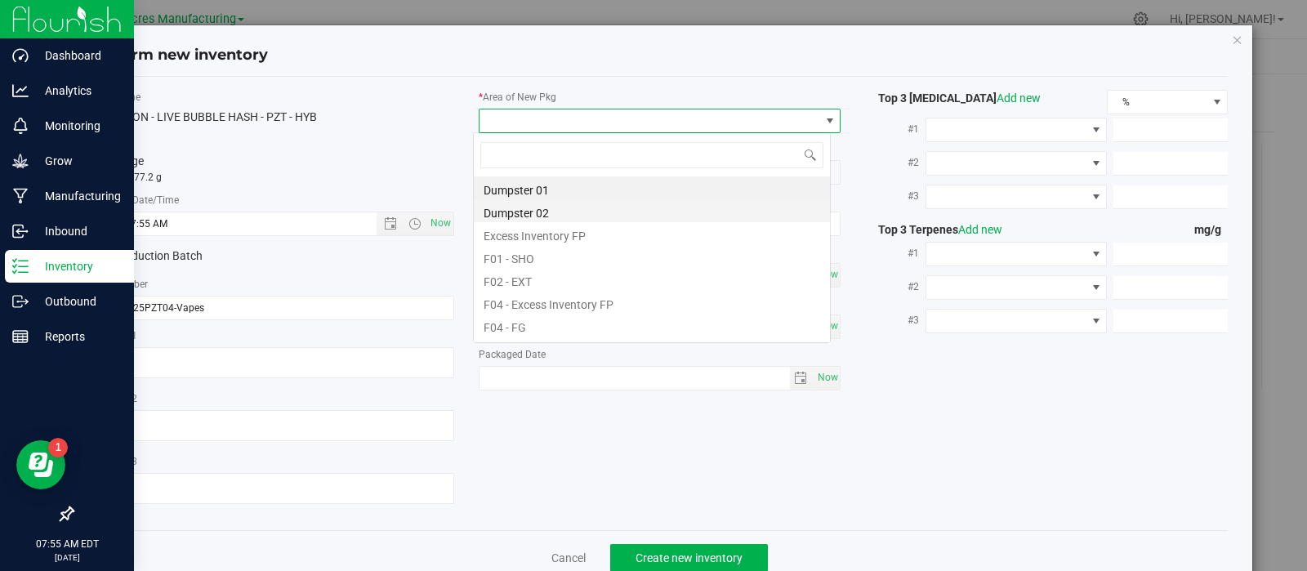
scroll to position [24, 358]
click at [540, 257] on li "F01 - SHO" at bounding box center [652, 256] width 356 height 23
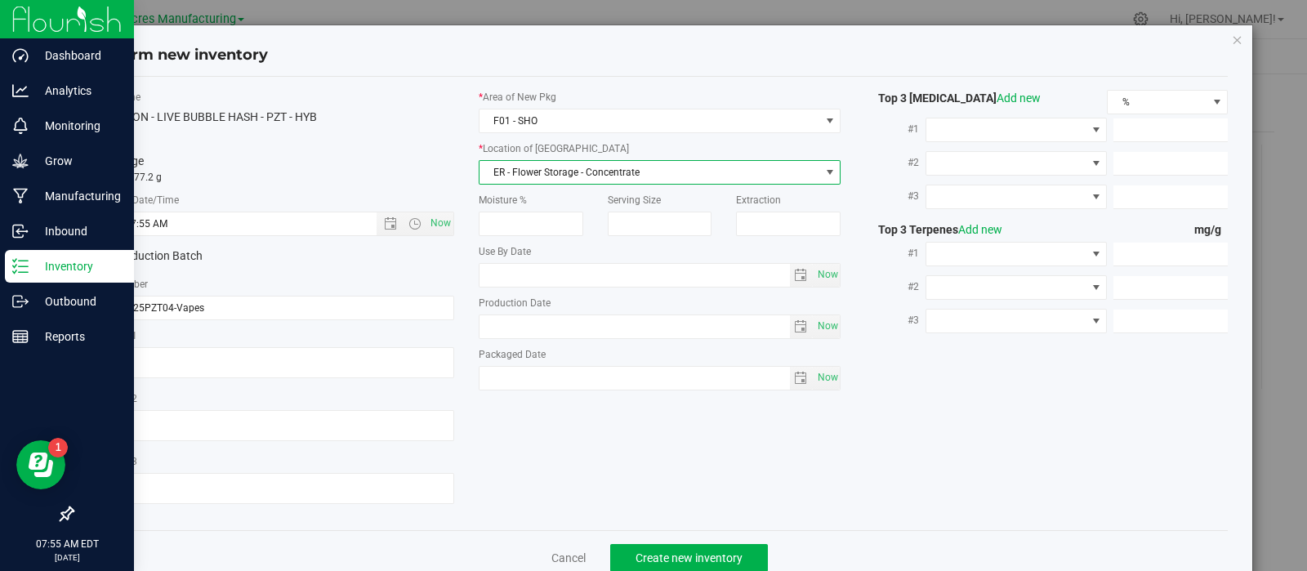
click at [517, 169] on span "ER - Flower Storage - Concentrate" at bounding box center [650, 172] width 341 height 23
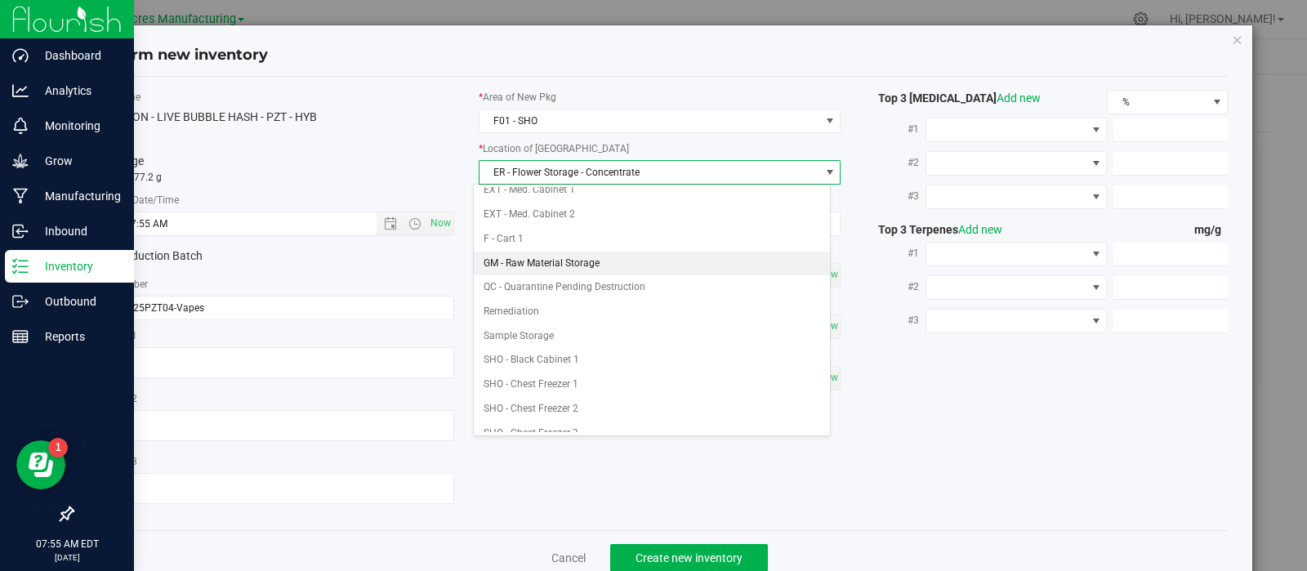
scroll to position [181, 0]
click at [552, 424] on li "SHO - Chest Freezer 3" at bounding box center [652, 432] width 356 height 25
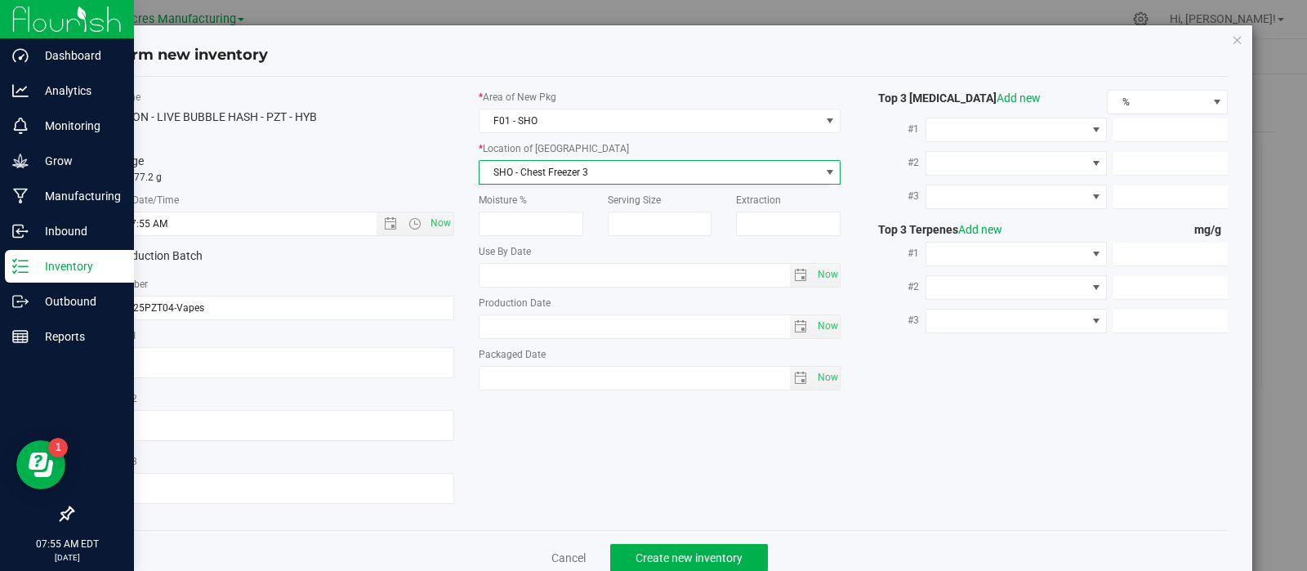
scroll to position [0, 0]
click at [637, 561] on span "Create new inventory" at bounding box center [689, 558] width 107 height 13
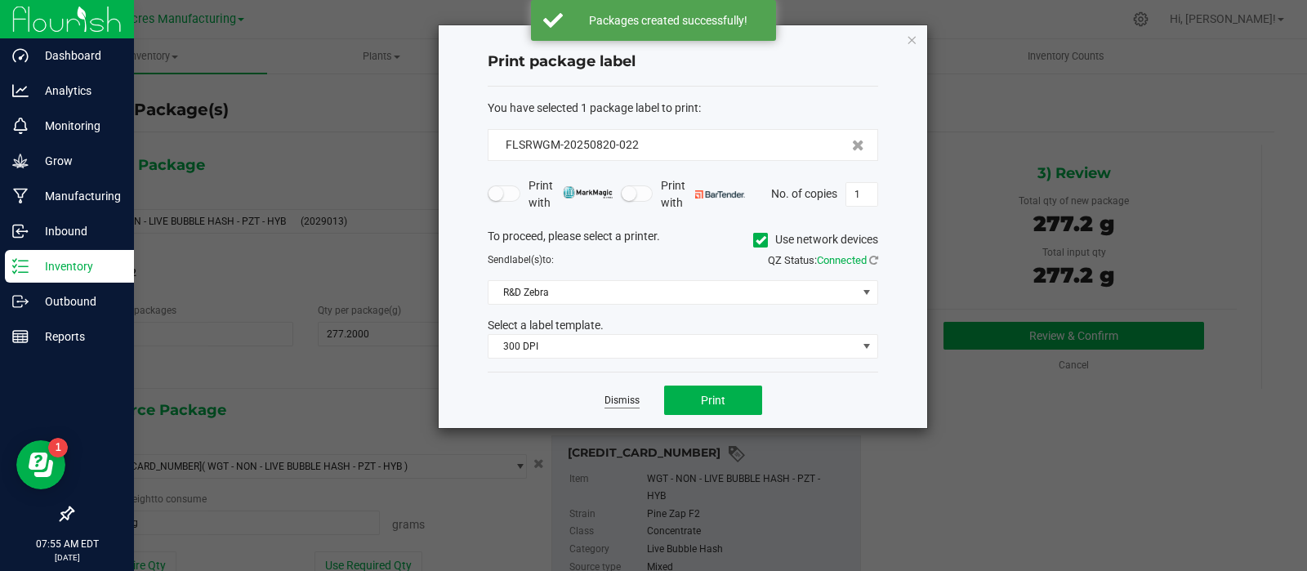
click at [633, 397] on link "Dismiss" at bounding box center [622, 401] width 35 height 14
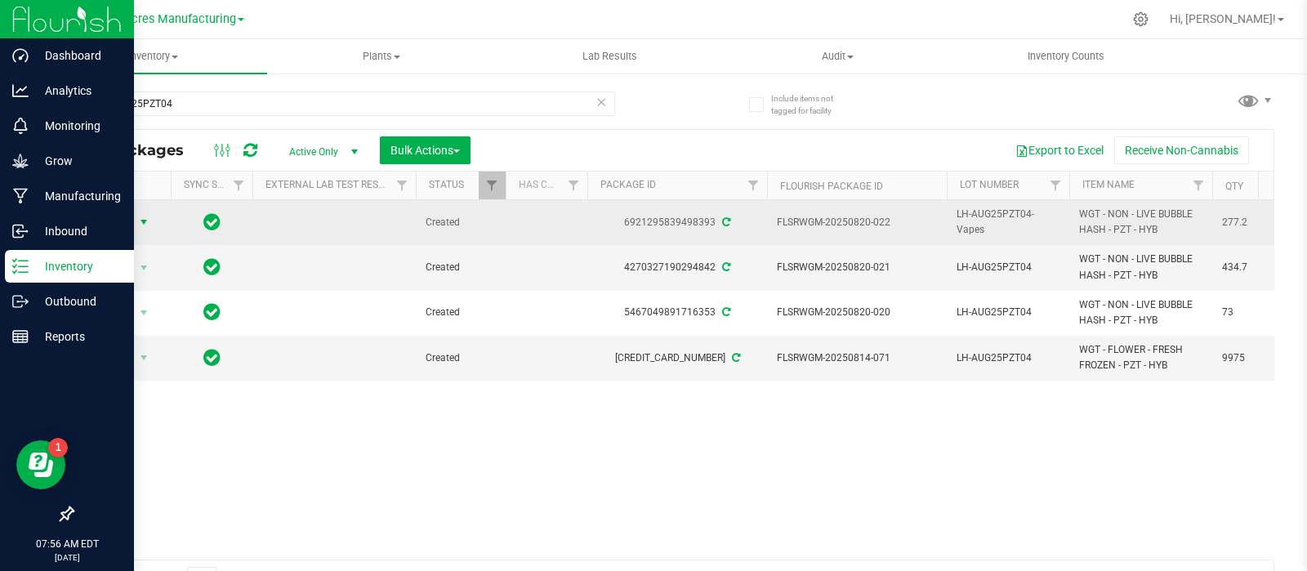
click at [132, 221] on span "Action" at bounding box center [121, 222] width 65 height 23
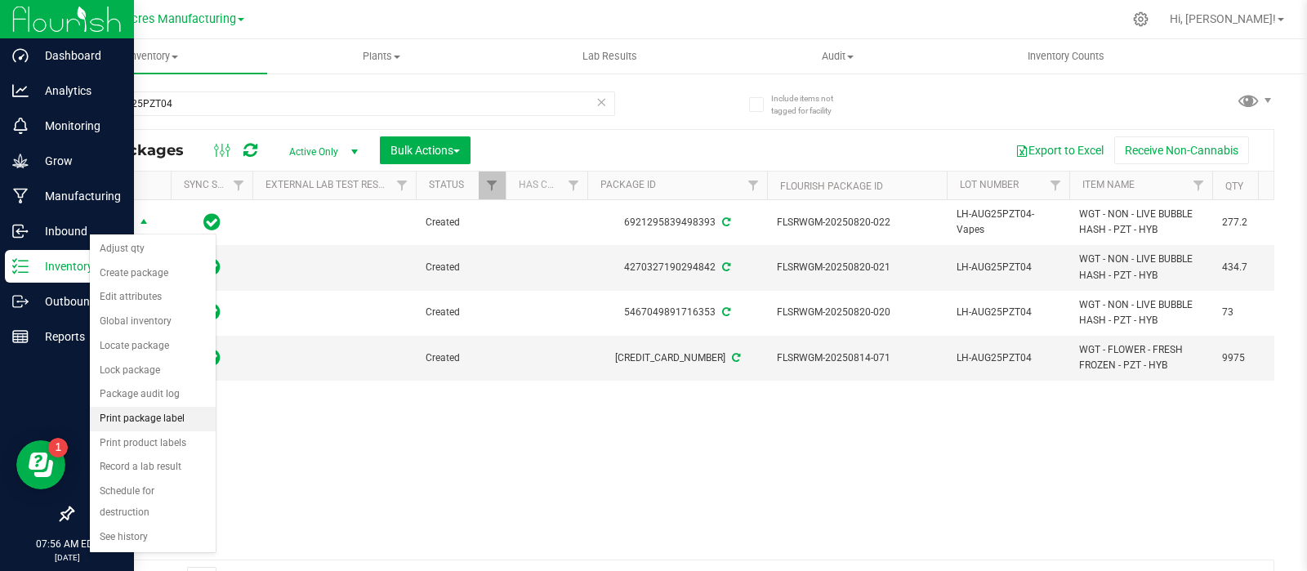
click at [155, 418] on li "Print package label" at bounding box center [153, 419] width 126 height 25
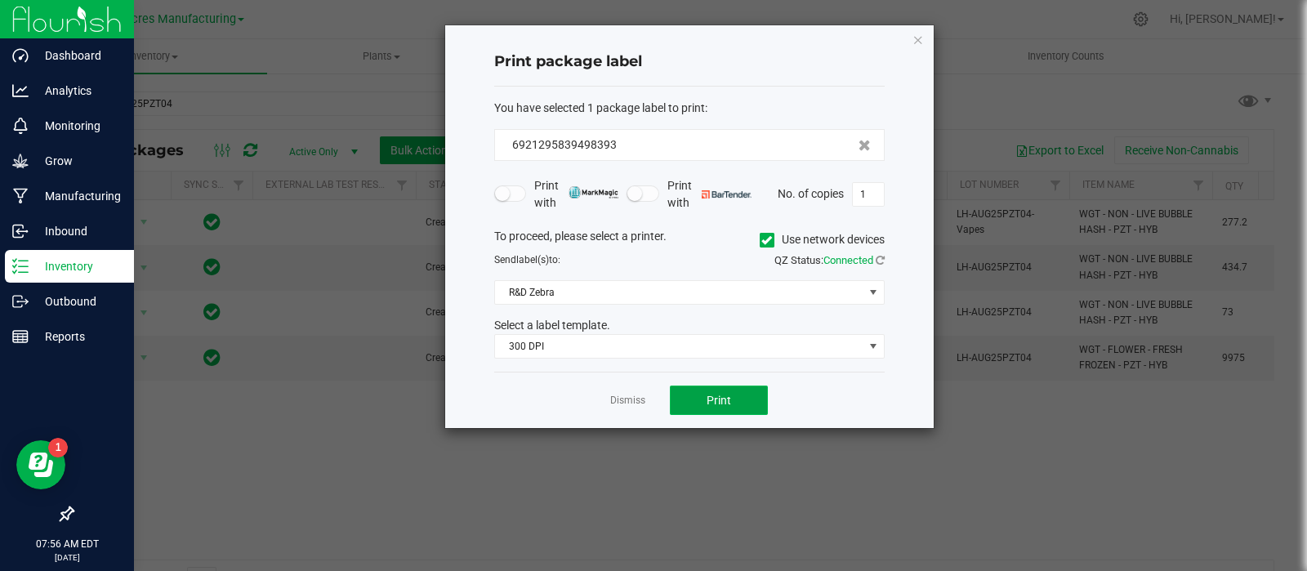
click at [744, 390] on button "Print" at bounding box center [719, 400] width 98 height 29
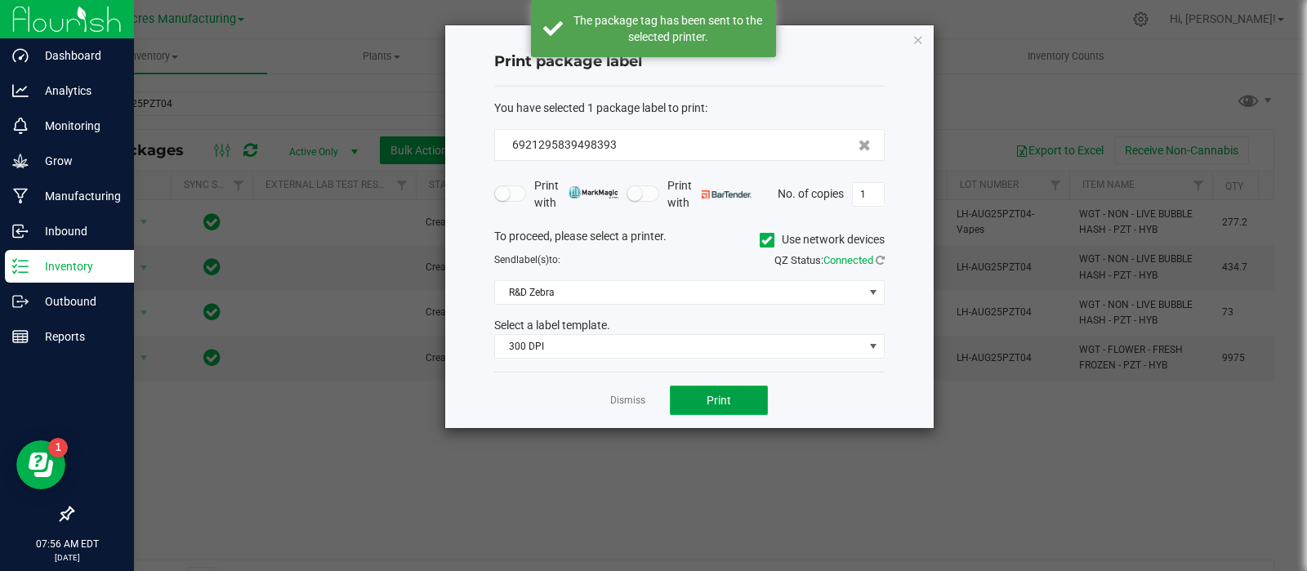
click at [744, 391] on button "Print" at bounding box center [719, 400] width 98 height 29
click at [628, 397] on link "Dismiss" at bounding box center [627, 401] width 35 height 14
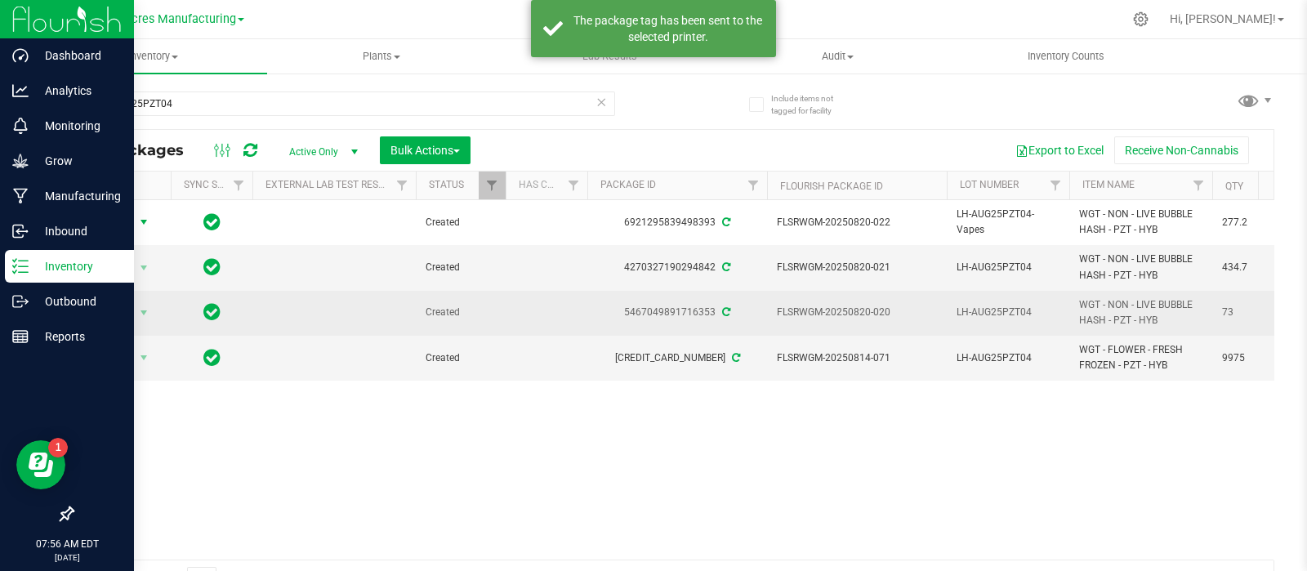
click at [132, 304] on span "Action" at bounding box center [111, 313] width 44 height 23
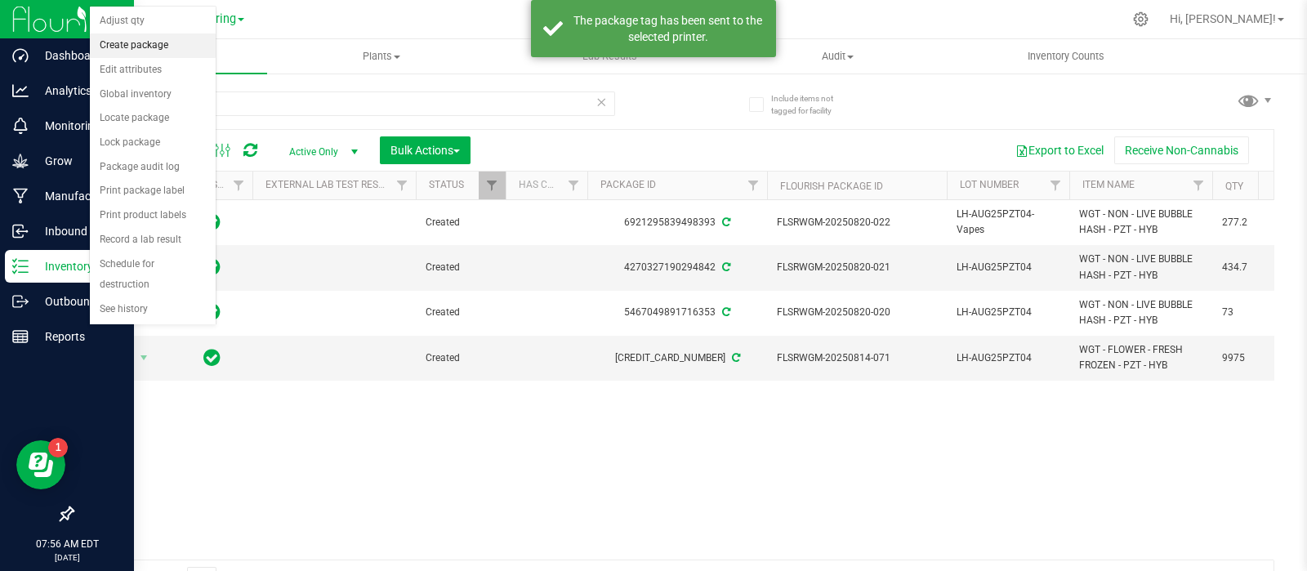
click at [141, 42] on li "Create package" at bounding box center [153, 46] width 126 height 25
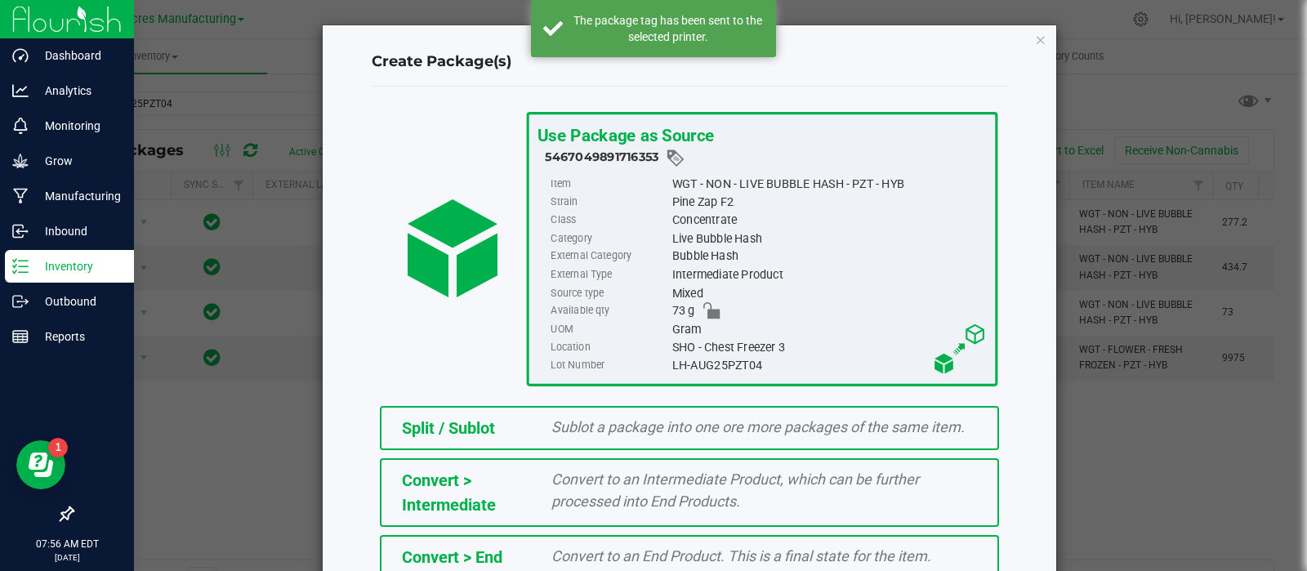
scroll to position [221, 0]
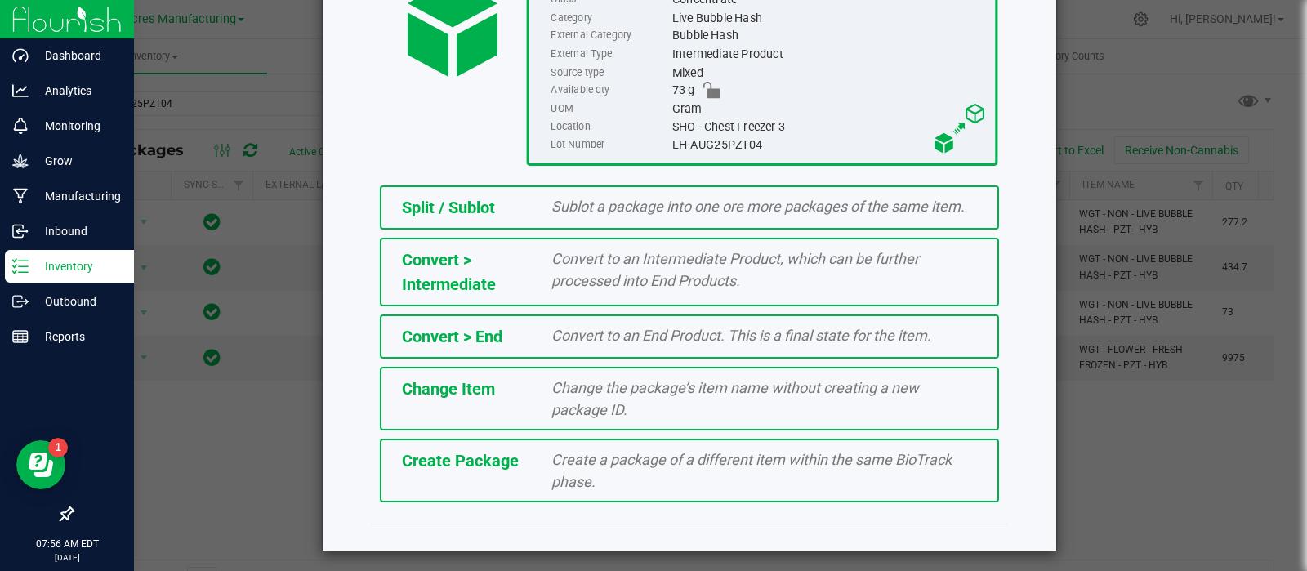
click at [559, 484] on span "Create a package of a different item within the same BioTrack phase." at bounding box center [752, 470] width 400 height 39
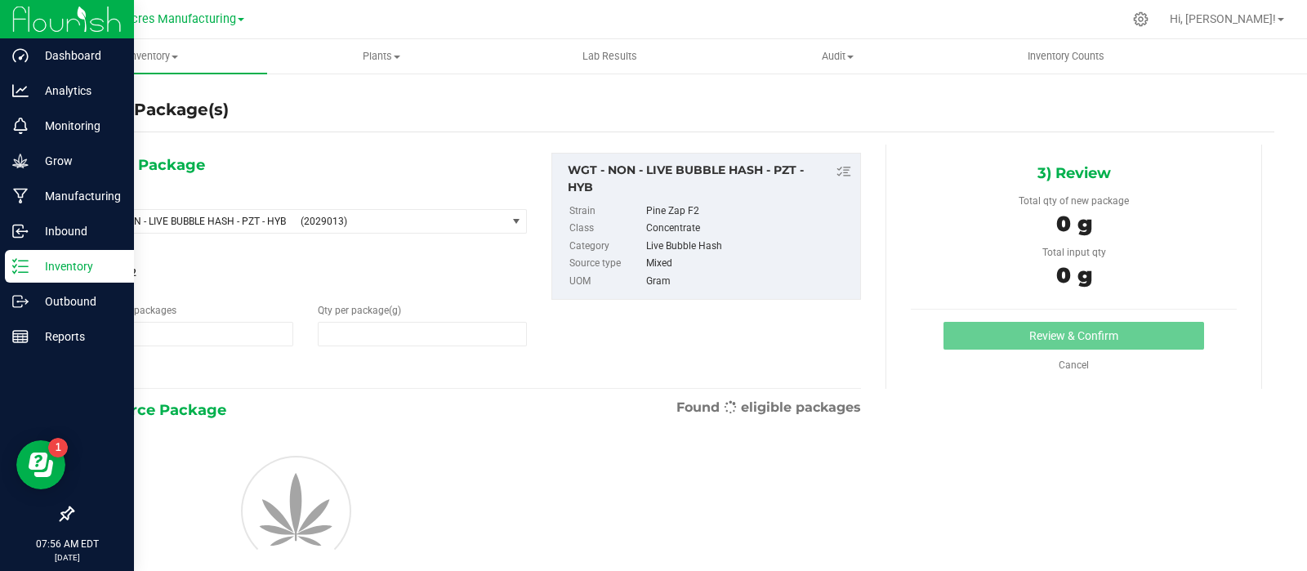
type input "1"
type input "0.0000"
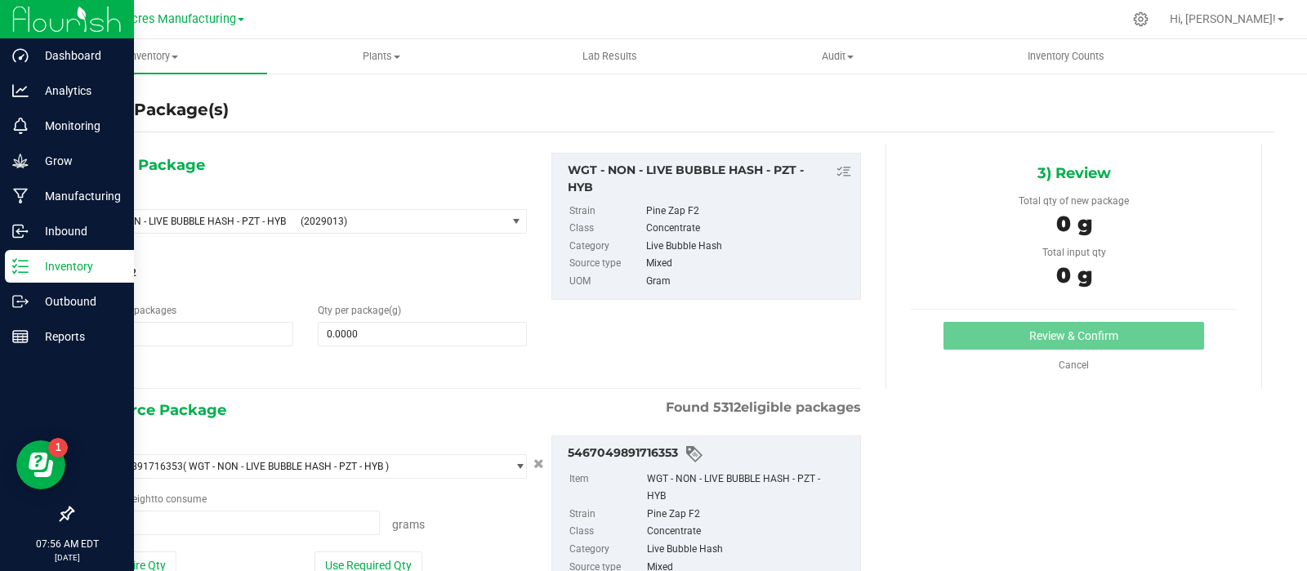
type input "0.0000 g"
click at [240, 217] on span "WGT - NON - LIVE BUBBLE HASH - PZT - HYB" at bounding box center [191, 221] width 199 height 11
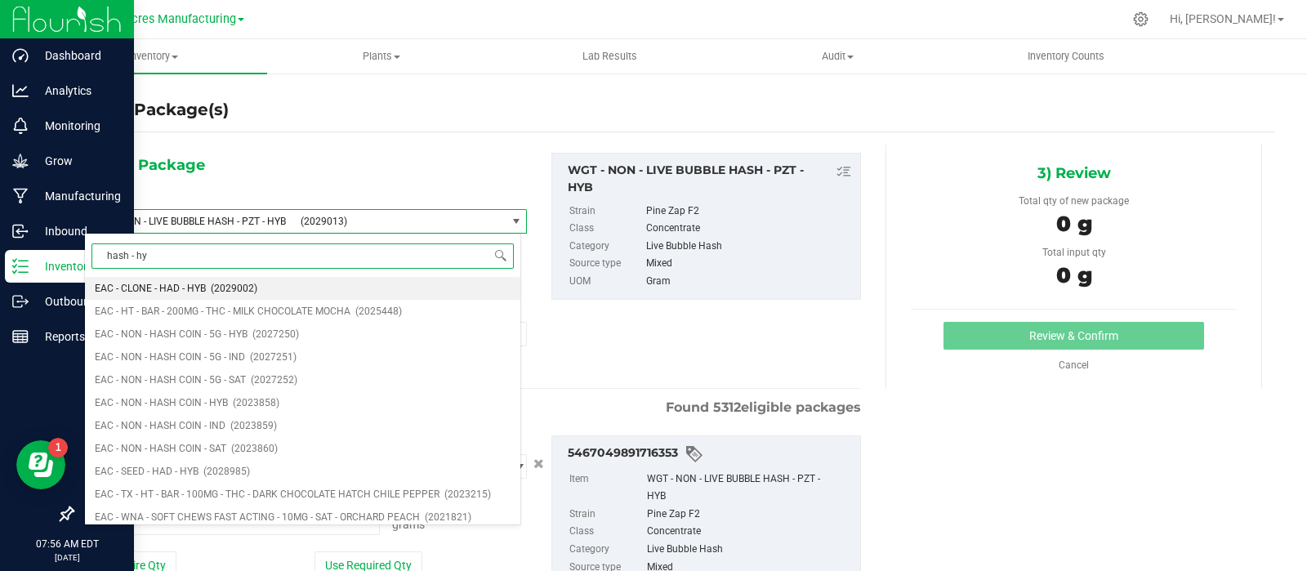
type input "hash - hyb"
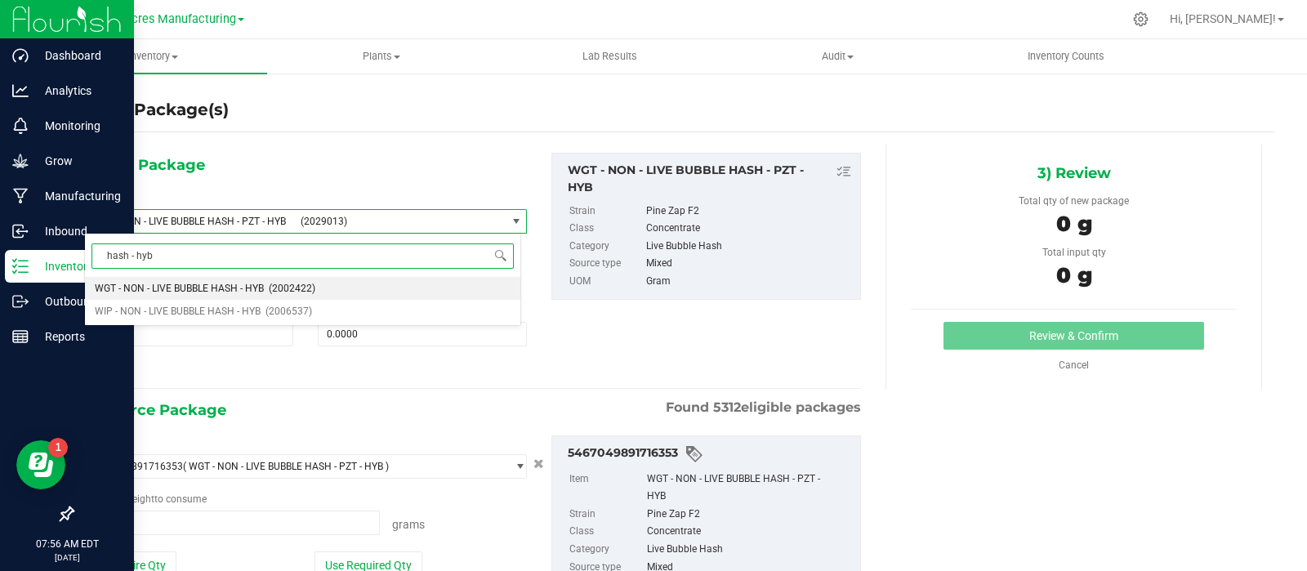
click at [206, 290] on span "WGT - NON - LIVE BUBBLE HASH - HYB" at bounding box center [179, 288] width 169 height 11
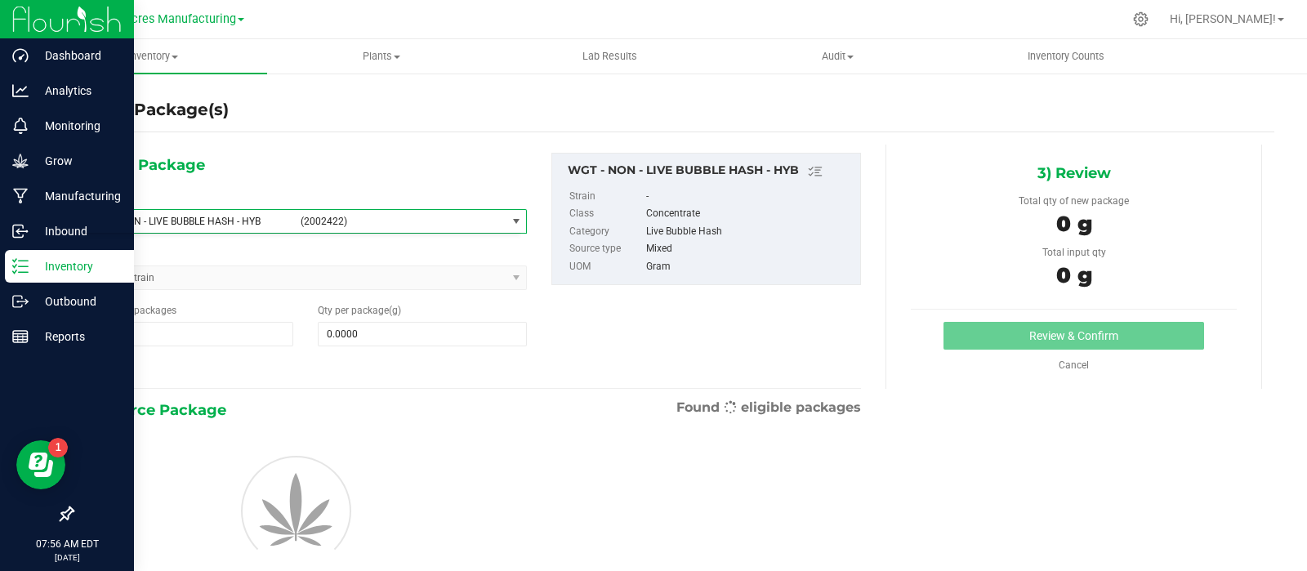
type input "0.0000"
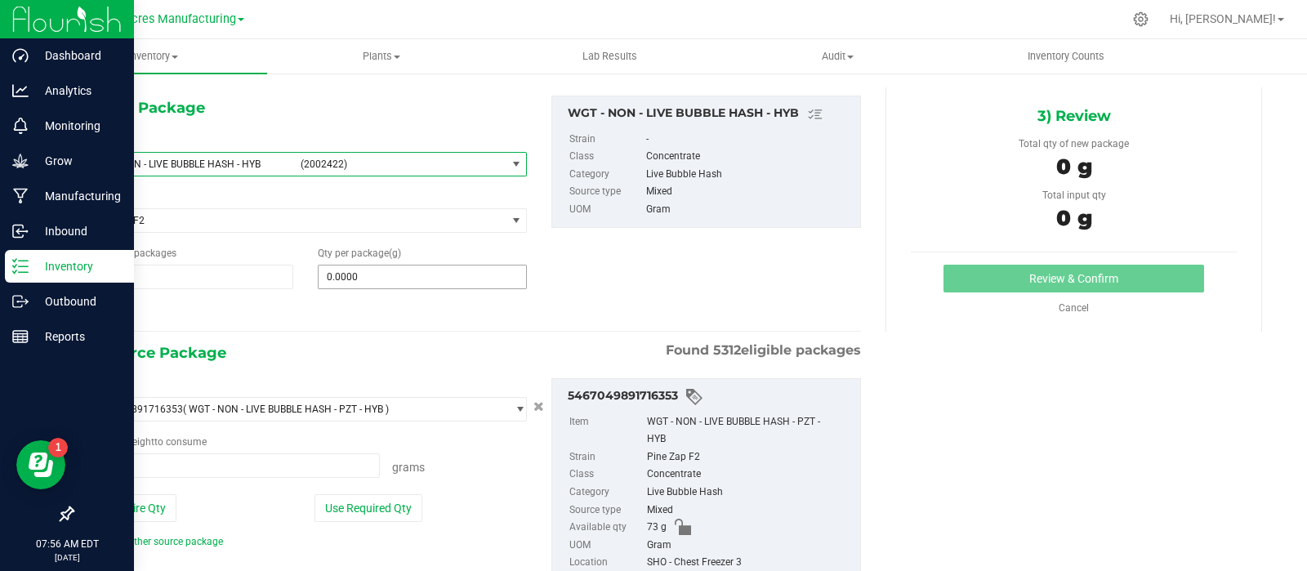
scroll to position [131, 0]
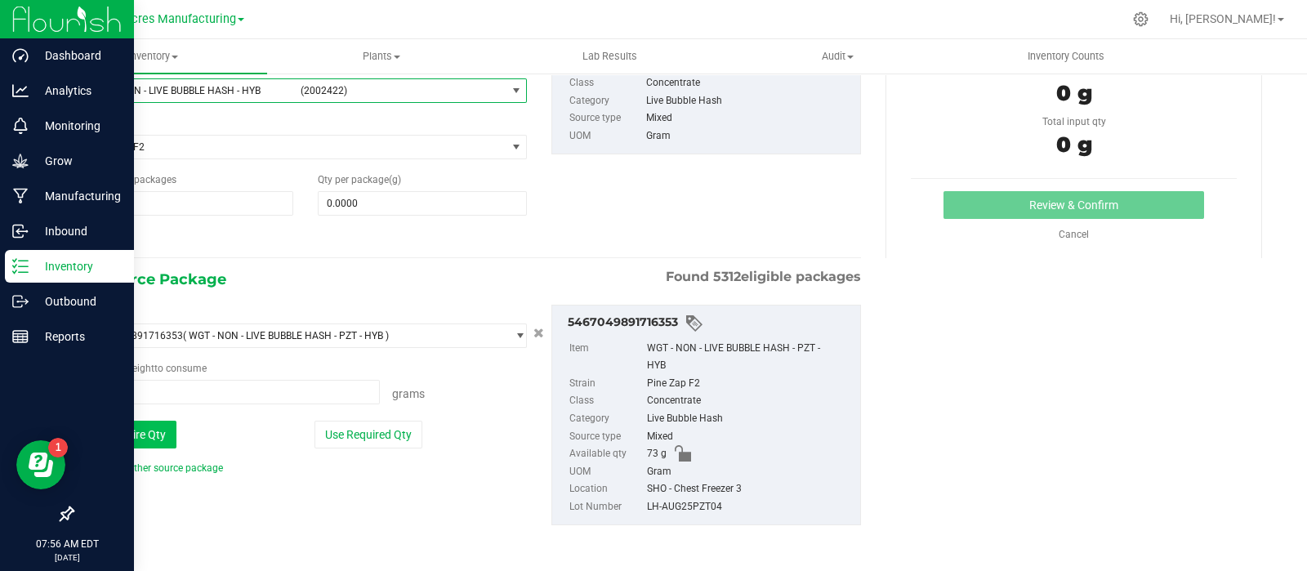
click at [154, 442] on button "Use Entire Qty" at bounding box center [130, 435] width 92 height 28
type input "73.0000 g"
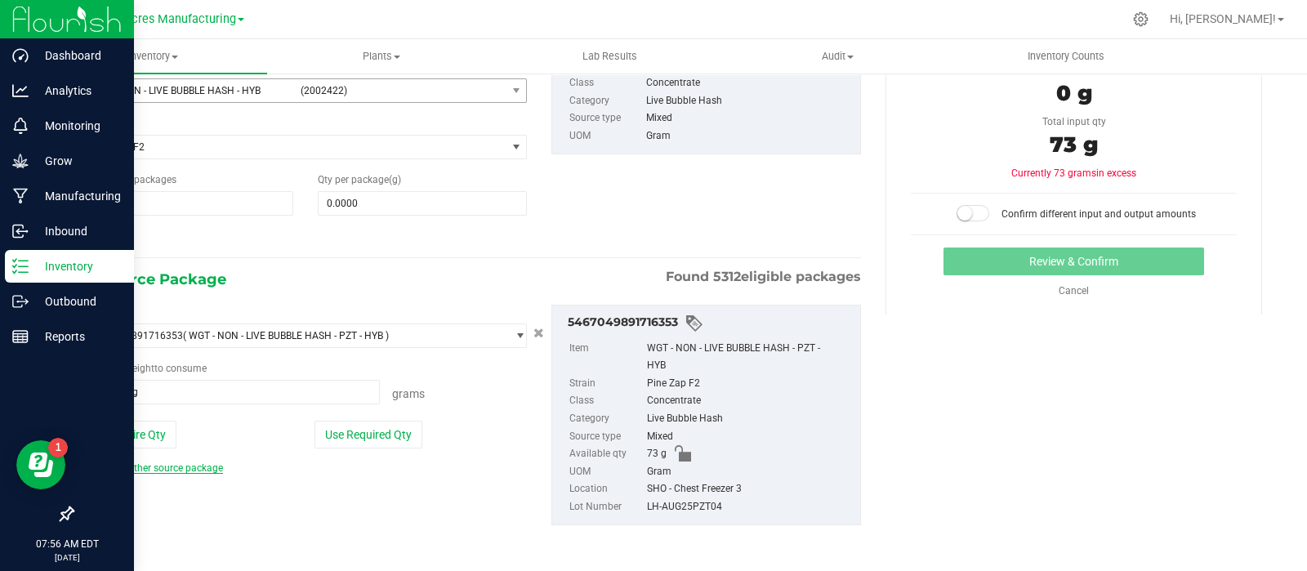
click at [163, 467] on link "Add another source package" at bounding box center [153, 468] width 139 height 11
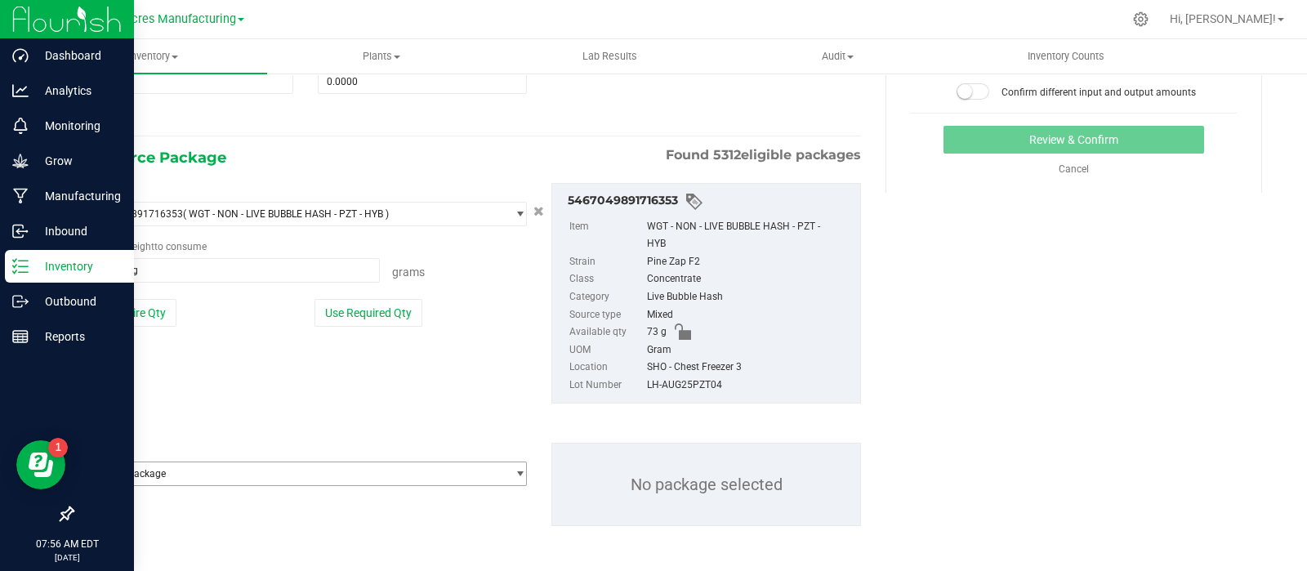
click at [322, 467] on span "Select package" at bounding box center [295, 474] width 421 height 23
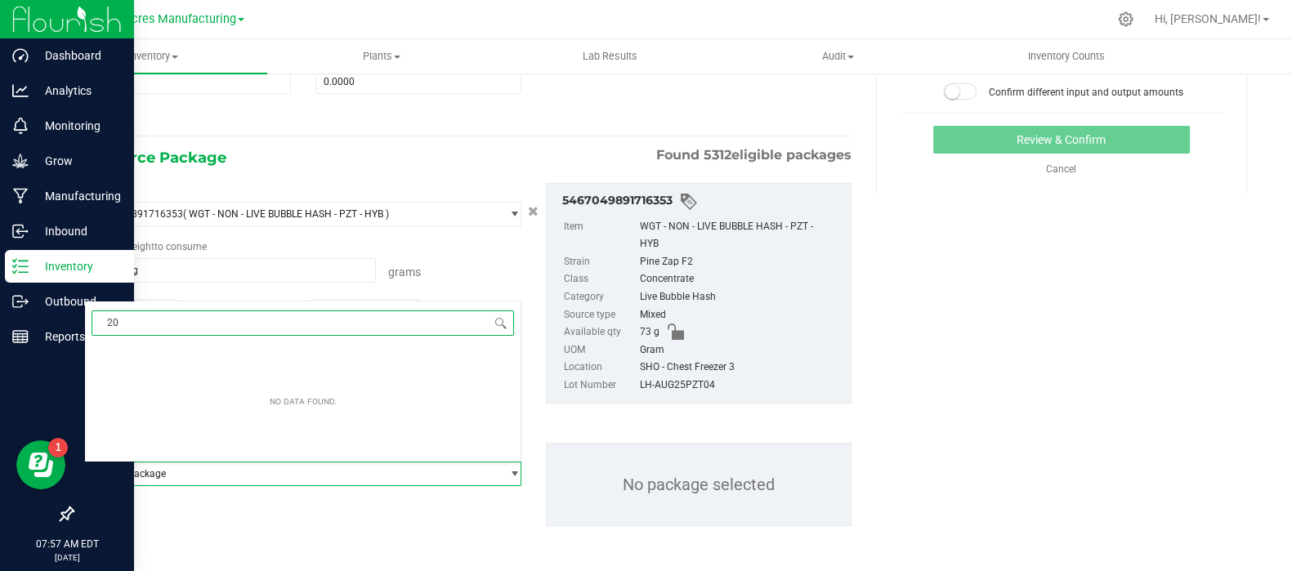
type input "2"
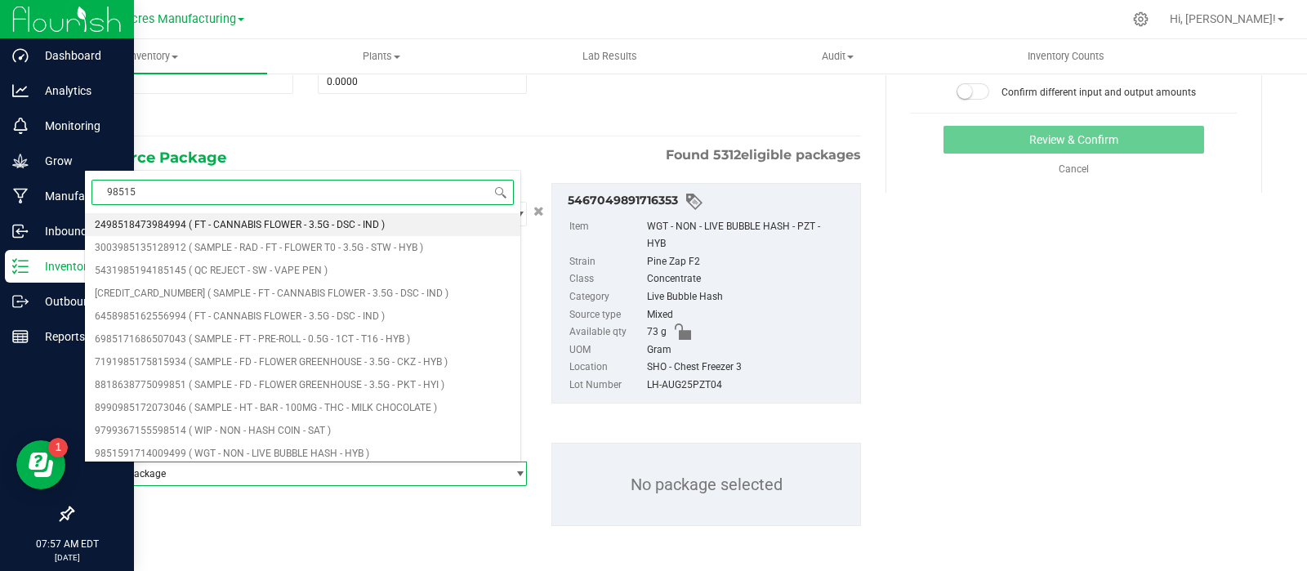
type input "985159"
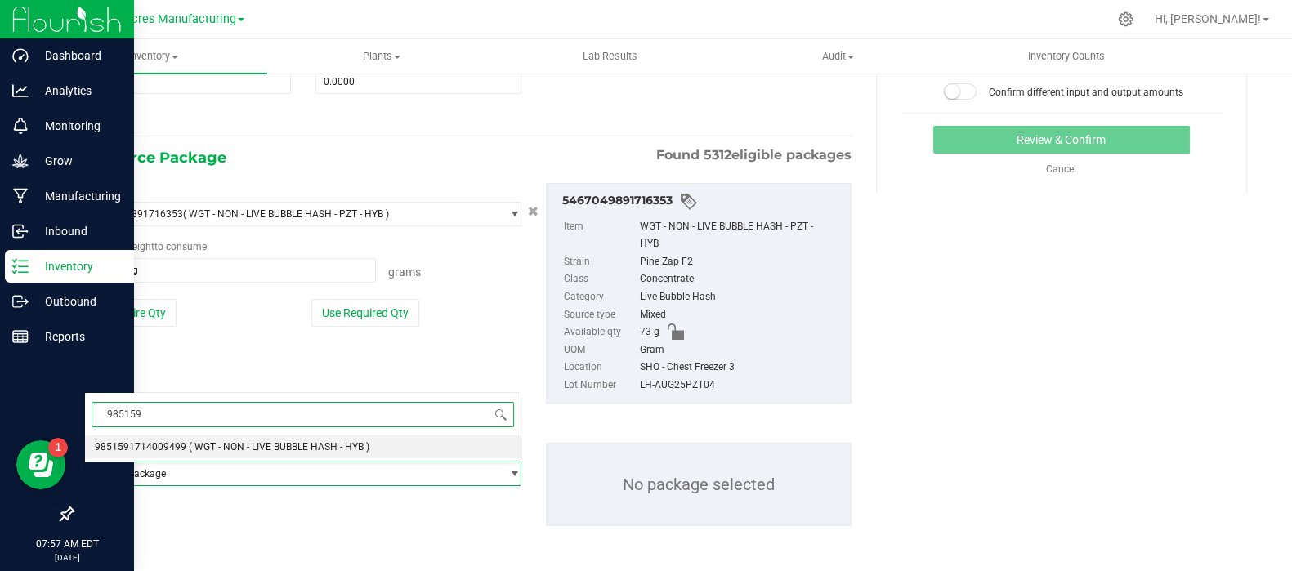
click at [297, 438] on li "9851591714009499 ( WGT - NON - LIVE BUBBLE HASH - HYB )" at bounding box center [303, 447] width 436 height 23
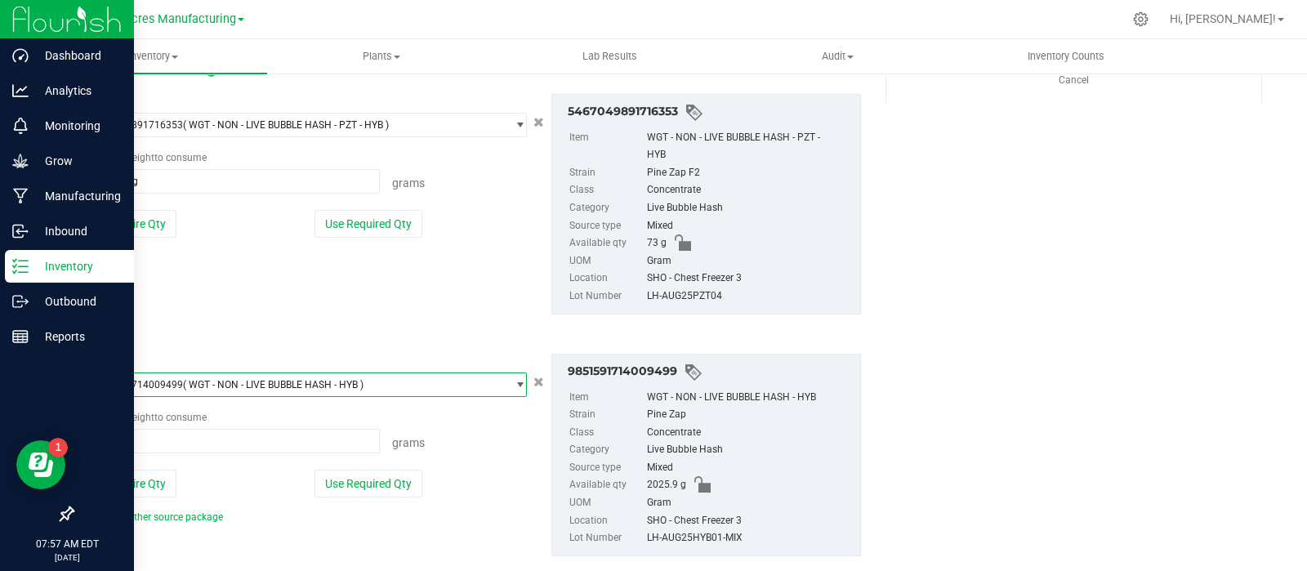
scroll to position [372, 0]
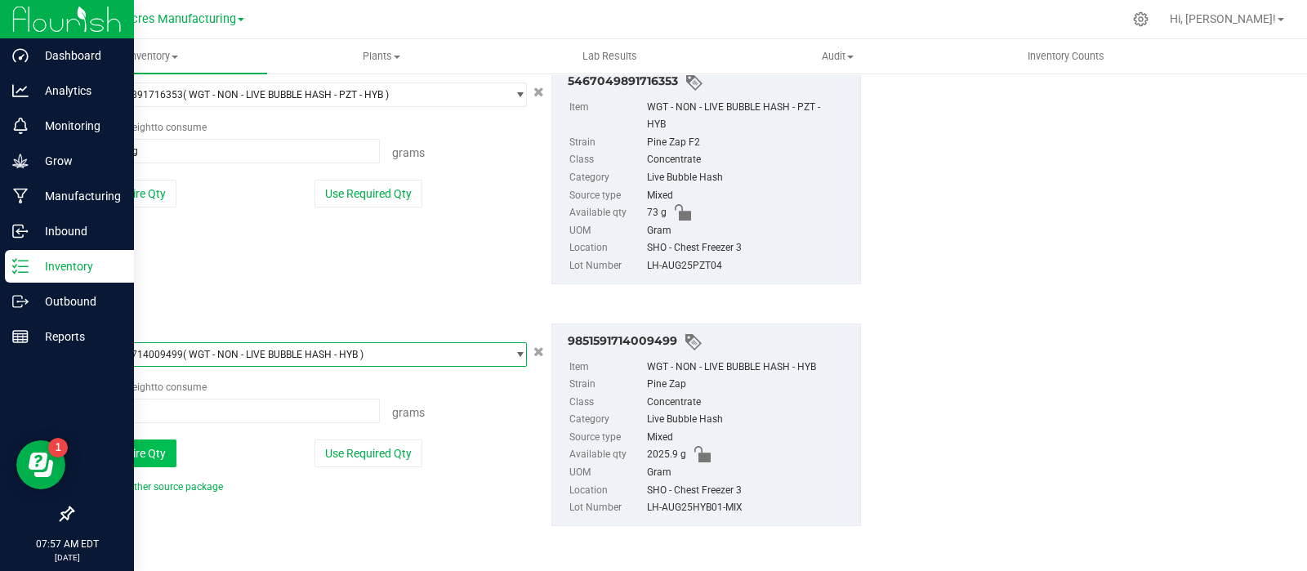
click at [160, 447] on button "Use Entire Qty" at bounding box center [130, 454] width 92 height 28
type input "2025.9000 g"
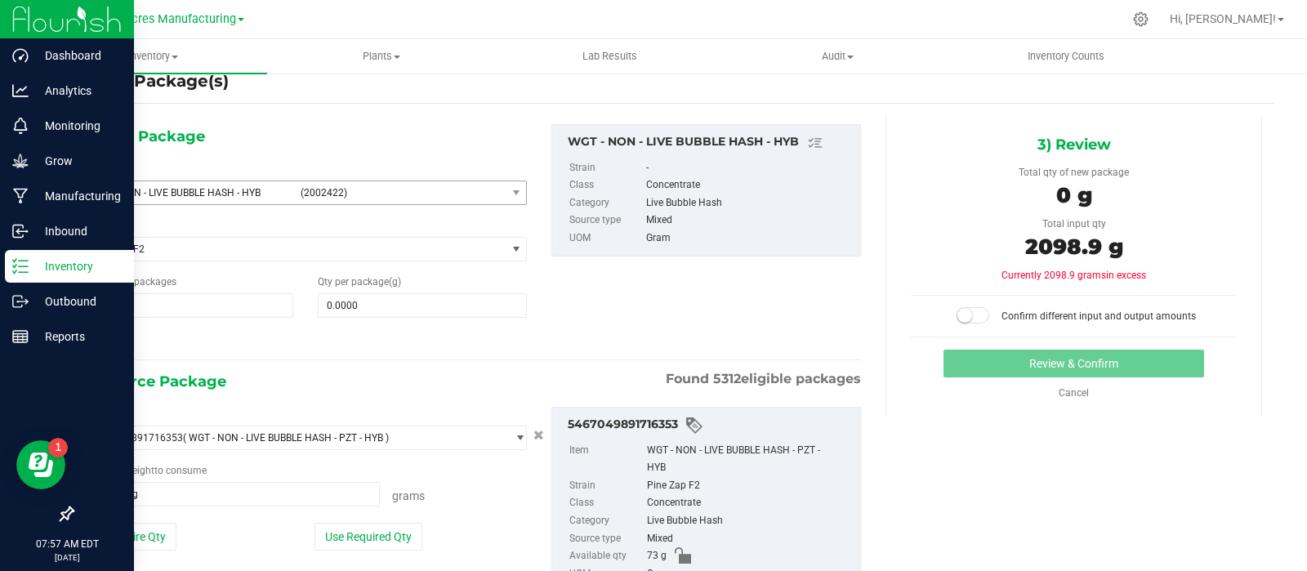
scroll to position [19, 0]
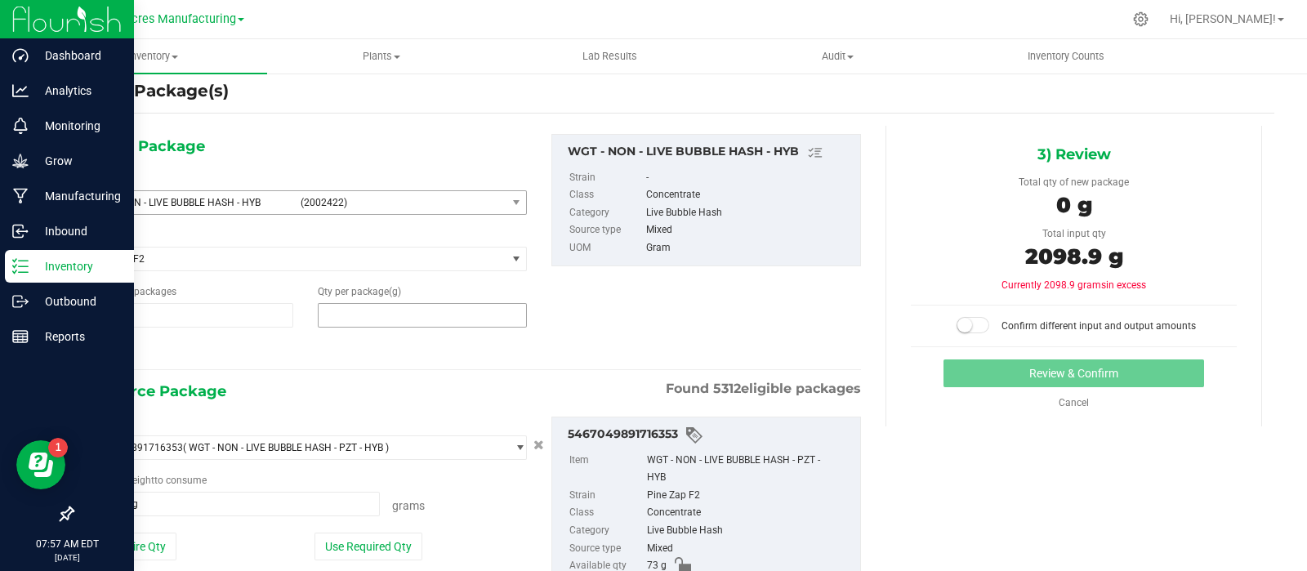
click at [420, 316] on span at bounding box center [422, 315] width 209 height 25
type input "2098.9"
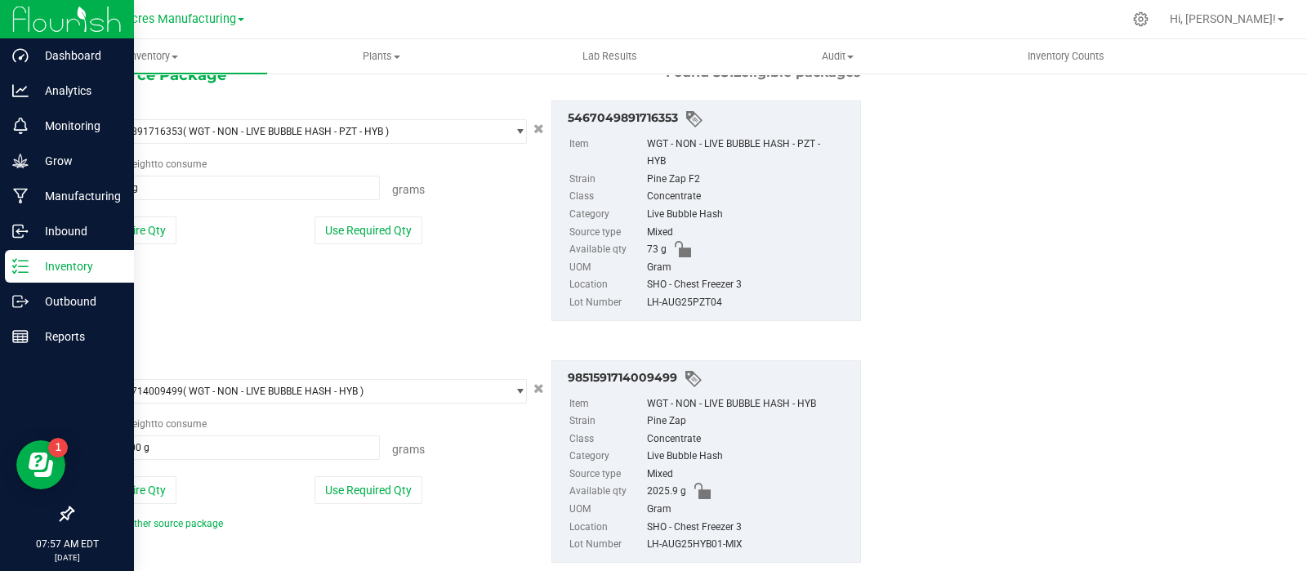
scroll to position [357, 0]
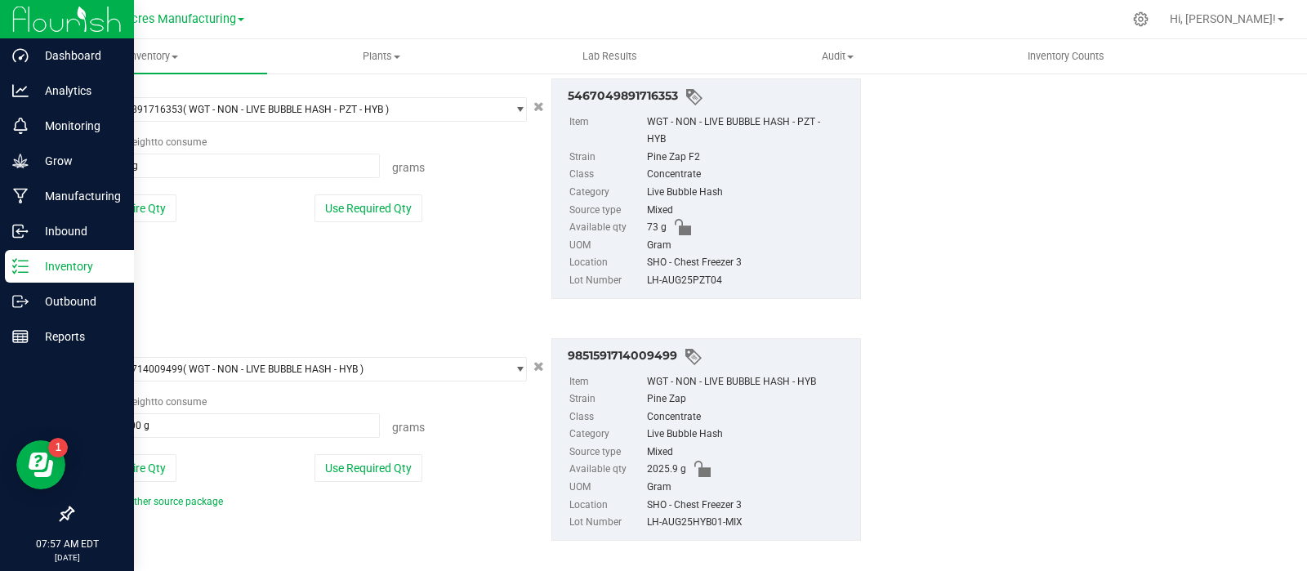
type input "2,098.9000"
click at [713, 520] on div "LH-AUG25HYB01-MIX" at bounding box center [749, 523] width 205 height 18
copy div "LH-AUG25HYB01-MIX"
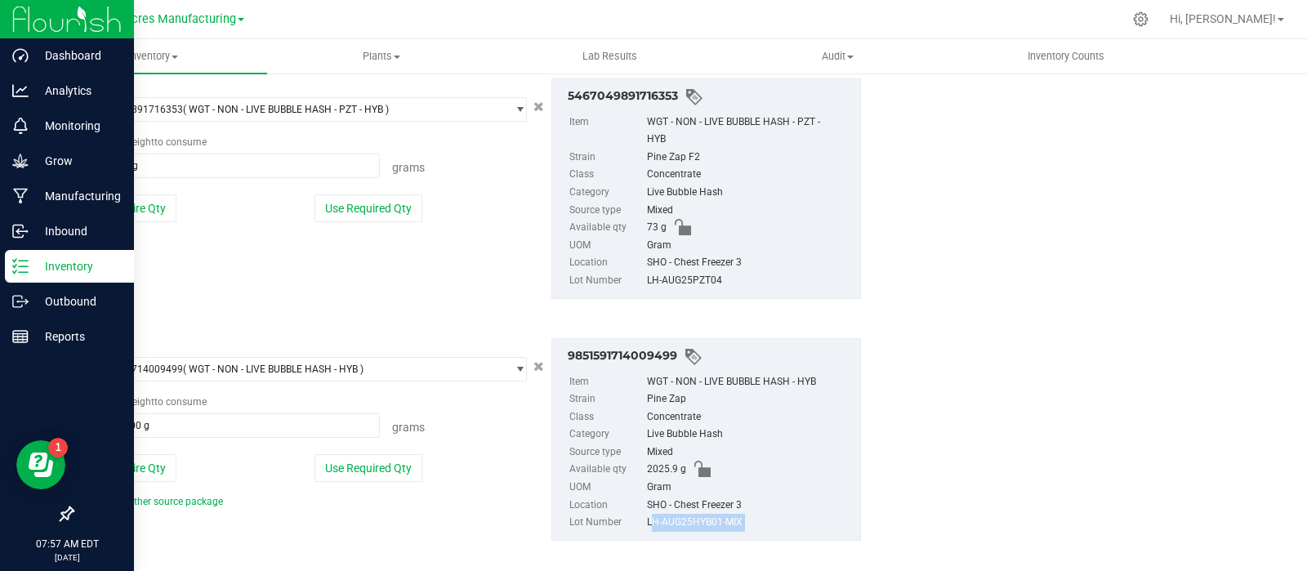
scroll to position [0, 0]
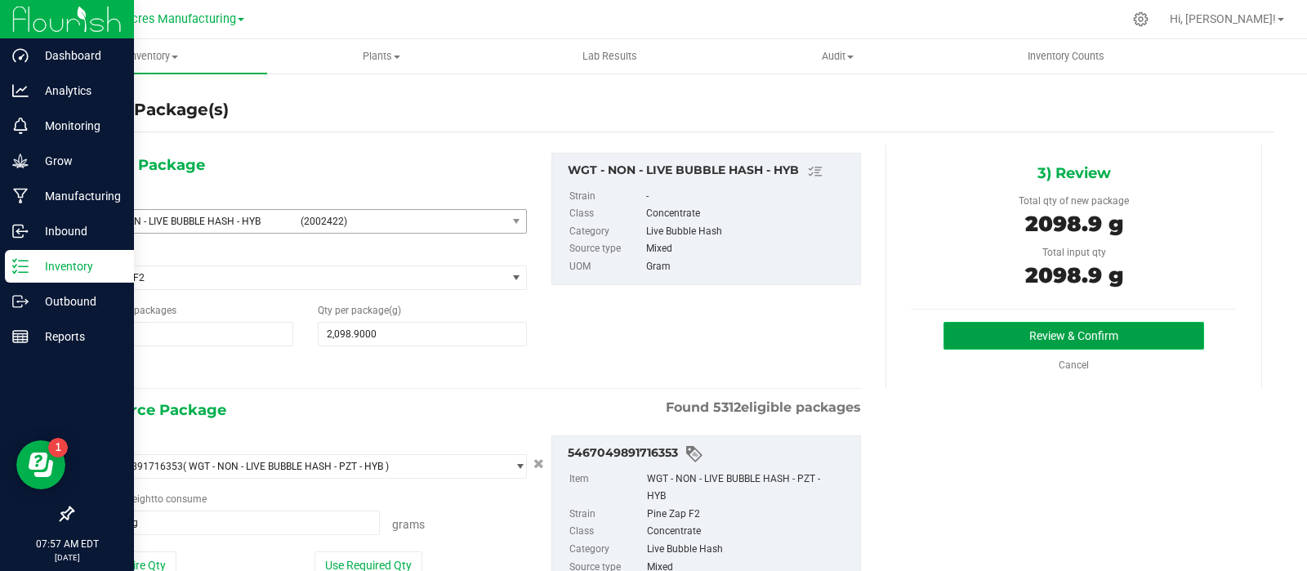
click at [963, 324] on button "Review & Confirm" at bounding box center [1074, 336] width 261 height 28
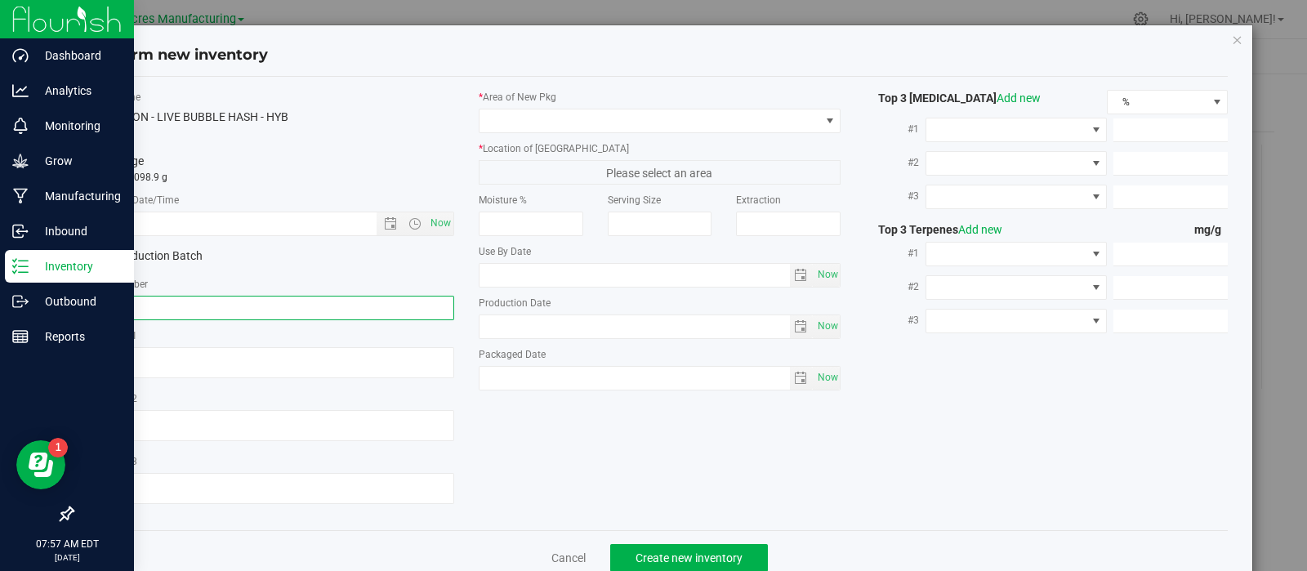
click at [333, 305] on input "text" at bounding box center [273, 308] width 363 height 25
paste input "LH-AUG25HYB01-MIX"
type input "LH-AUG25HYB01-MIX"
click at [428, 222] on span "Now" at bounding box center [441, 224] width 28 height 24
type input "[DATE] 7:57 AM"
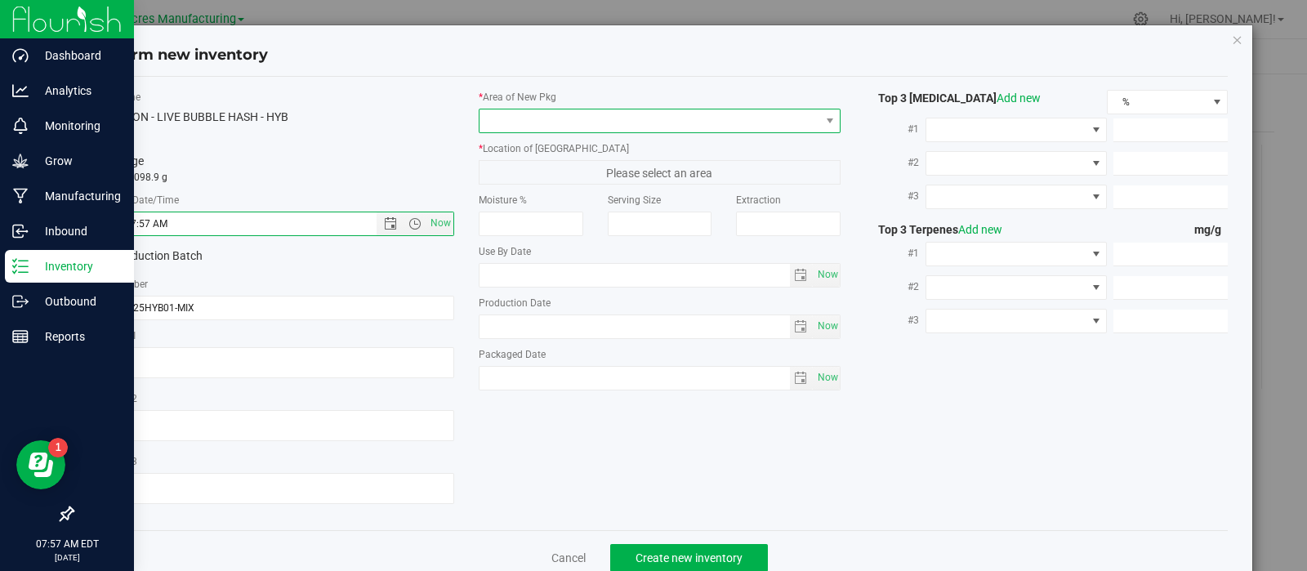
click at [513, 121] on span at bounding box center [650, 120] width 341 height 23
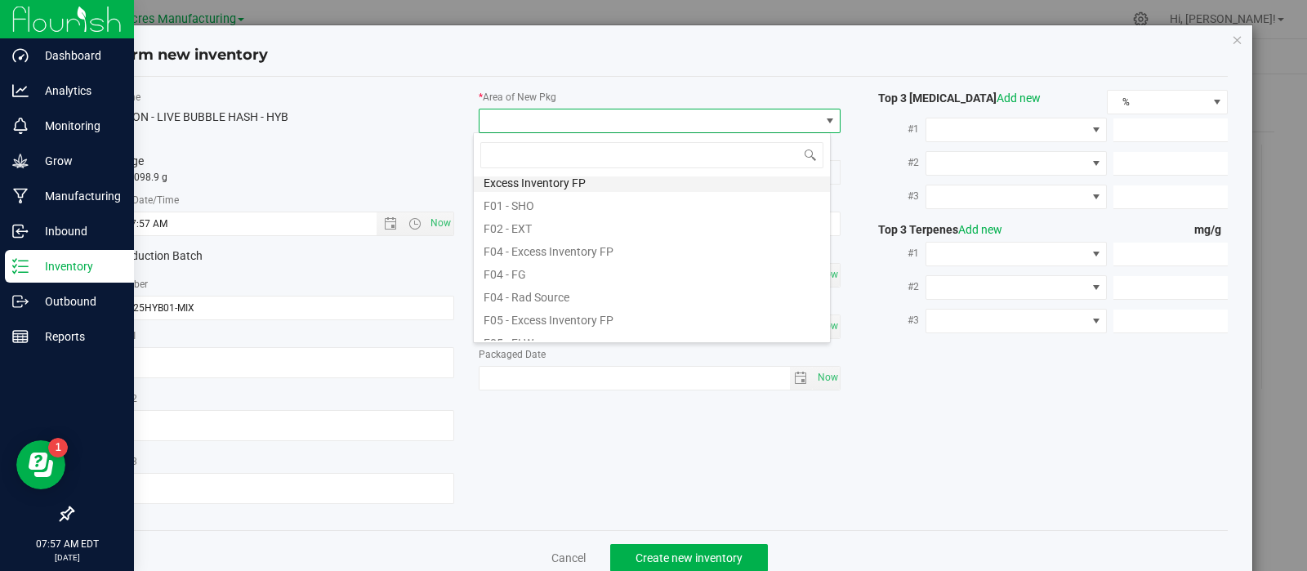
scroll to position [55, 0]
click at [524, 202] on li "F01 - SHO" at bounding box center [652, 201] width 356 height 23
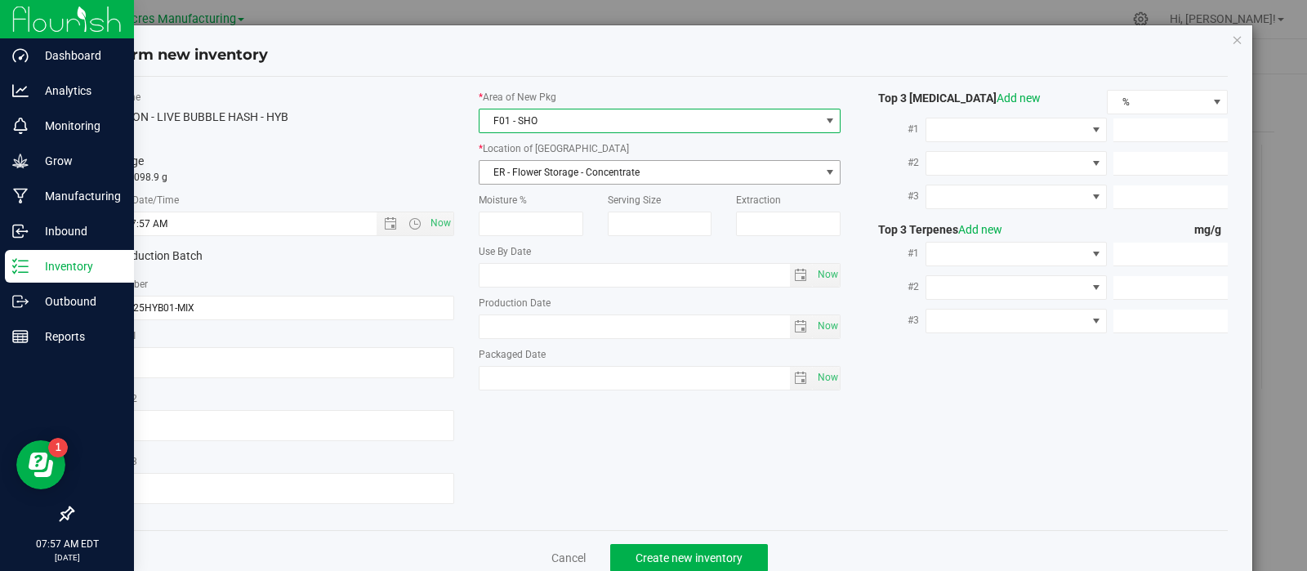
click at [530, 165] on span "ER - Flower Storage - Concentrate" at bounding box center [650, 172] width 341 height 23
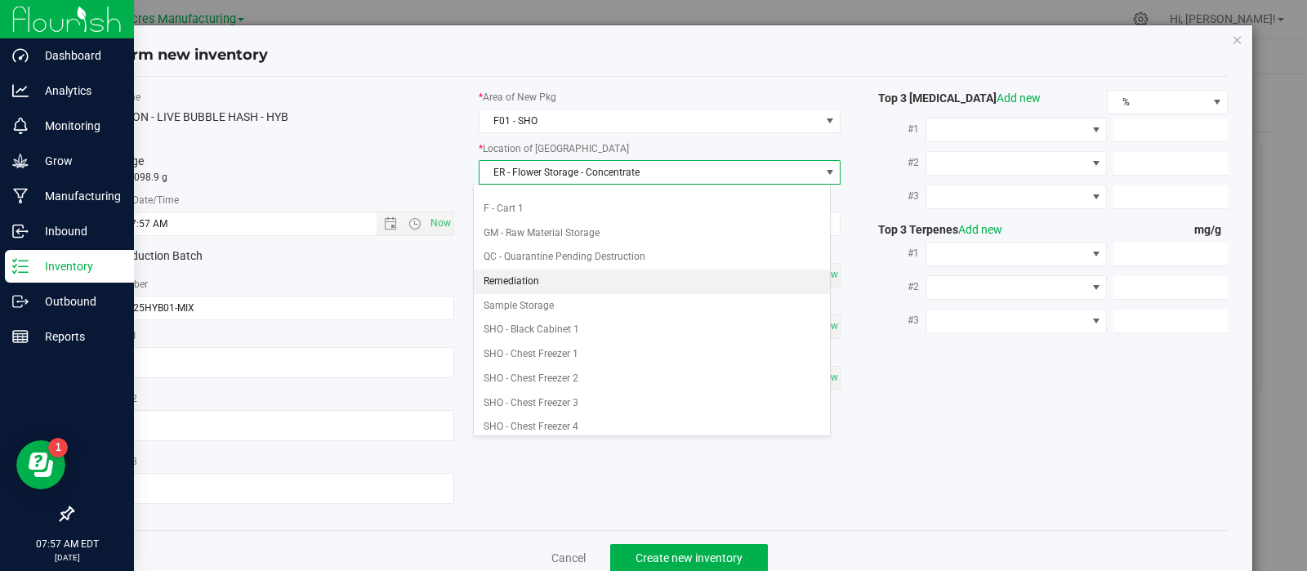
scroll to position [217, 0]
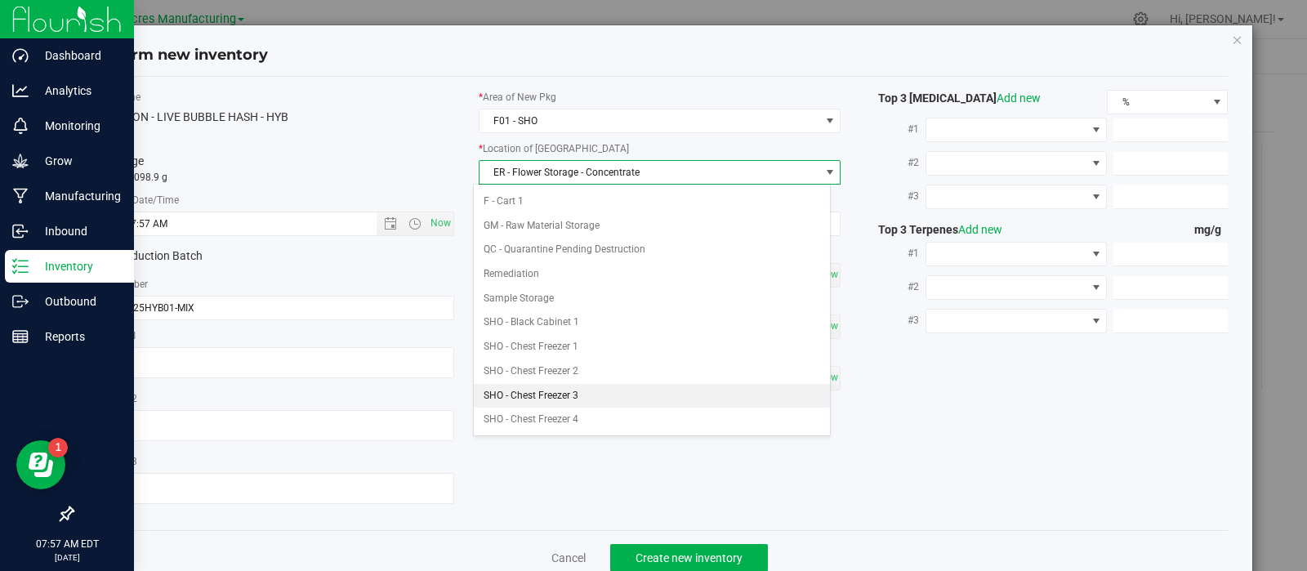
click at [572, 384] on li "SHO - Chest Freezer 3" at bounding box center [652, 396] width 356 height 25
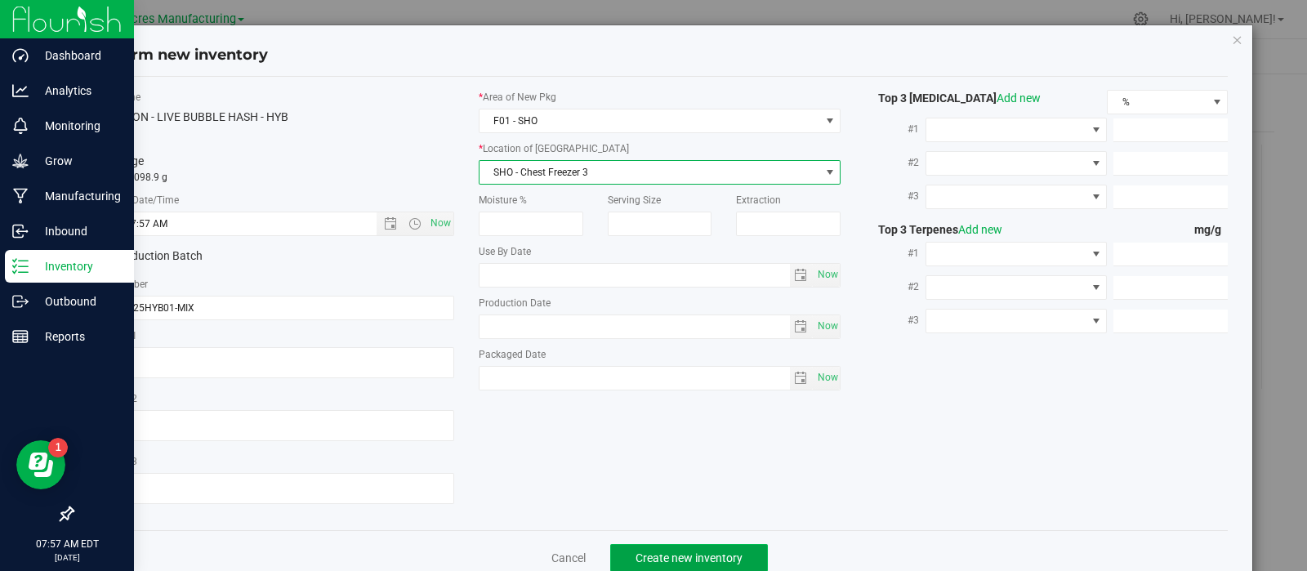
click at [665, 557] on span "Create new inventory" at bounding box center [689, 558] width 107 height 13
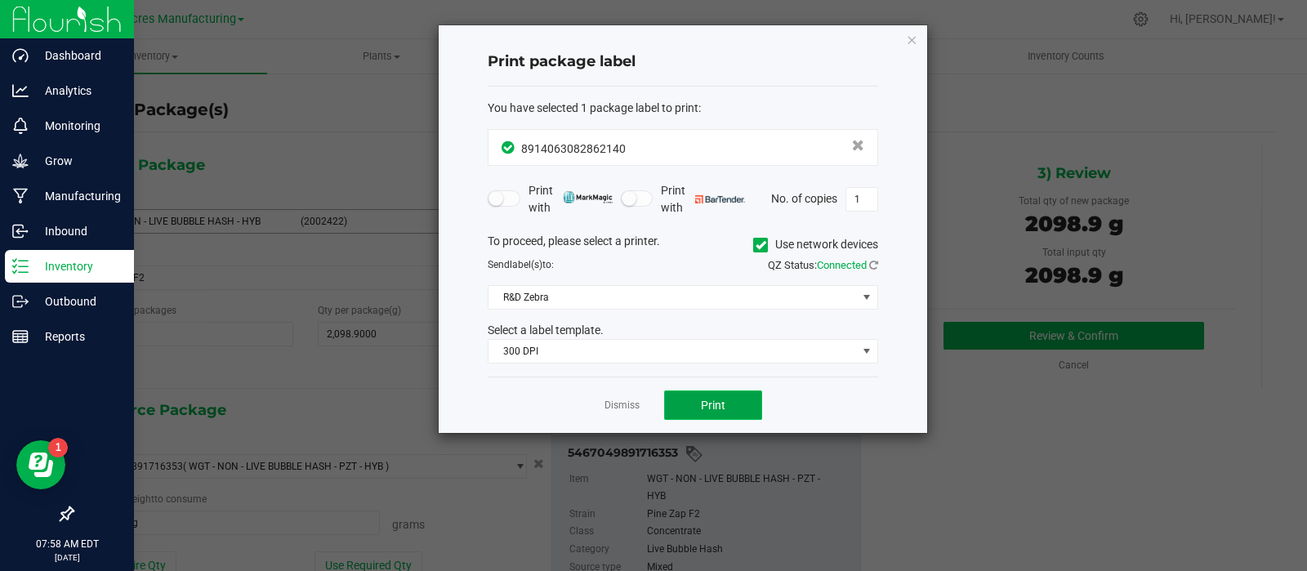
click at [682, 398] on button "Print" at bounding box center [713, 405] width 98 height 29
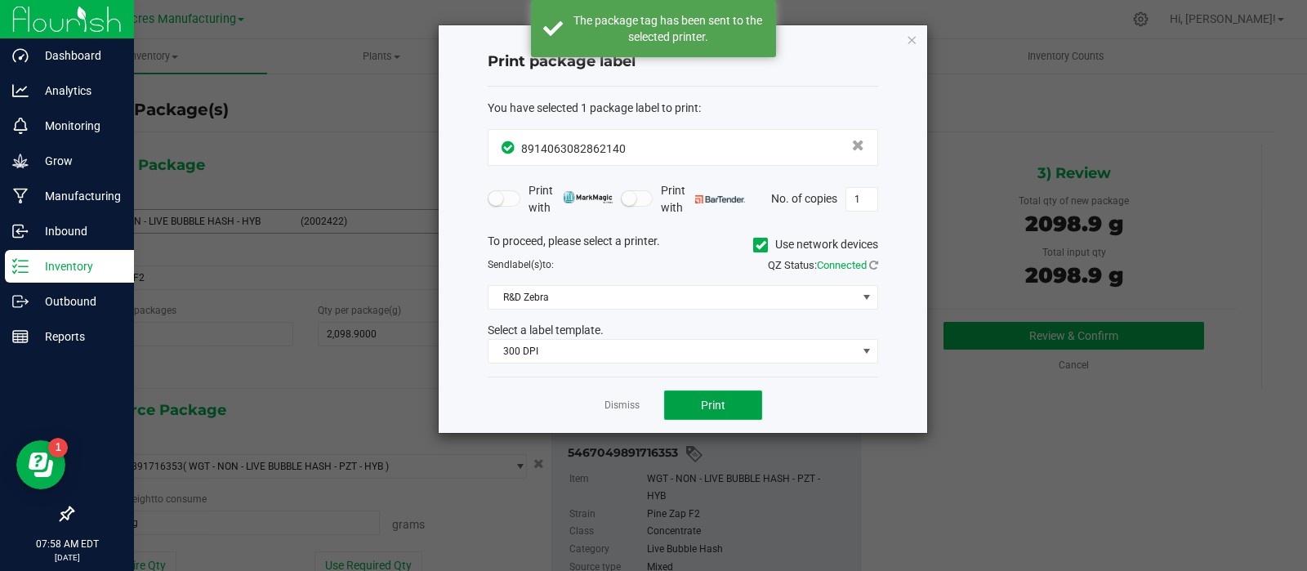
click at [682, 398] on button "Print" at bounding box center [713, 405] width 98 height 29
click at [627, 403] on link "Dismiss" at bounding box center [622, 406] width 35 height 14
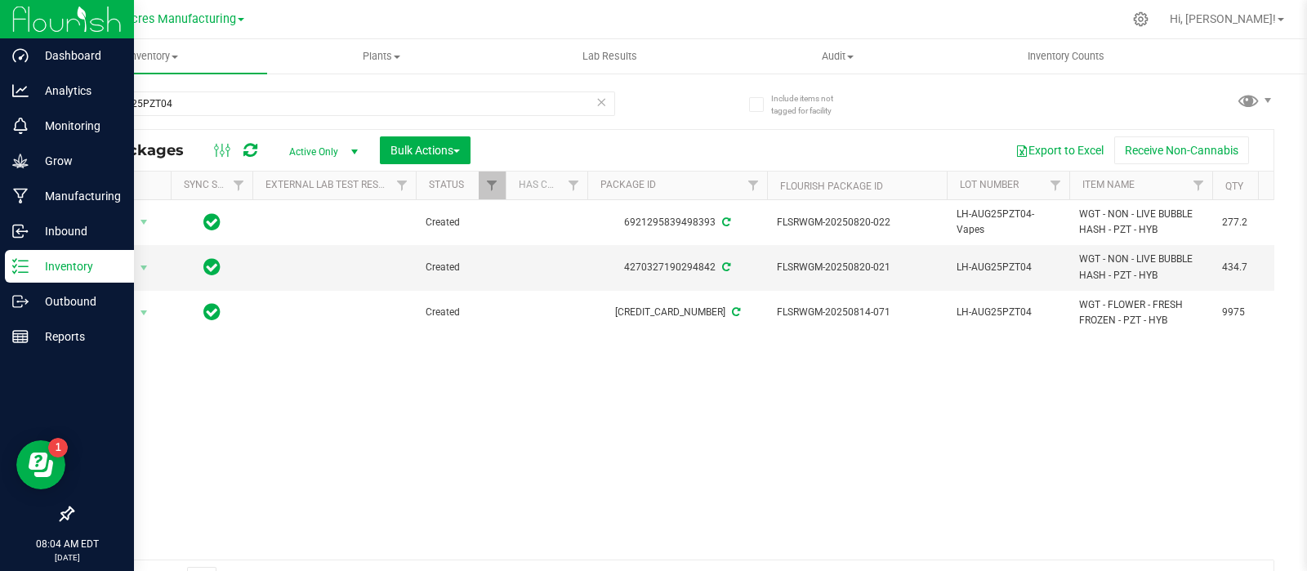
click at [1200, 394] on div "Action Action Adjust qty Create package Edit attributes Global inventory Locate…" at bounding box center [673, 380] width 1201 height 360
